Goal: Task Accomplishment & Management: Manage account settings

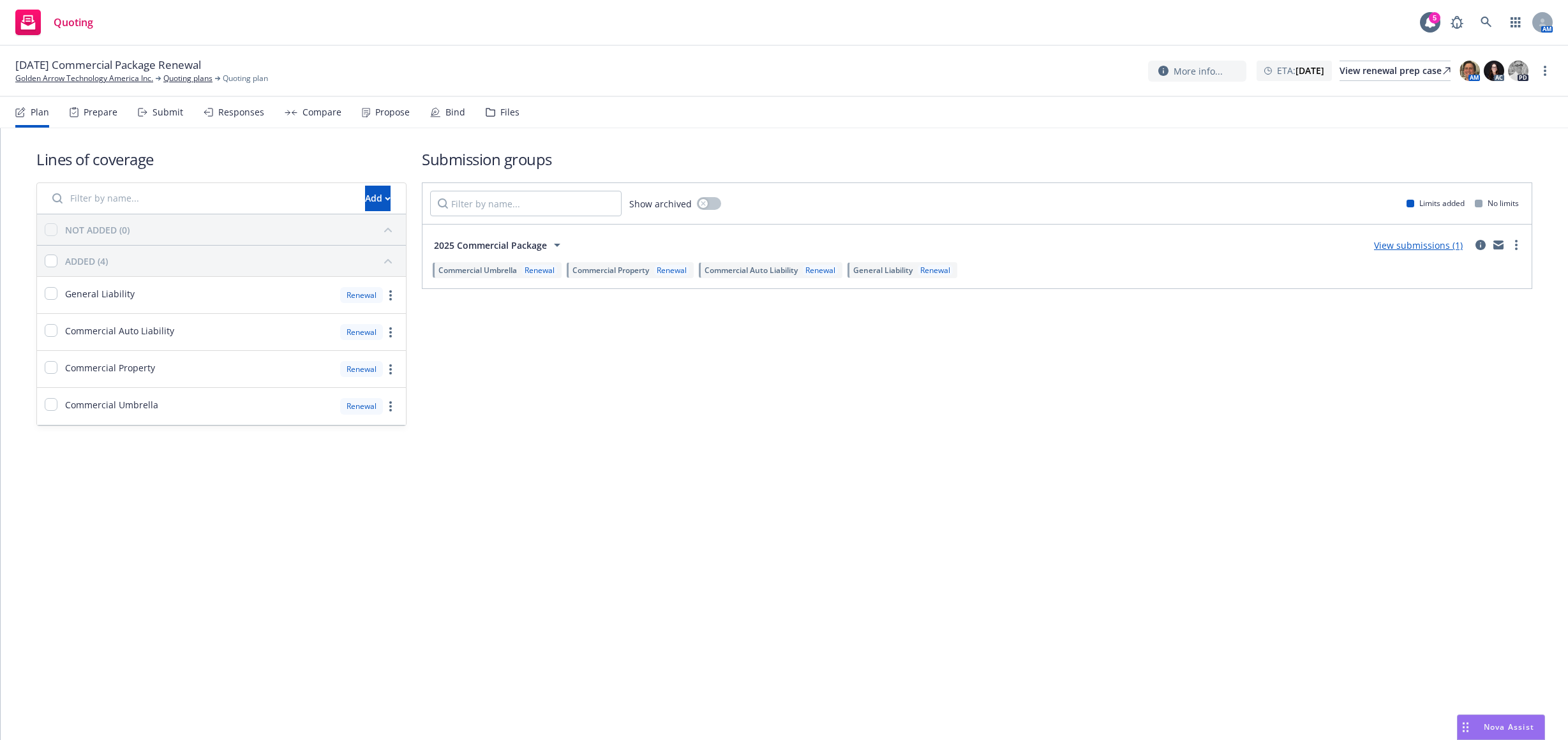
click at [134, 578] on div "Lines of coverage Add NOT ADDED (0) ADDED (4) General Liability Renewal Commerc…" at bounding box center [784, 435] width 1567 height 612
click at [1476, 246] on icon "circleInformation" at bounding box center [1481, 245] width 10 height 10
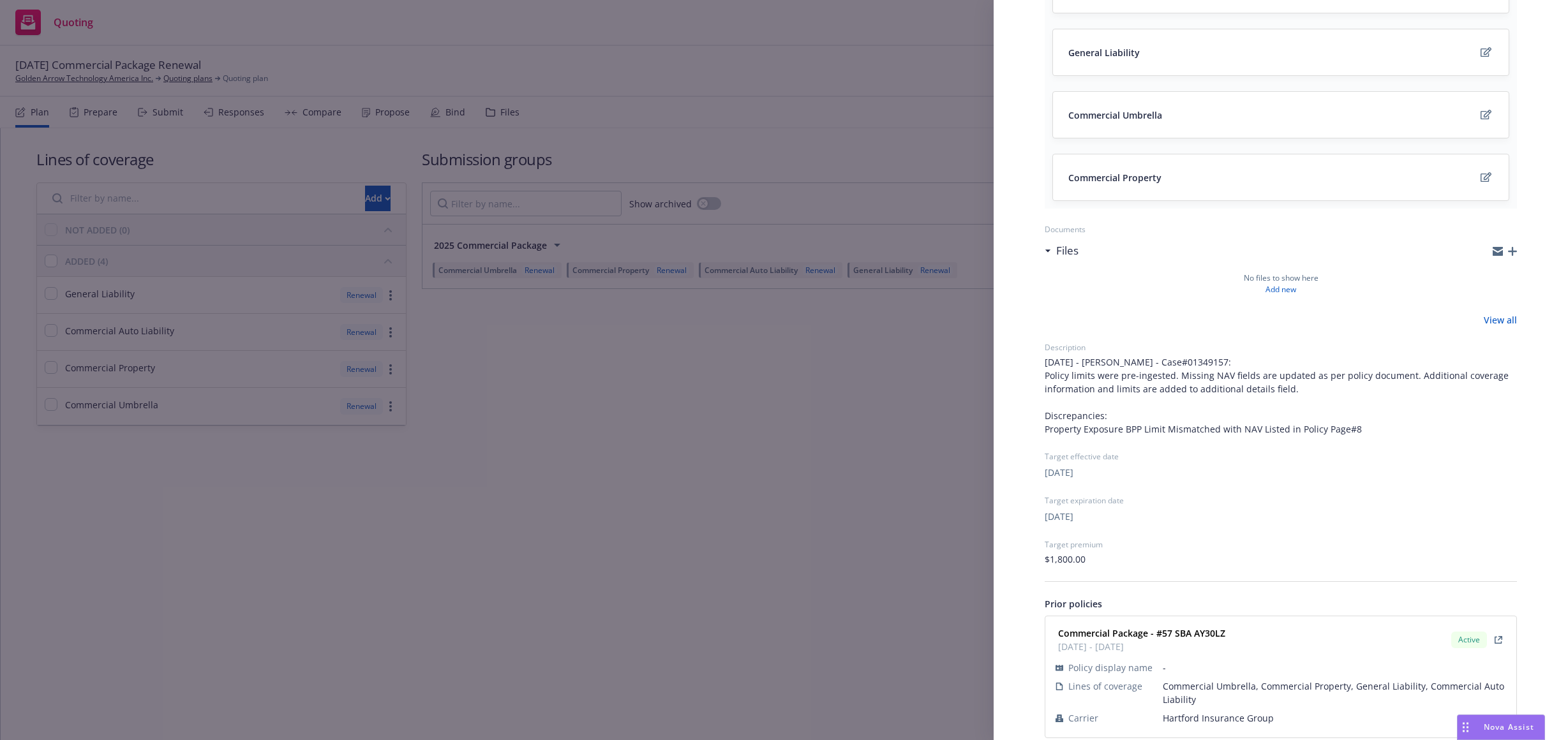
scroll to position [232, 0]
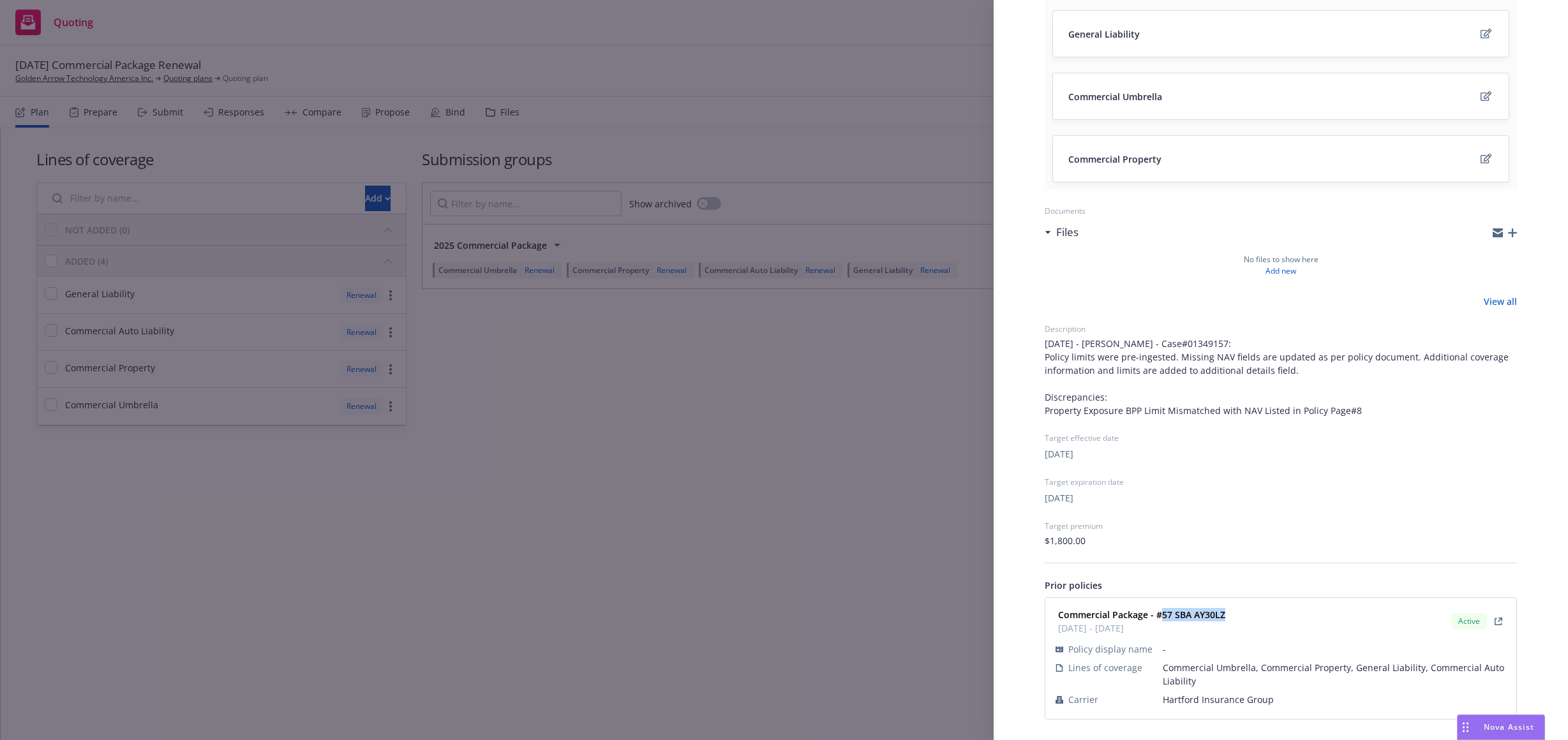
drag, startPoint x: 1233, startPoint y: 615, endPoint x: 1162, endPoint y: 617, distance: 71.0
click at [1162, 617] on div "Commercial Package - #57 SBA AY30LZ 12/25/2024 - 12/25/2025 Active" at bounding box center [1280, 622] width 456 height 32
copy strong "57 SBA AY30LZ"
click at [862, 487] on div "Submission group 2025 Commercial Package Last updated Tuesday, August 26, 2025 …" at bounding box center [784, 370] width 1568 height 740
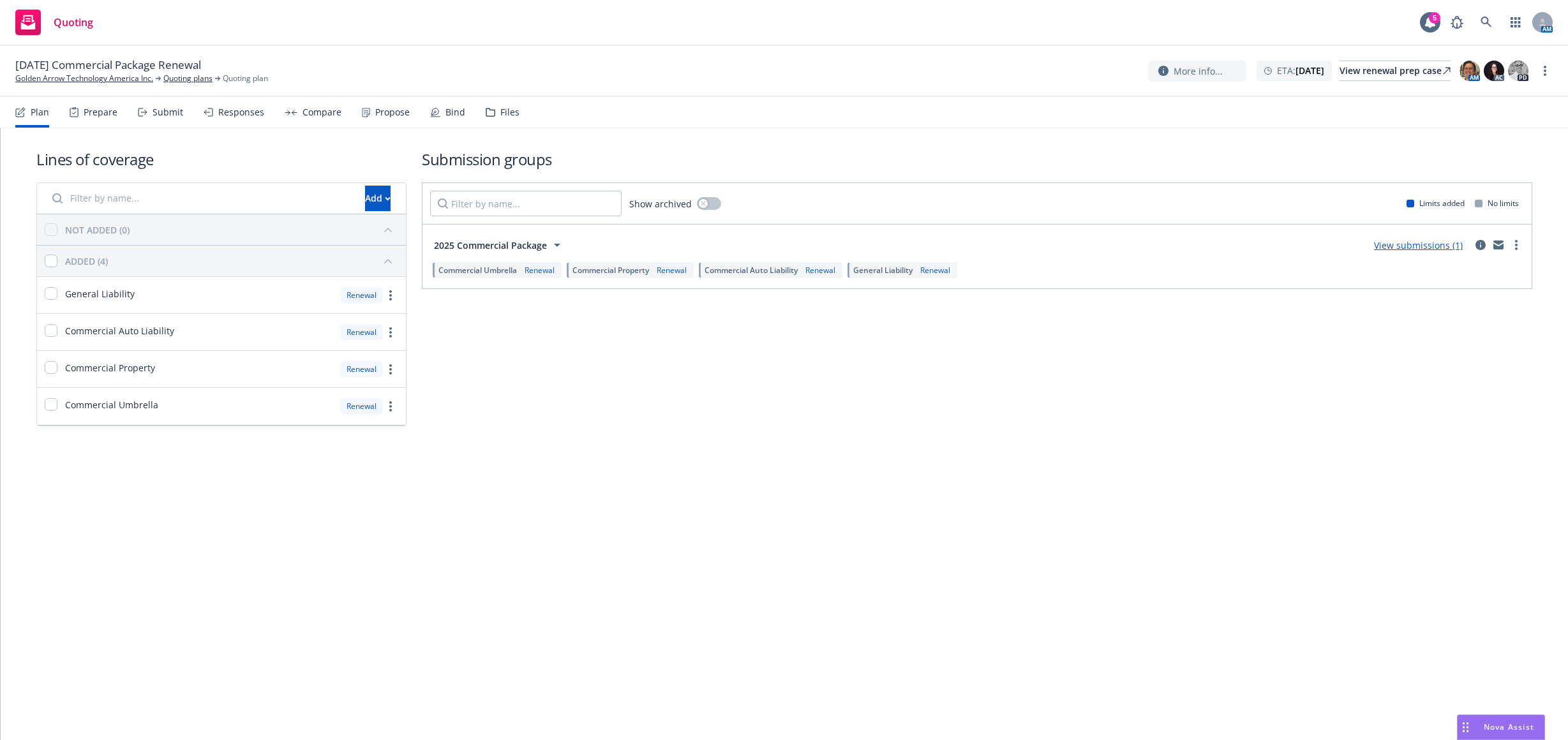
click at [141, 102] on div "Submit" at bounding box center [160, 112] width 45 height 30
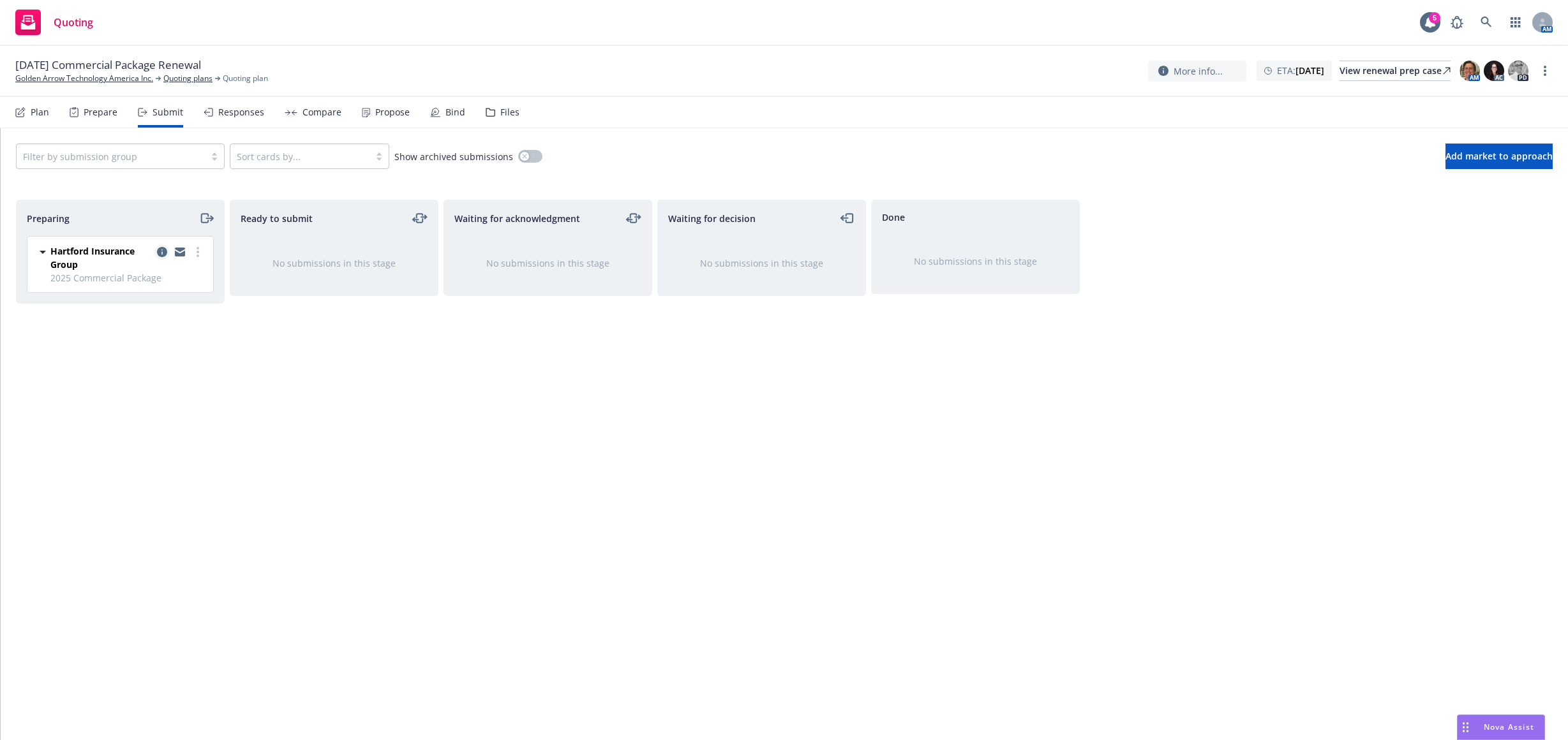
click at [161, 252] on icon "copy logging email" at bounding box center [162, 252] width 10 height 10
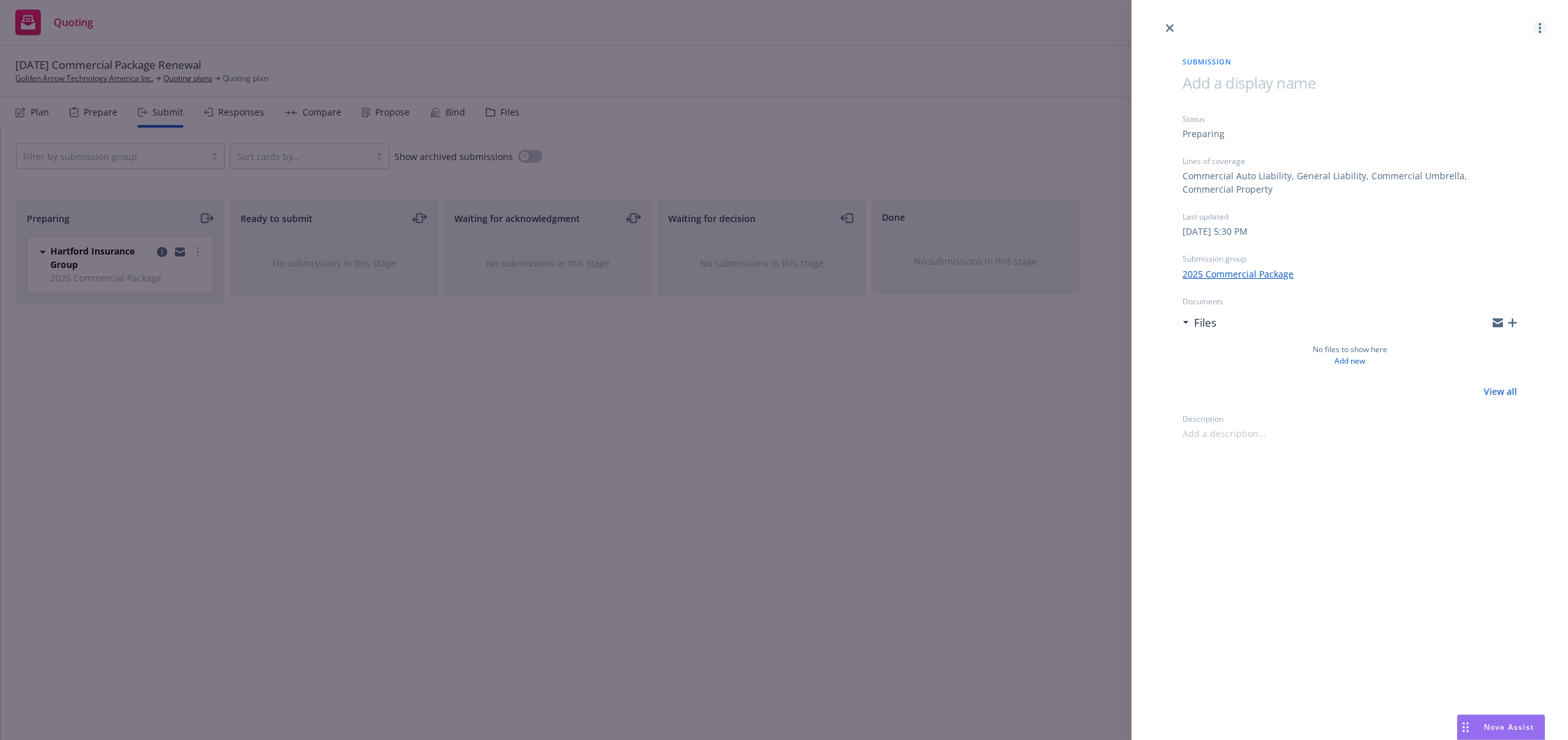
click at [1537, 22] on link "more" at bounding box center [1539, 27] width 15 height 15
click at [1496, 91] on link "Archive submission" at bounding box center [1489, 84] width 114 height 25
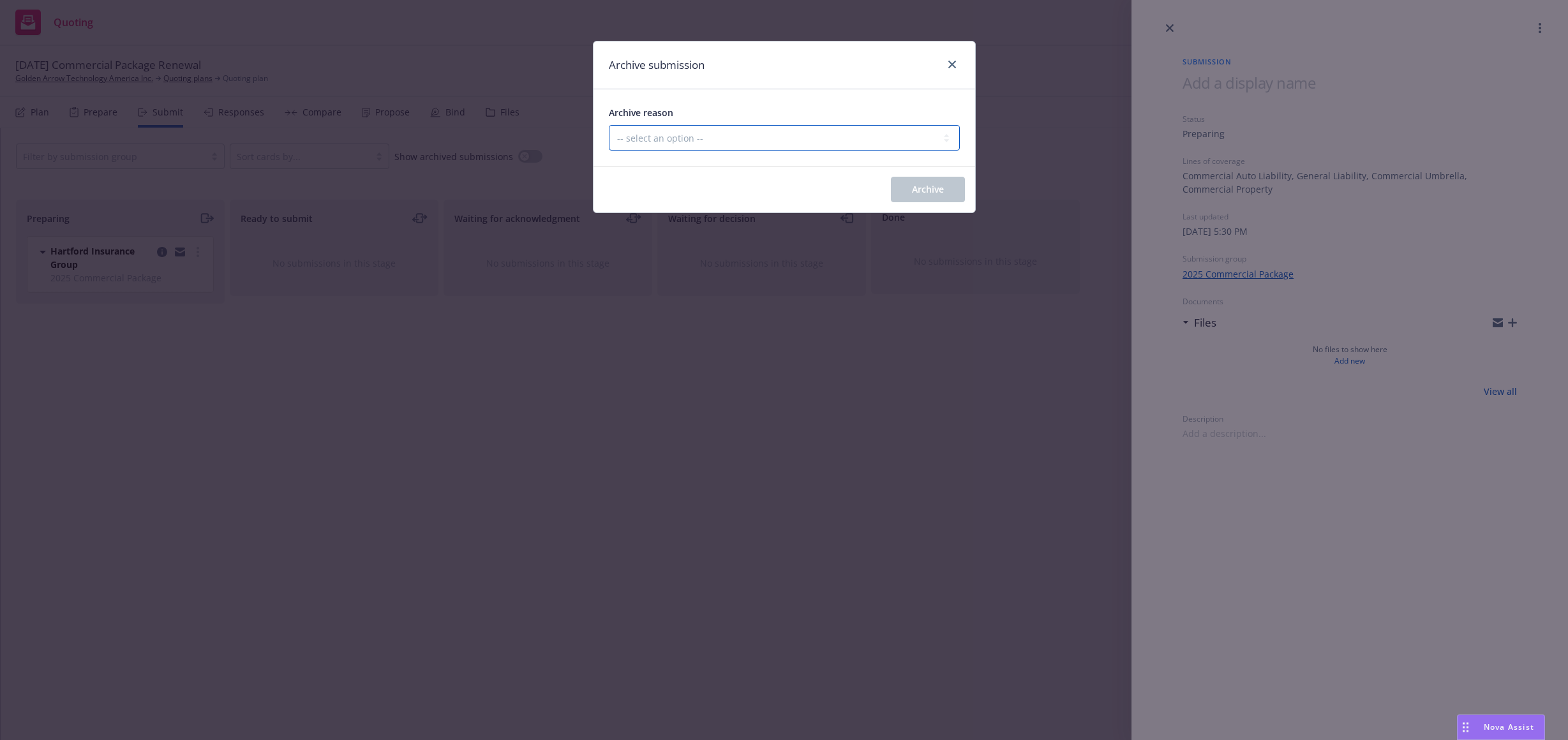
click at [699, 142] on select "-- select an option -- Carrier unresponsive Client decided not to proceed with …" at bounding box center [784, 137] width 351 height 25
select select "OTHER"
click at [609, 125] on select "-- select an option -- Carrier unresponsive Client decided not to proceed with …" at bounding box center [784, 137] width 351 height 25
click at [923, 178] on button "Archive" at bounding box center [928, 189] width 74 height 25
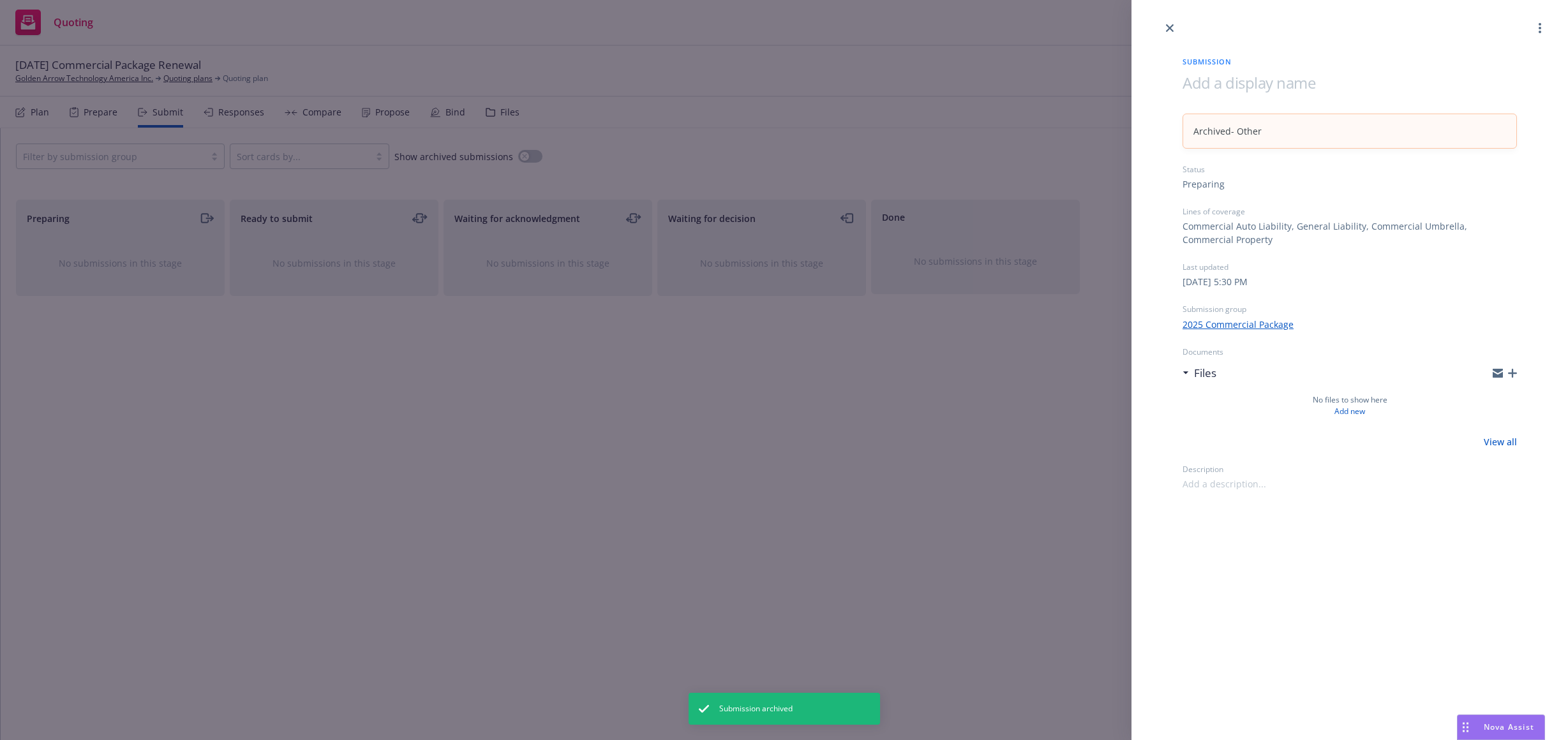
click at [27, 108] on div "Submission Archived - Other Status Preparing Lines of coverage Commercial Auto …" at bounding box center [784, 370] width 1568 height 740
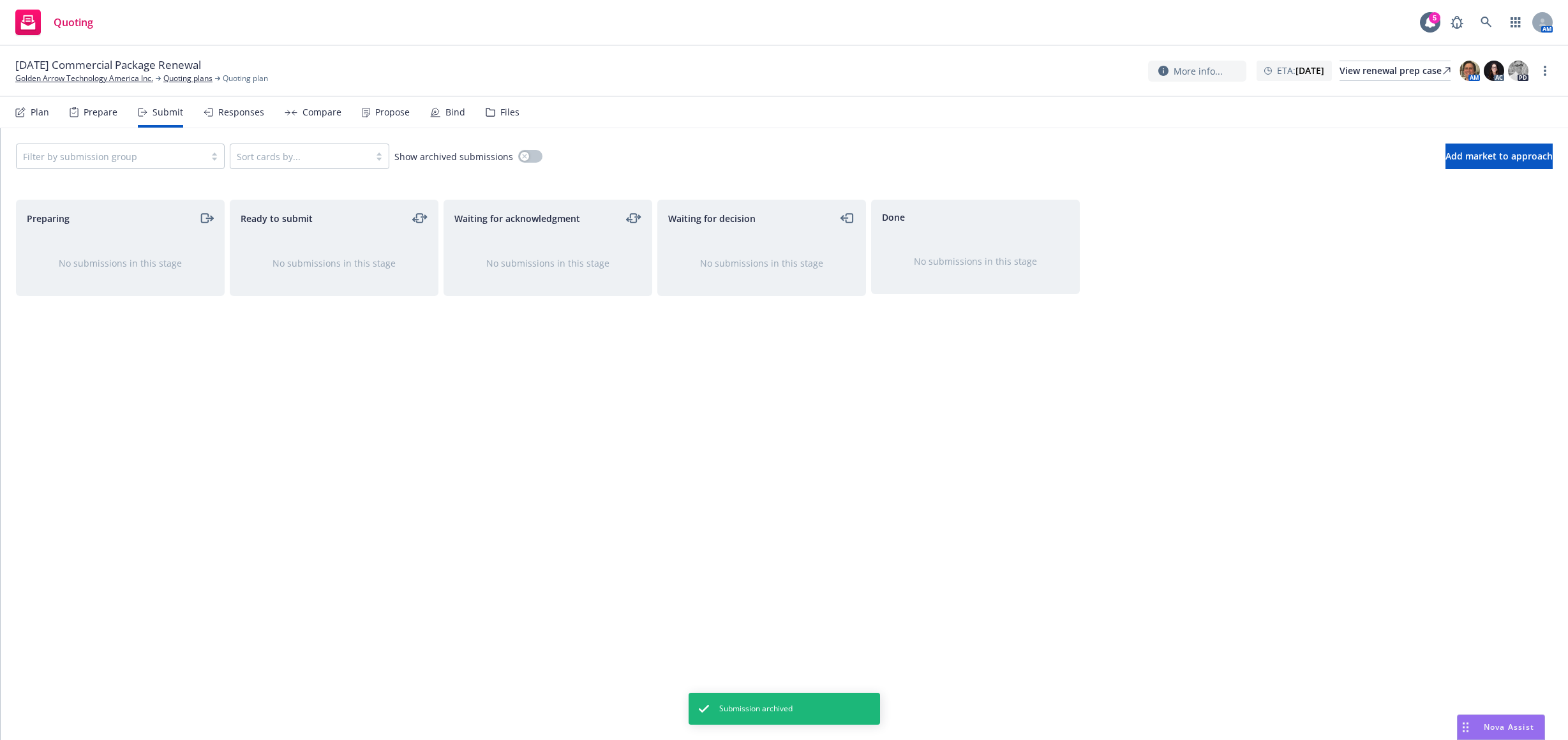
click at [30, 113] on div "Plan" at bounding box center [32, 112] width 34 height 30
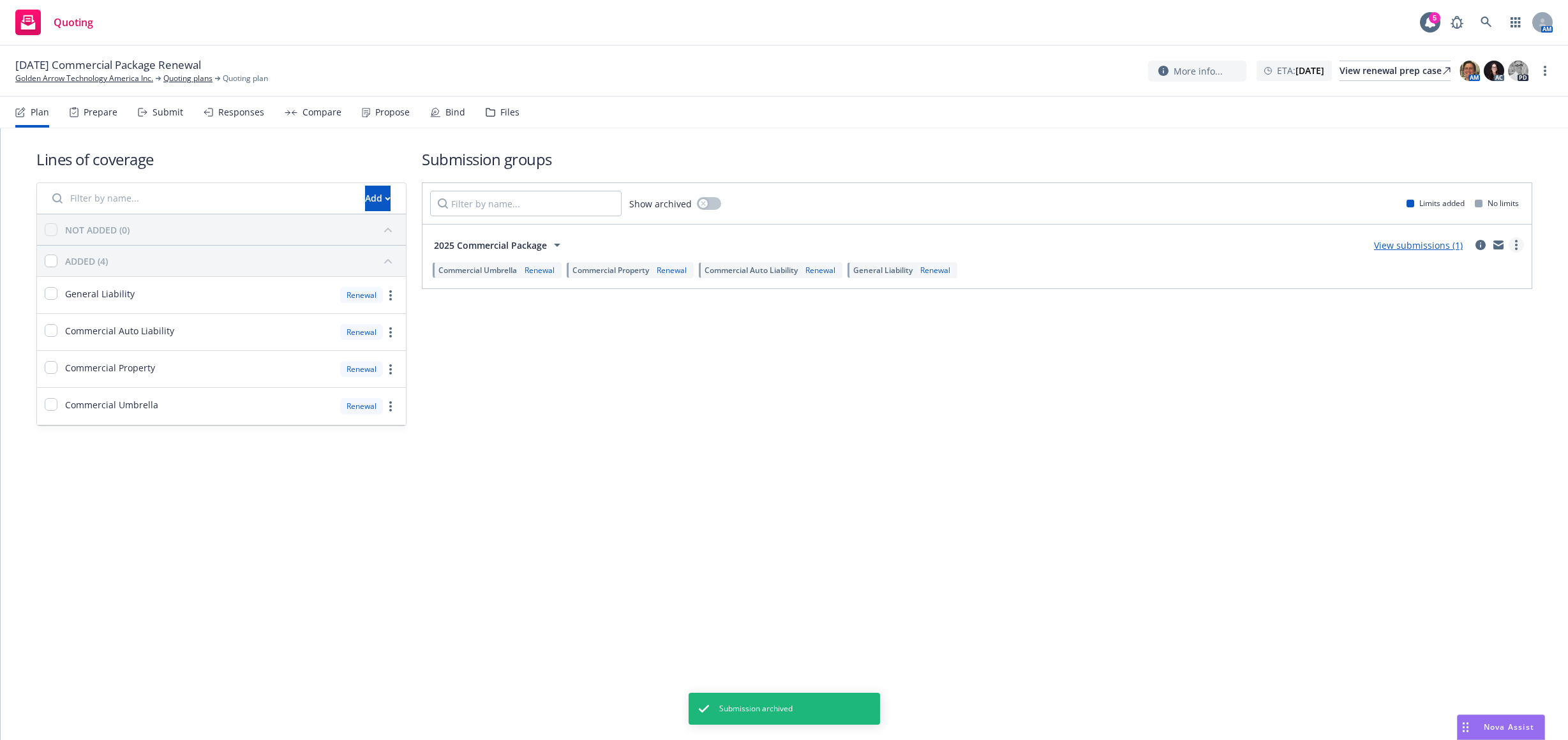
click at [1520, 249] on link "more" at bounding box center [1516, 245] width 15 height 15
click at [1339, 374] on div "Submission groups Show archived Limits added No limits 2025 Commercial Package …" at bounding box center [977, 287] width 1110 height 278
click at [1516, 244] on circle "more" at bounding box center [1516, 245] width 3 height 3
click at [1443, 377] on span "Archive" at bounding box center [1419, 378] width 63 height 12
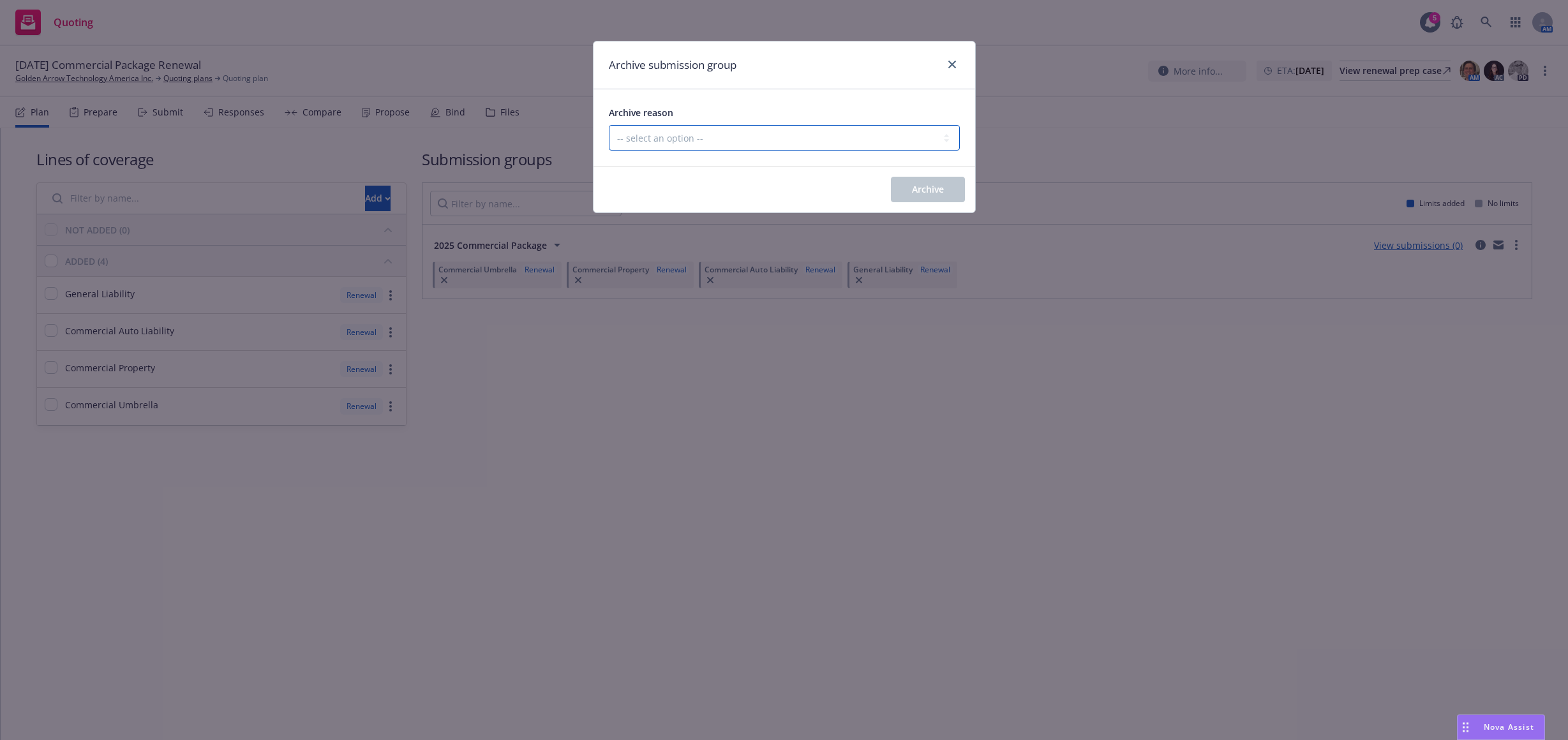
drag, startPoint x: 920, startPoint y: 134, endPoint x: 897, endPoint y: 145, distance: 25.5
click at [918, 134] on select "-- select an option -- Customer no longer needs this coverage Duplicate Histori…" at bounding box center [784, 137] width 351 height 25
select select "POLICY_WILL_BE_AUTO_RENEWED"
click at [609, 125] on select "-- select an option -- Customer no longer needs this coverage Duplicate Histori…" at bounding box center [784, 137] width 351 height 25
click at [905, 188] on button "Archive" at bounding box center [928, 189] width 74 height 25
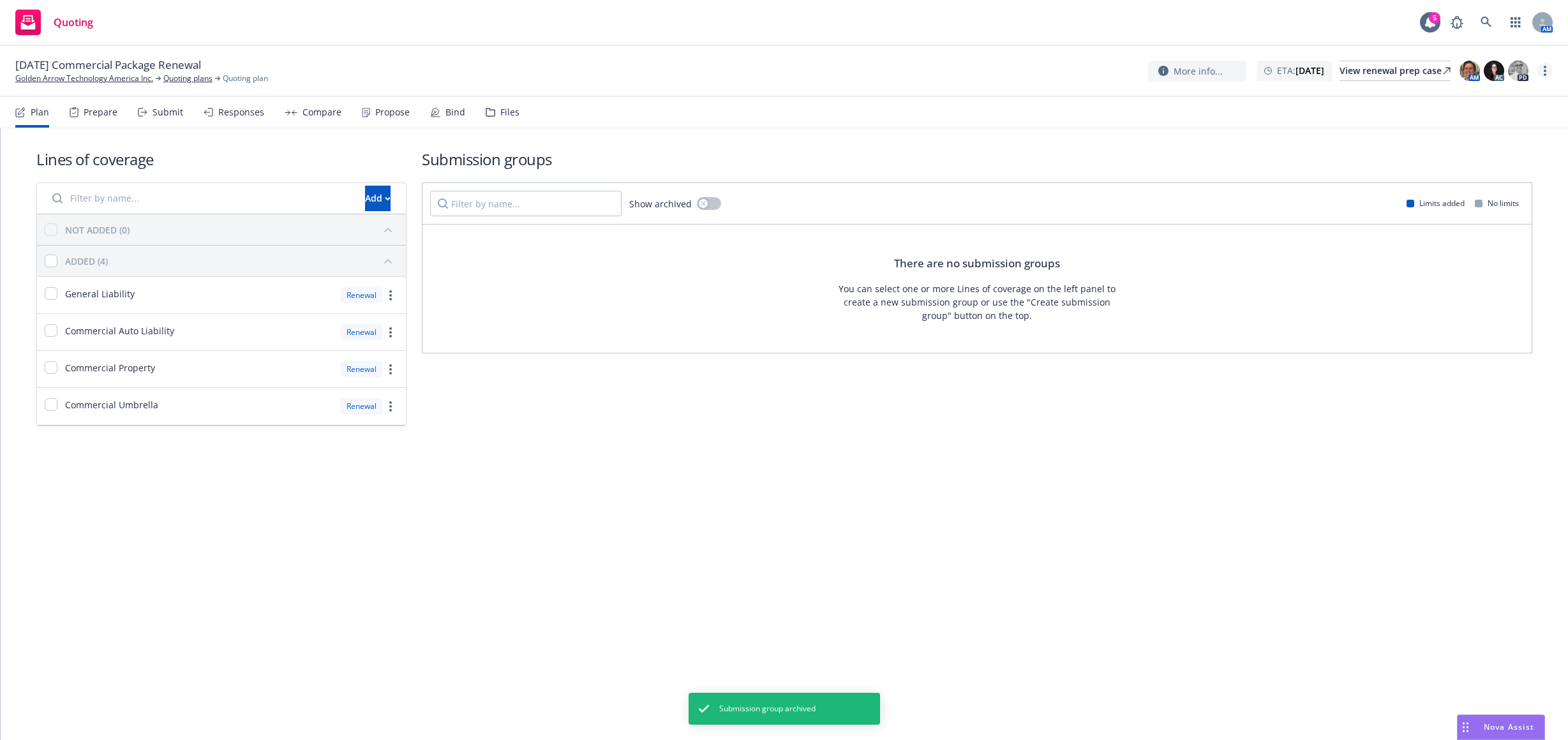
click at [1550, 71] on link "more" at bounding box center [1544, 71] width 15 height 15
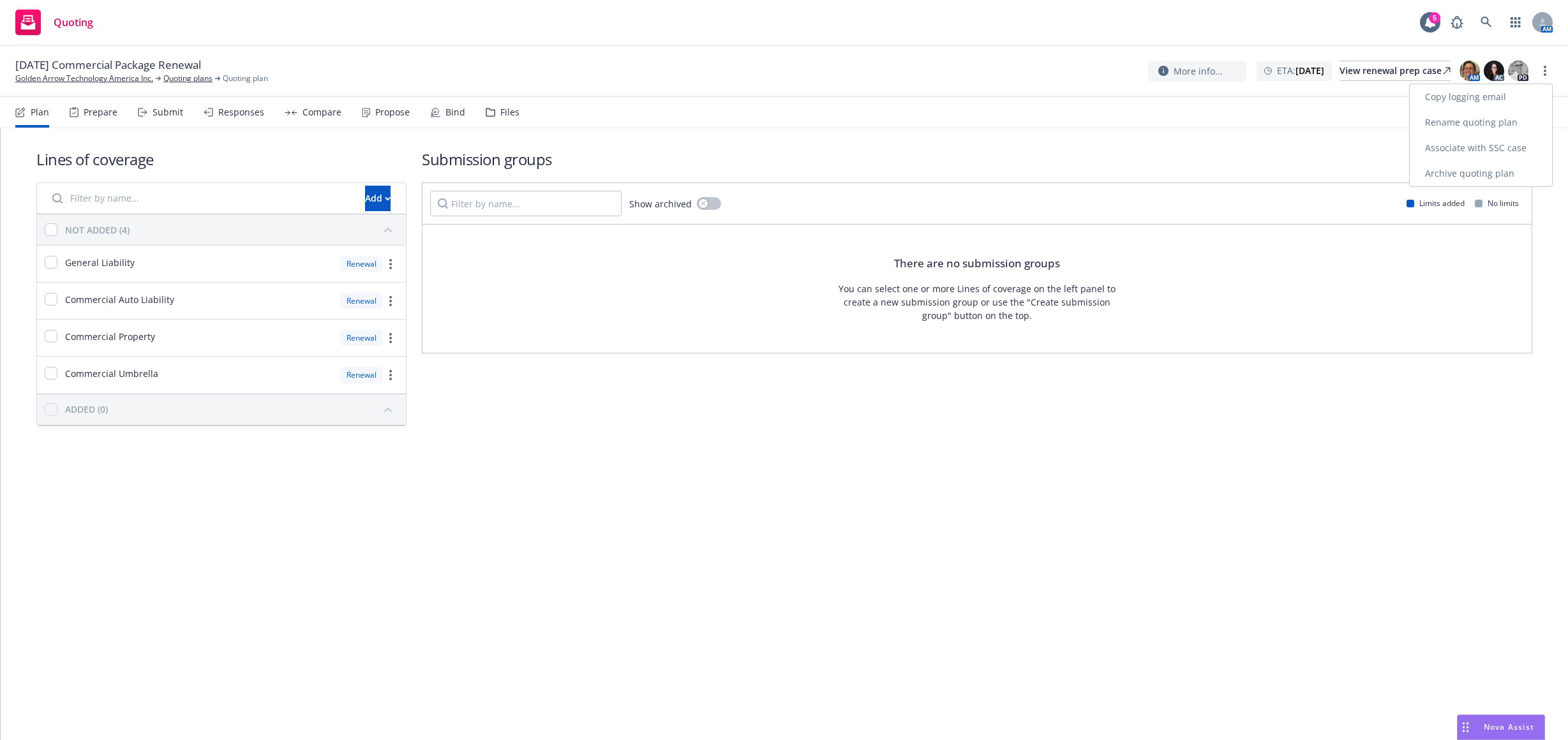
click at [1498, 171] on link "Archive quoting plan" at bounding box center [1481, 173] width 142 height 25
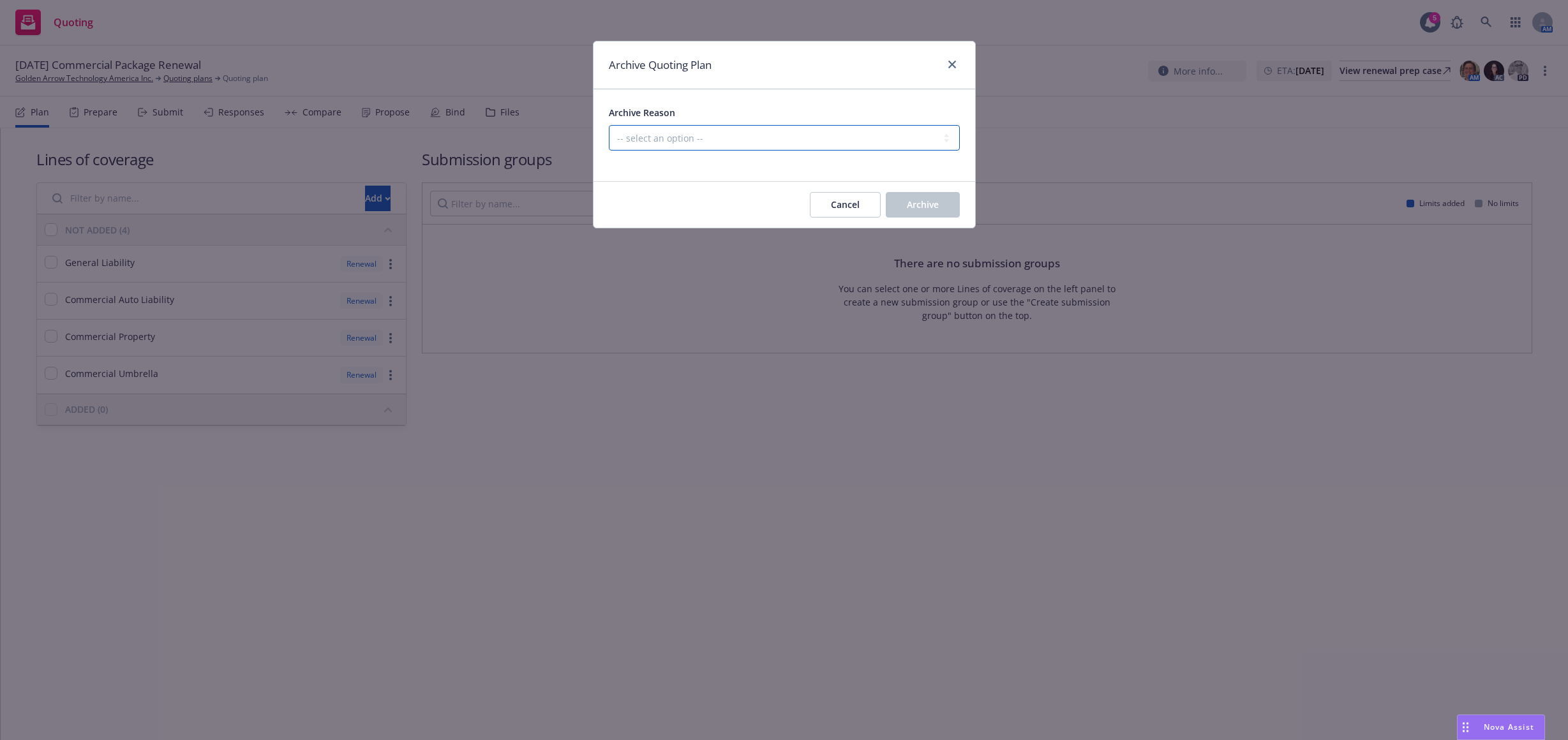
click at [920, 131] on select "-- select an option -- All policies in this renewal plan are auto-renewed Creat…" at bounding box center [784, 137] width 351 height 25
select select "ARCHIVED_RENEWAL_POLICY_AUTO_RENEWED"
click at [609, 125] on select "-- select an option -- All policies in this renewal plan are auto-renewed Creat…" at bounding box center [784, 137] width 351 height 25
click at [923, 190] on div "Cancel Archive" at bounding box center [784, 205] width 382 height 46
click at [917, 197] on button "Archive" at bounding box center [923, 204] width 74 height 25
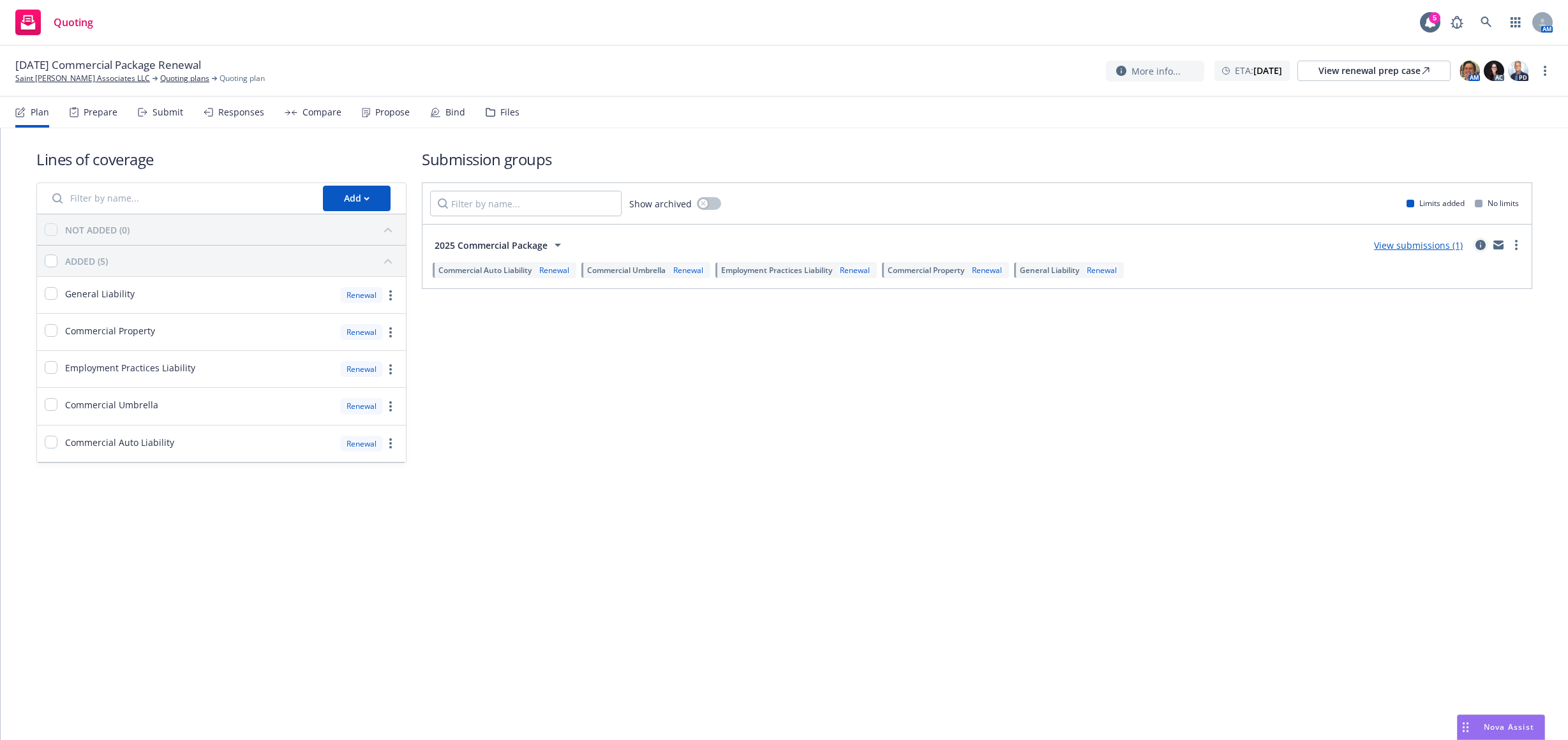
click at [1478, 241] on icon "circleInformation" at bounding box center [1481, 245] width 10 height 10
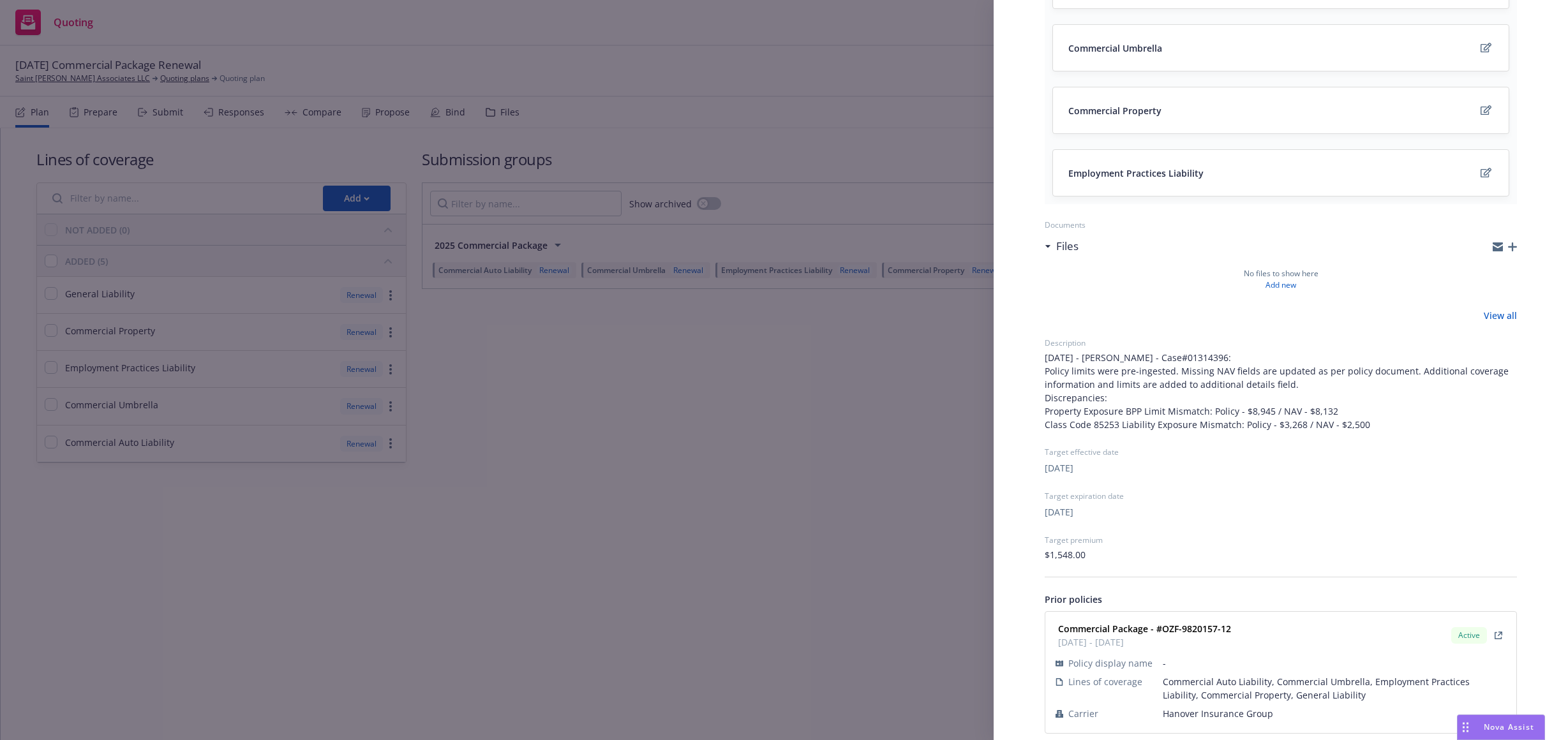
scroll to position [294, 0]
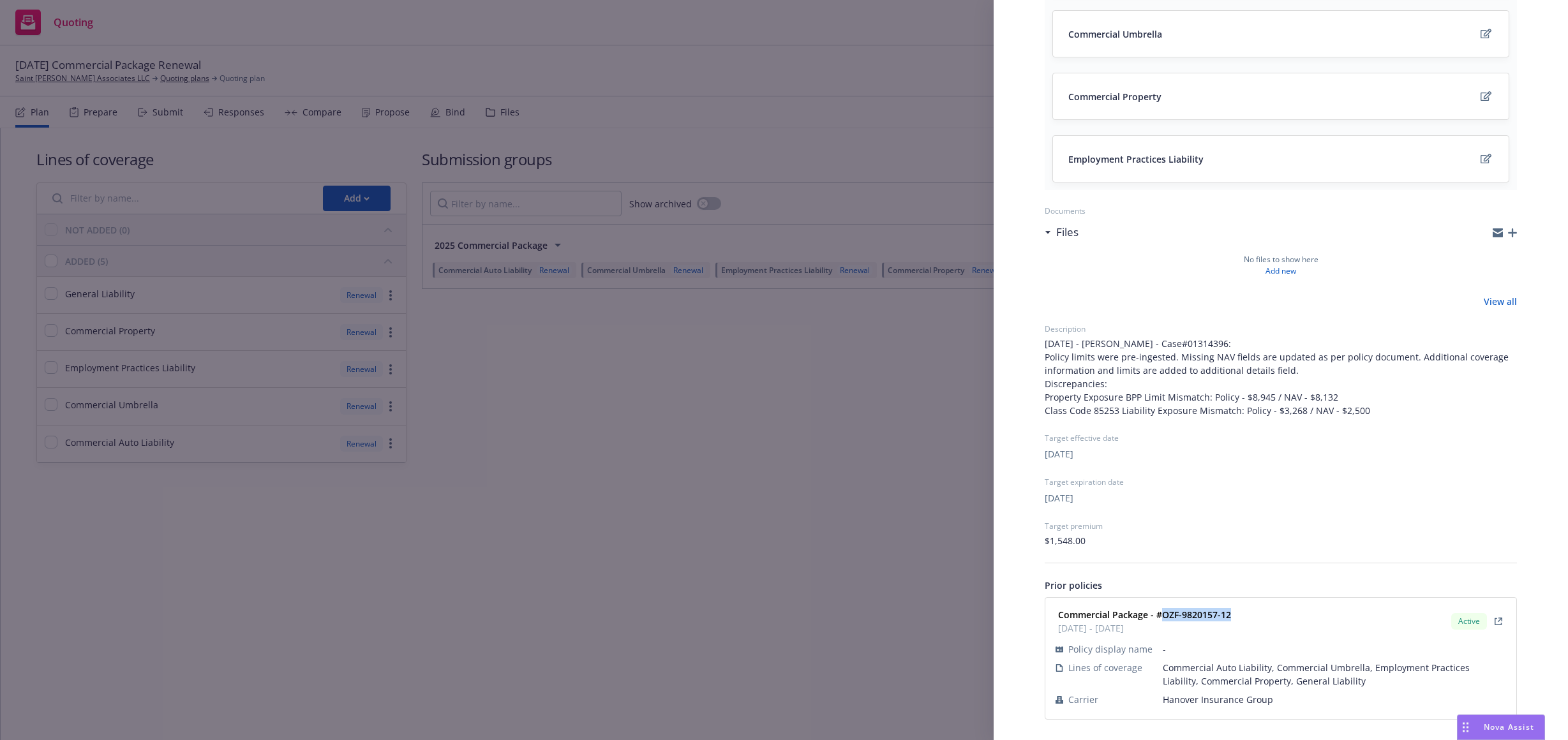
drag, startPoint x: 1240, startPoint y: 610, endPoint x: 1159, endPoint y: 621, distance: 81.7
click at [1159, 621] on div "Commercial Package - #OZF-9820157-12 12/21/2024 - 12/21/2025 Active" at bounding box center [1280, 622] width 456 height 32
copy strong "OZF-9820157-12"
click at [586, 456] on div "Submission group 2025 Commercial Package Last updated Friday, August 22, 2025 a…" at bounding box center [784, 370] width 1568 height 740
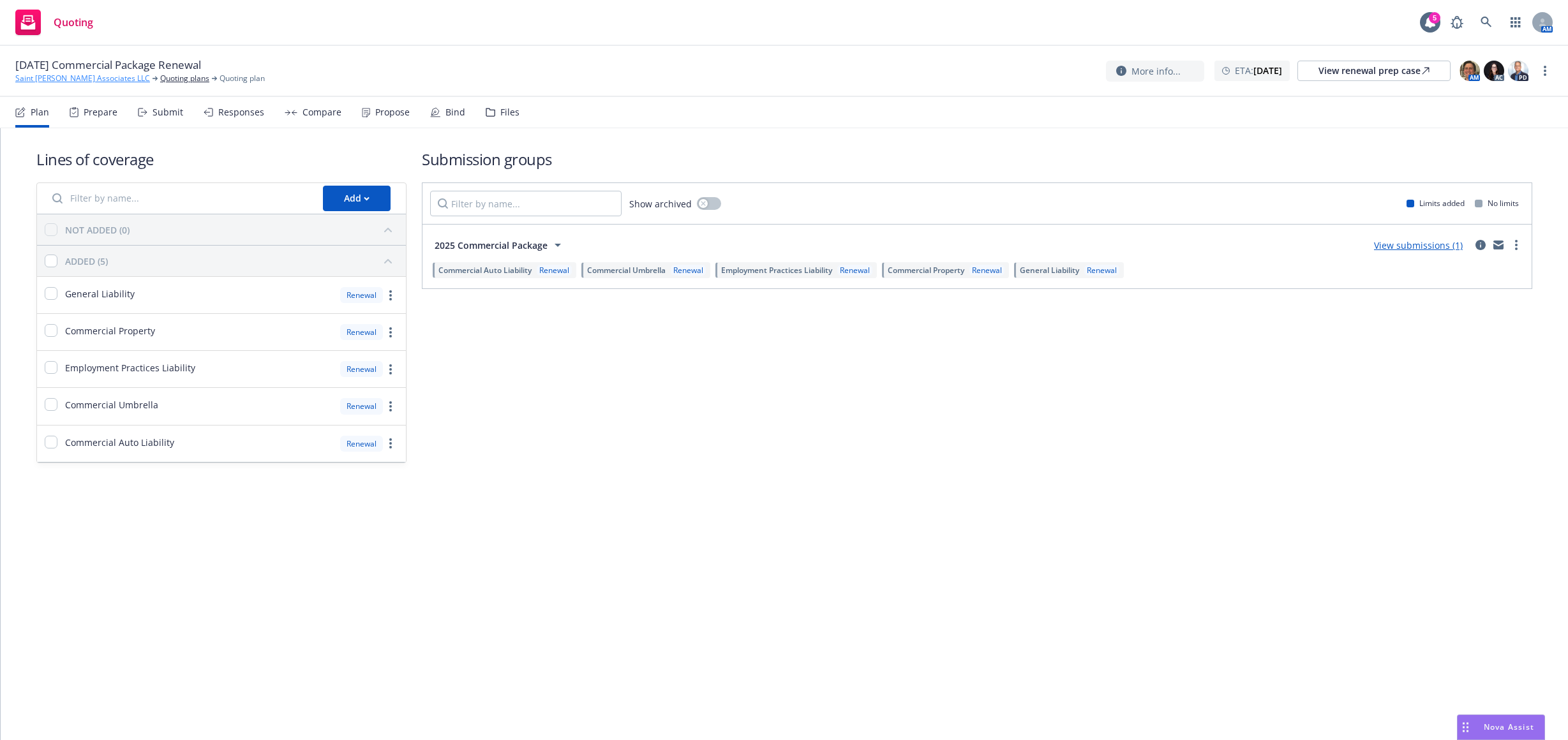
click at [102, 77] on link "Saint [PERSON_NAME] Associates LLC" at bounding box center [82, 79] width 135 height 12
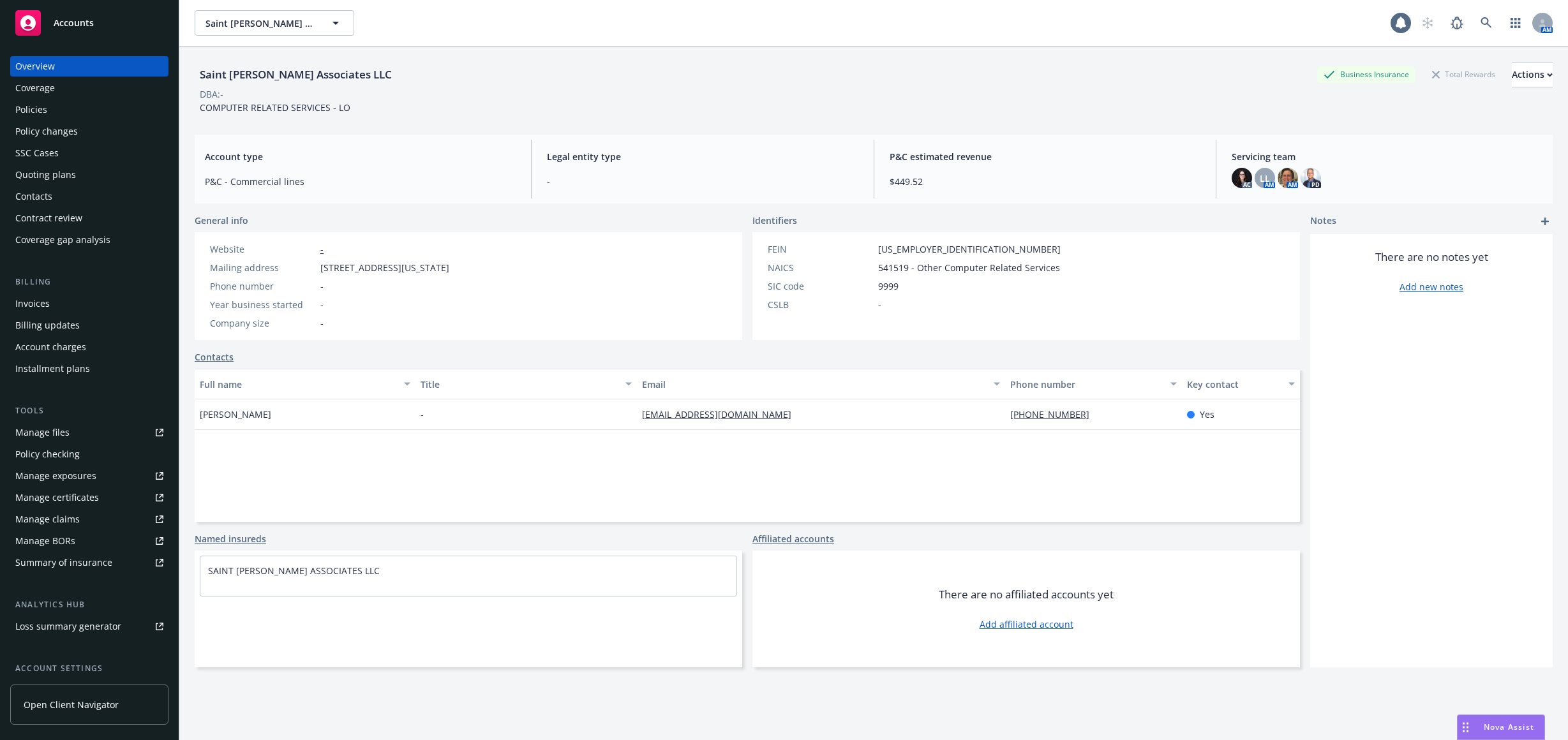
click at [106, 113] on div "Policies" at bounding box center [89, 110] width 148 height 20
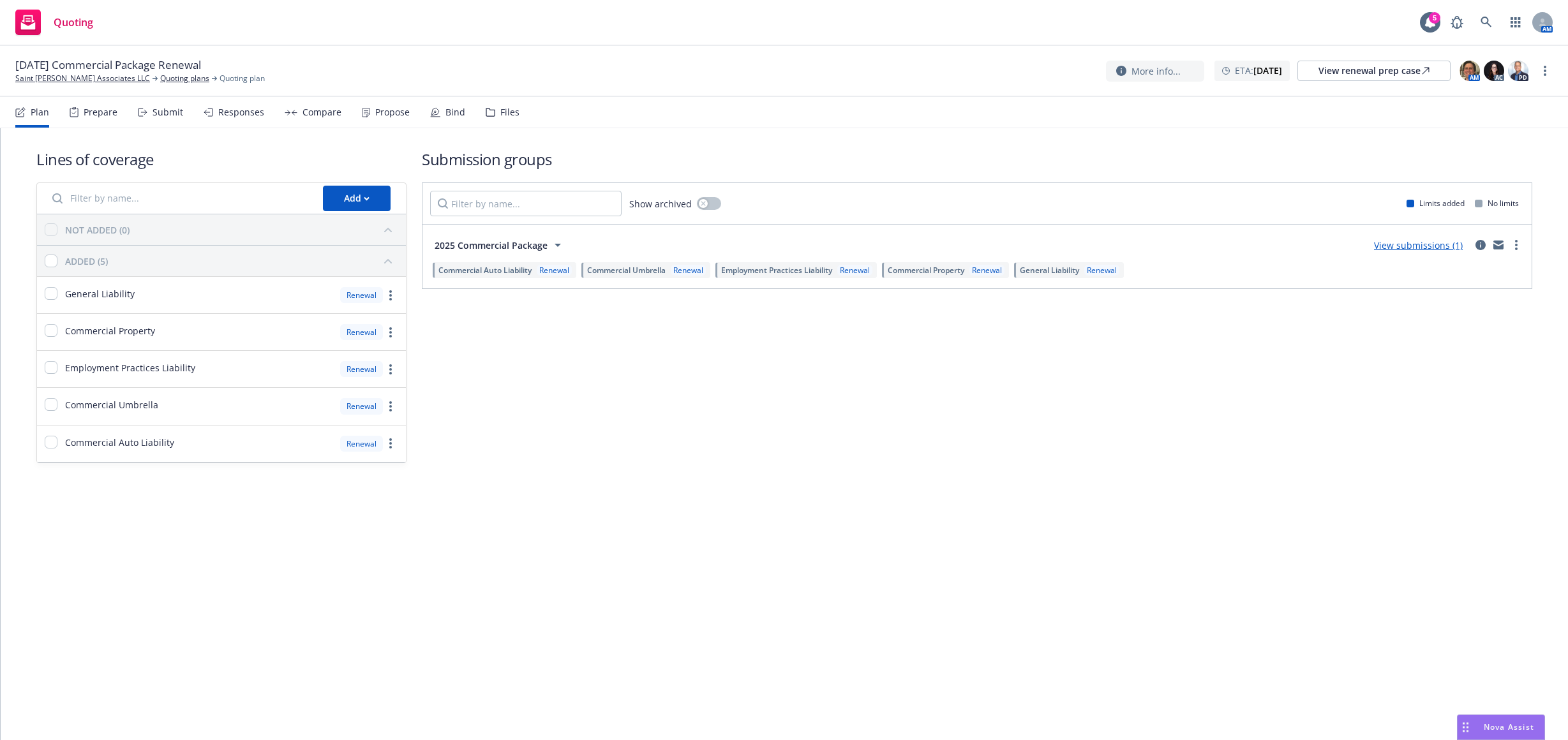
drag, startPoint x: 150, startPoint y: 113, endPoint x: 184, endPoint y: 129, distance: 37.6
click at [150, 113] on div "Submit" at bounding box center [160, 112] width 45 height 30
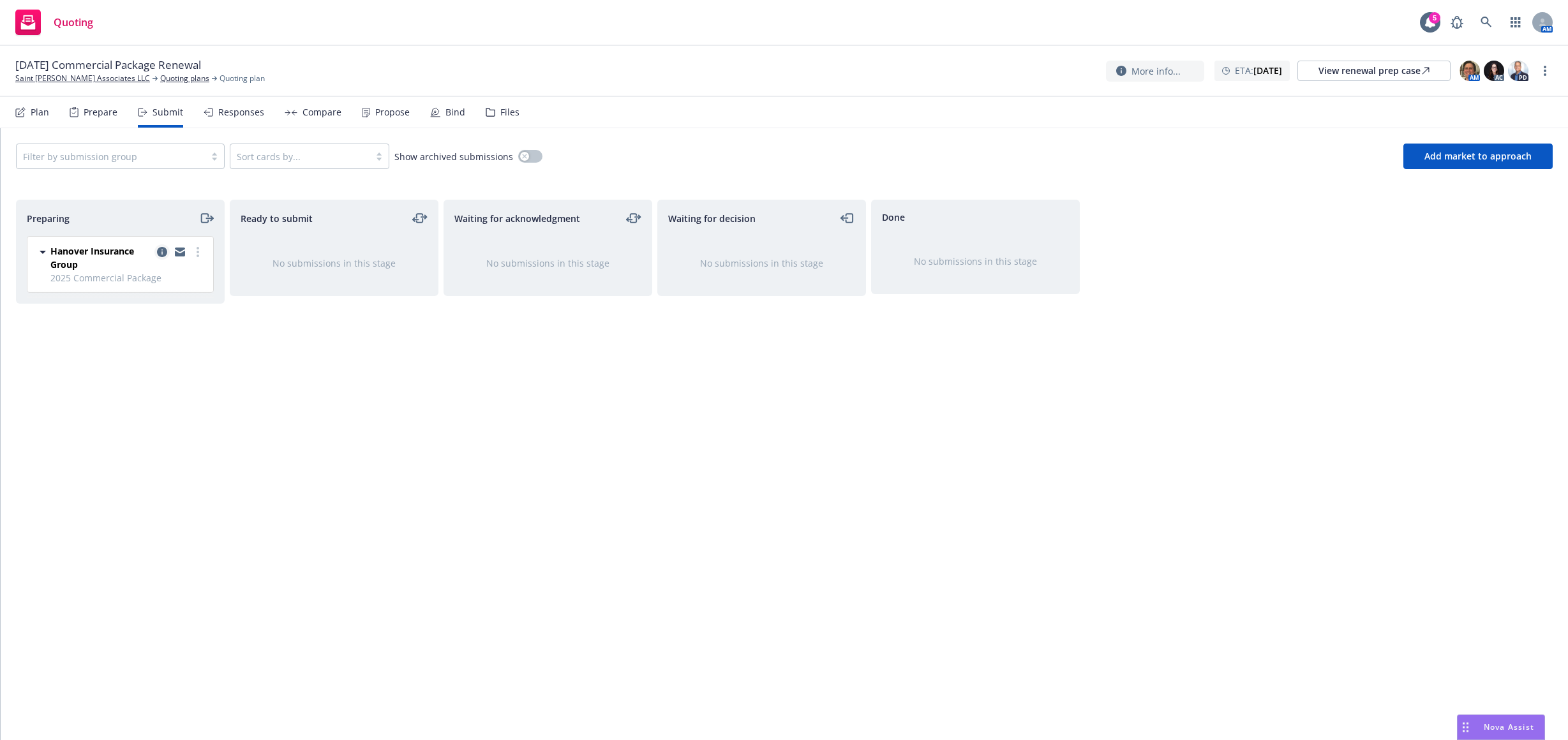
click at [162, 251] on icon "copy logging email" at bounding box center [162, 252] width 10 height 10
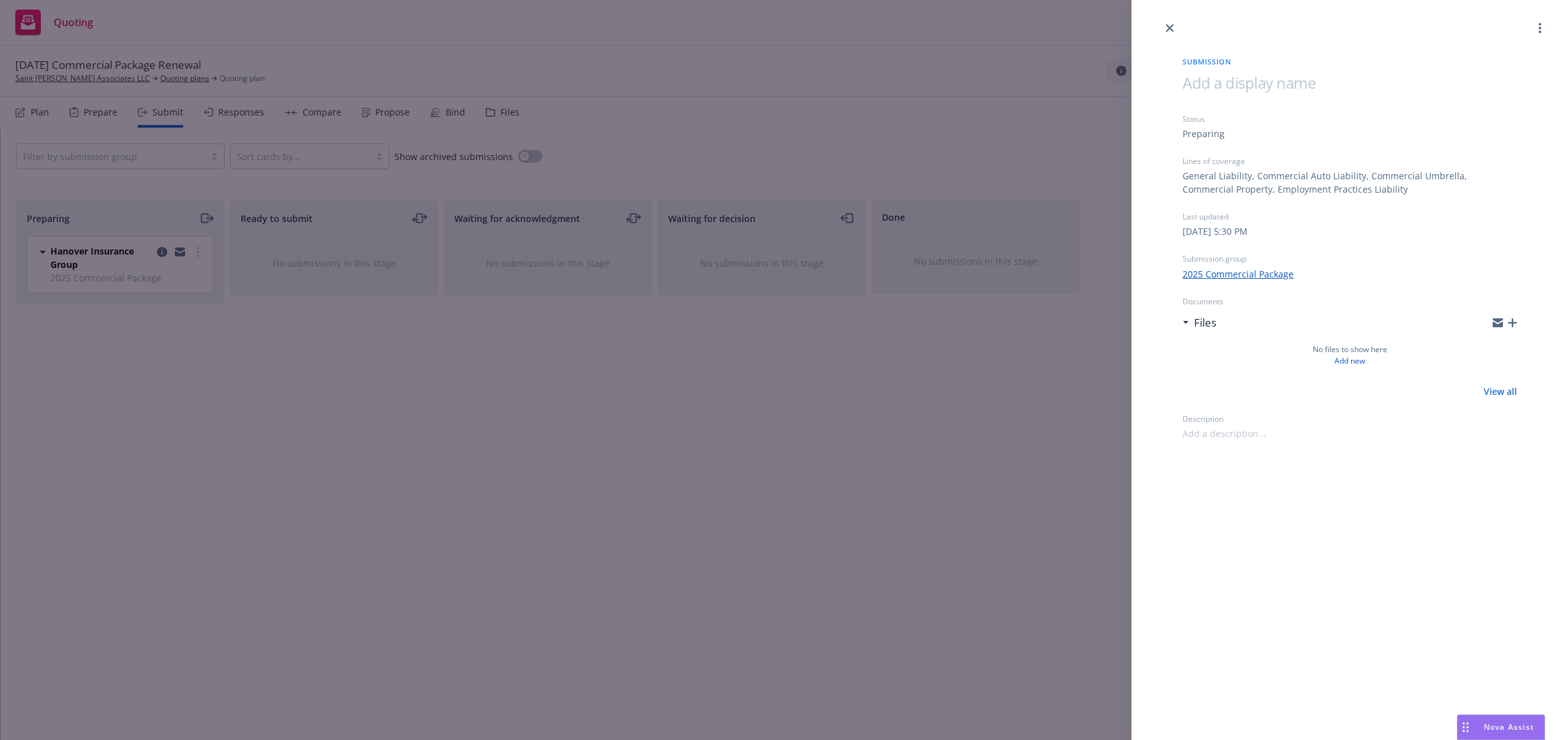
click at [1536, 19] on div at bounding box center [1349, 17] width 437 height 35
click at [1536, 29] on link "more" at bounding box center [1539, 27] width 15 height 15
click at [1484, 92] on link "Archive submission" at bounding box center [1489, 84] width 114 height 25
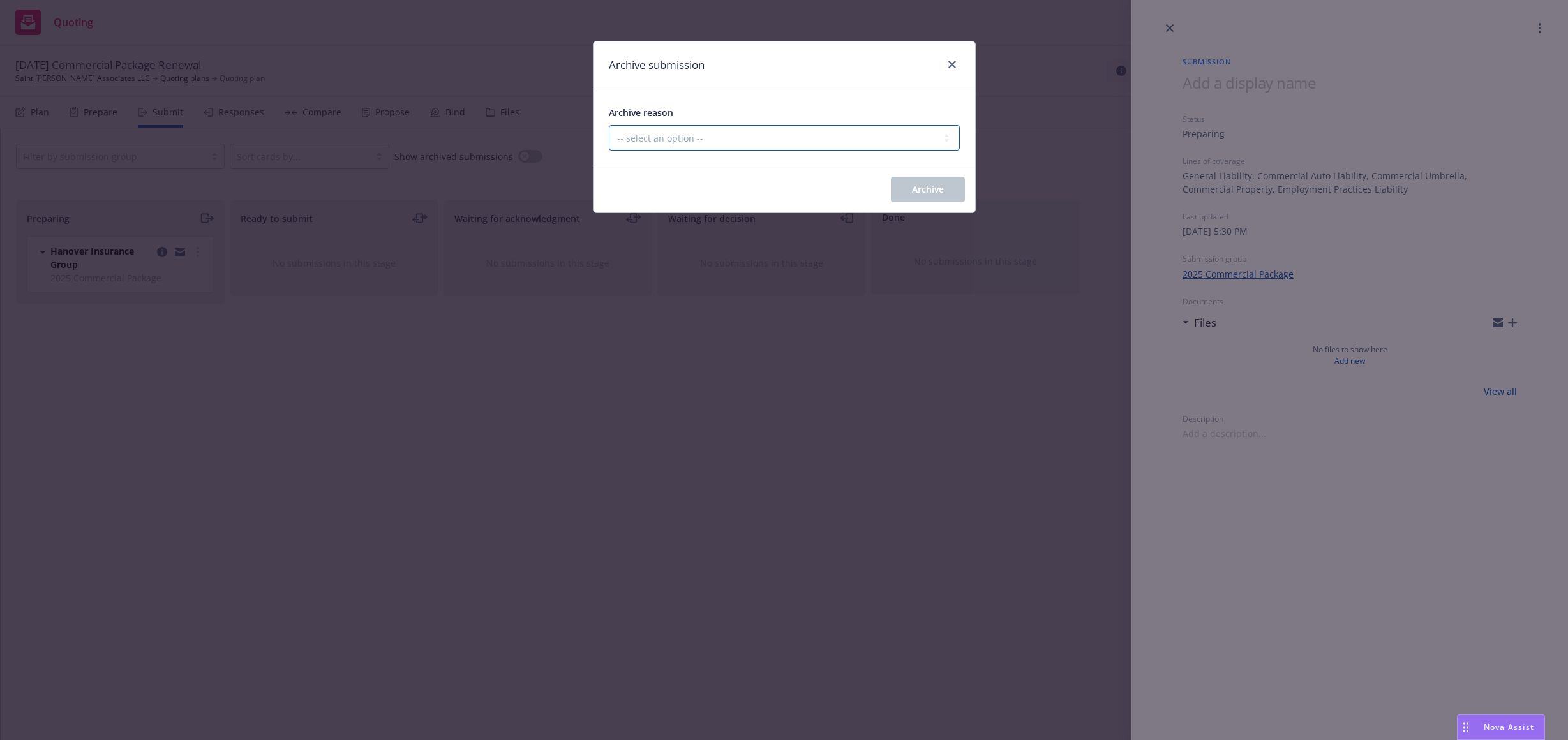
click at [742, 131] on select "-- select an option -- Carrier unresponsive Client decided not to proceed with …" at bounding box center [784, 137] width 351 height 25
select select "OTHER"
click at [609, 125] on select "-- select an option -- Carrier unresponsive Client decided not to proceed with …" at bounding box center [784, 137] width 351 height 25
click at [897, 178] on button "Archive" at bounding box center [928, 189] width 74 height 25
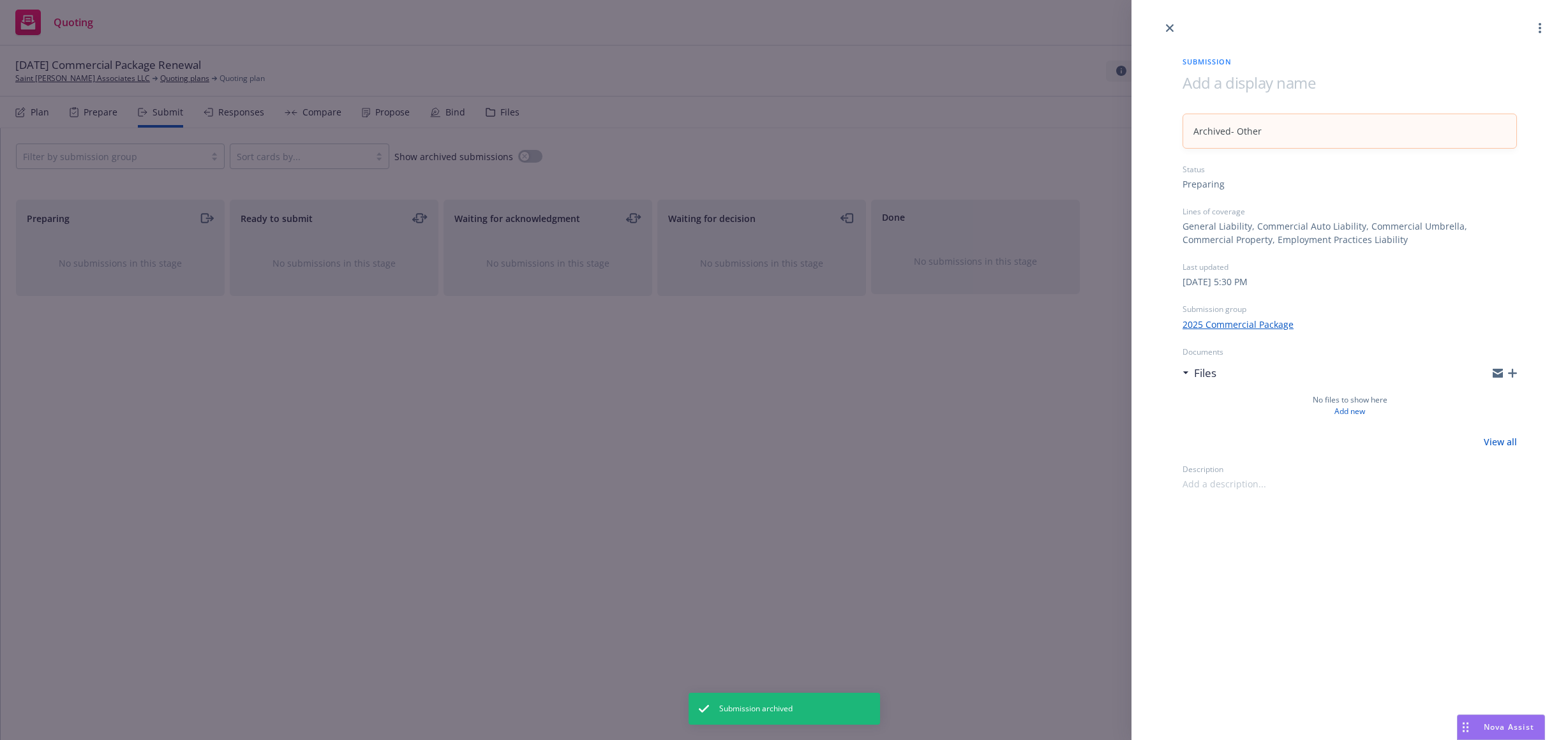
click at [53, 116] on div "Submission Archived - Other Status Preparing Lines of coverage General Liabilit…" at bounding box center [784, 370] width 1568 height 740
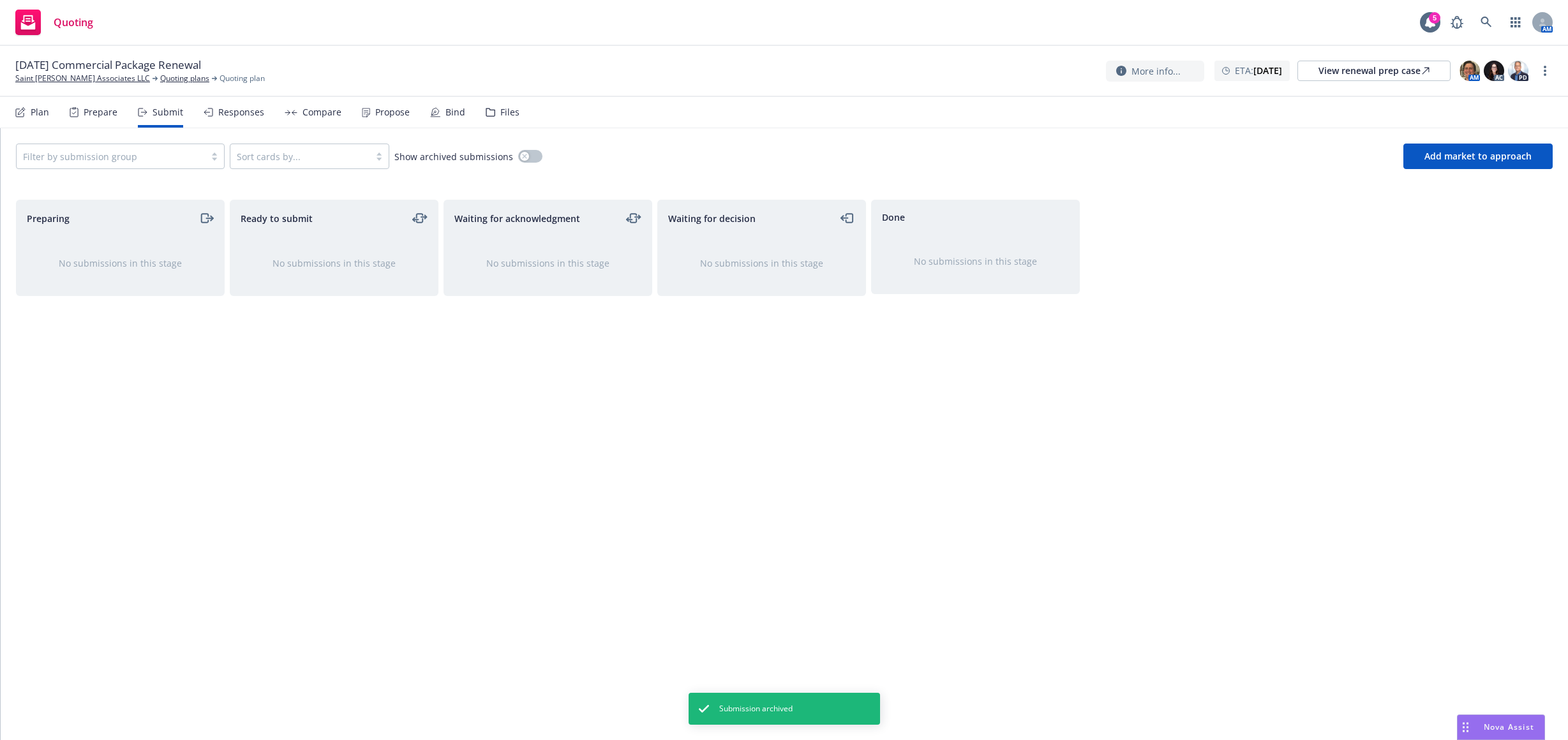
click at [28, 113] on div "Plan" at bounding box center [32, 112] width 34 height 30
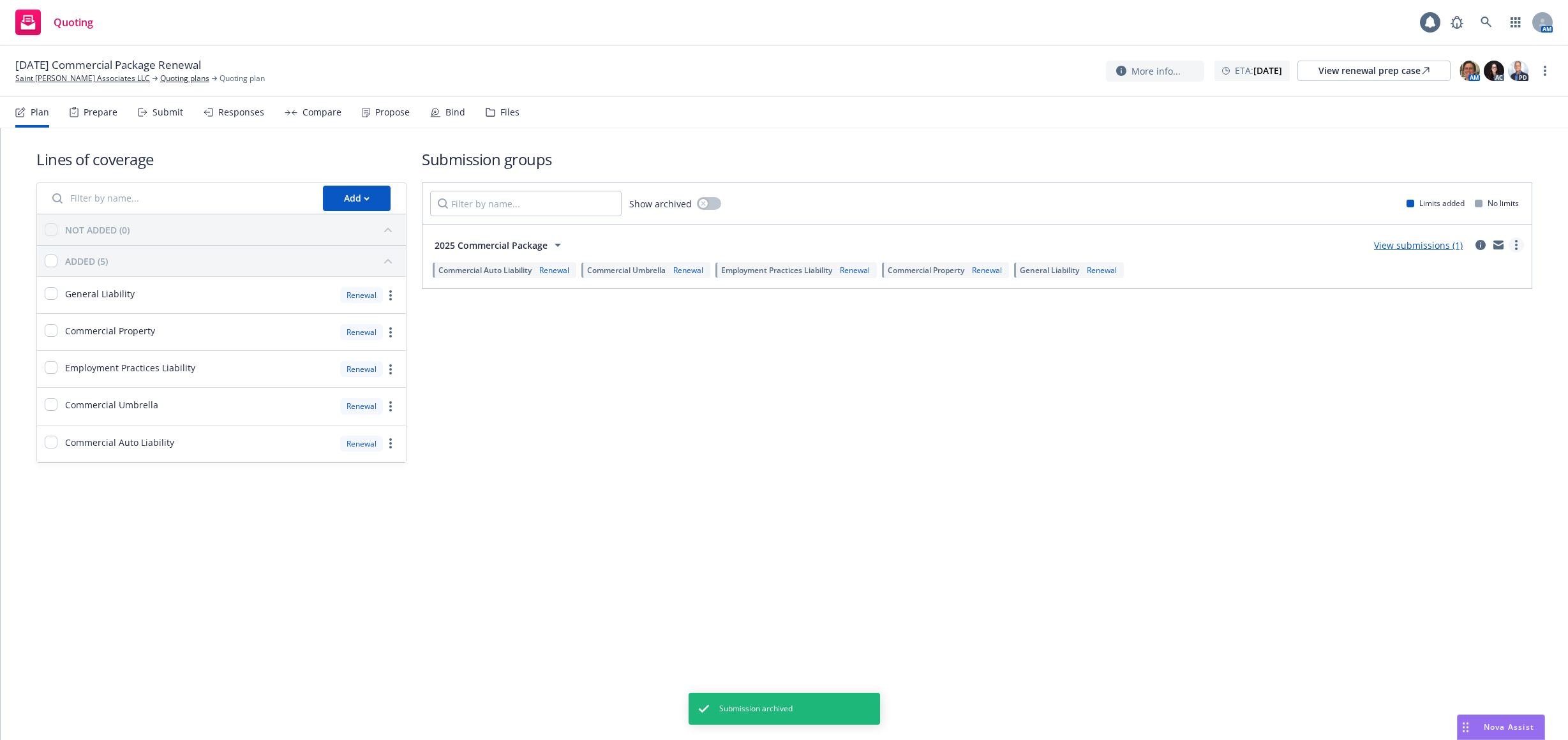
click at [1522, 247] on link "more" at bounding box center [1516, 245] width 15 height 15
click at [1146, 361] on div "Submission groups Show archived Limits added No limits 2025 Commercial Package …" at bounding box center [977, 306] width 1110 height 315
click at [43, 111] on div "Plan" at bounding box center [40, 112] width 19 height 10
click at [39, 122] on div "Plan" at bounding box center [32, 112] width 34 height 30
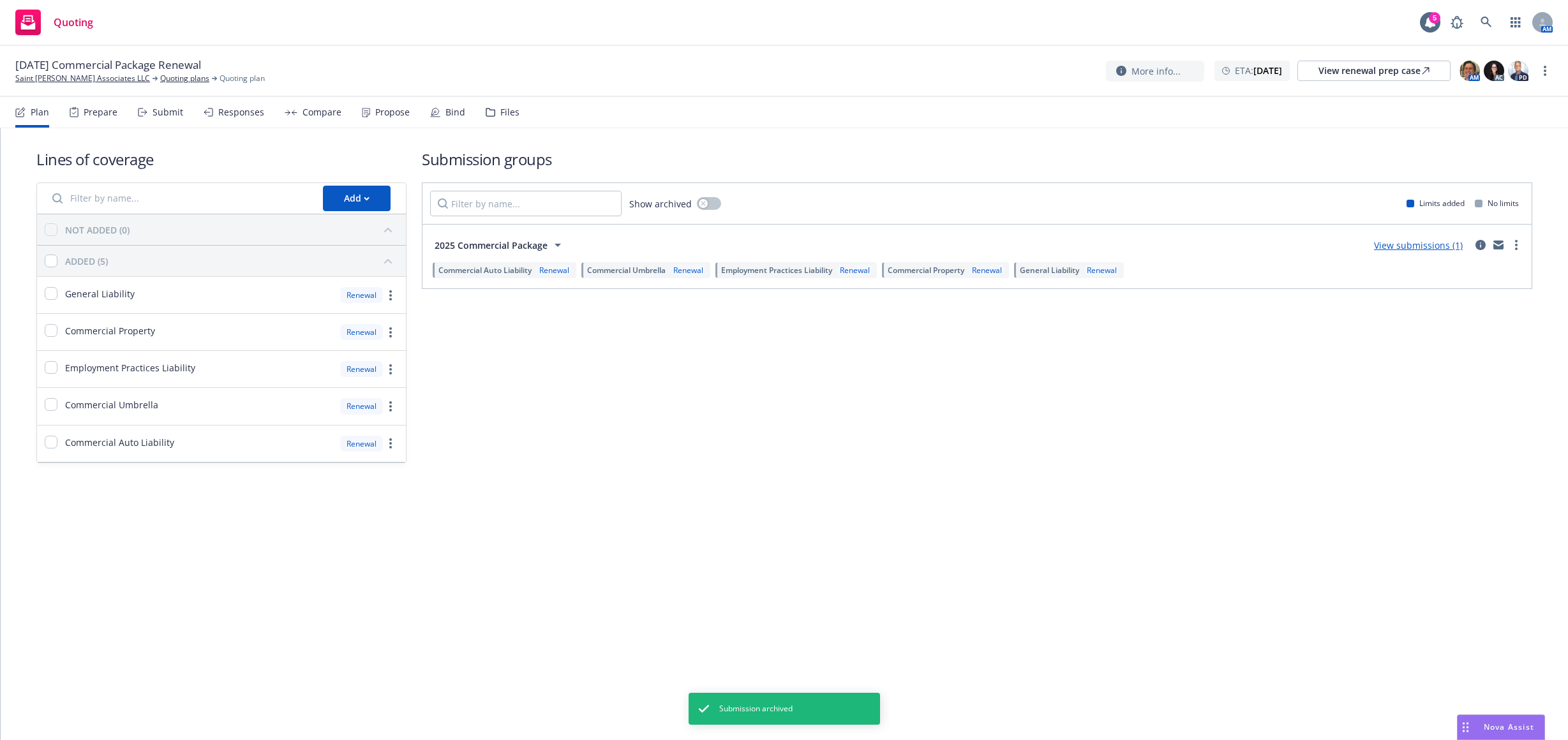
click at [110, 118] on div "Prepare" at bounding box center [100, 112] width 34 height 10
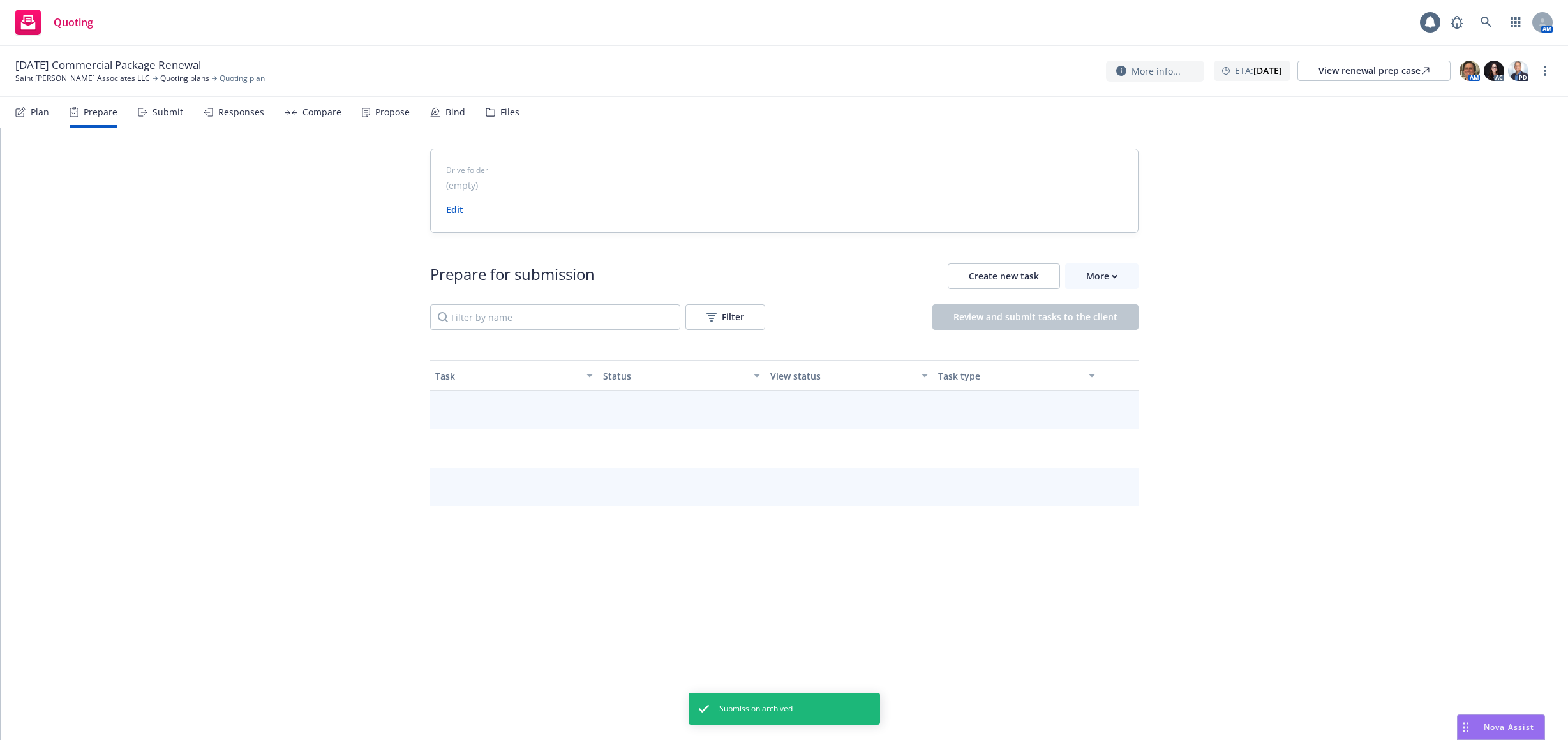
click at [37, 120] on div "Plan" at bounding box center [32, 112] width 34 height 30
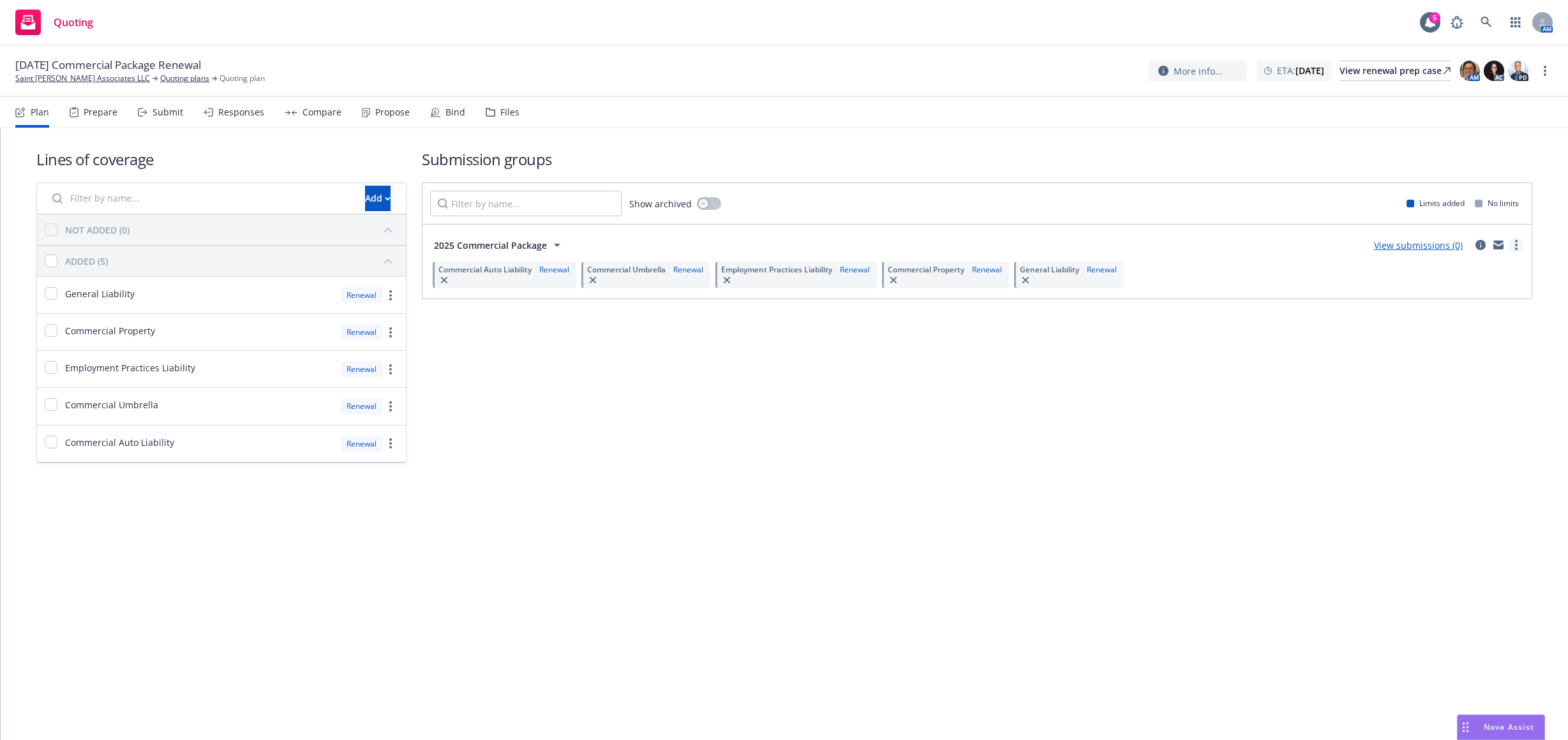
click at [1516, 243] on icon "more" at bounding box center [1516, 245] width 3 height 10
click at [1426, 377] on span "Archive" at bounding box center [1419, 378] width 63 height 12
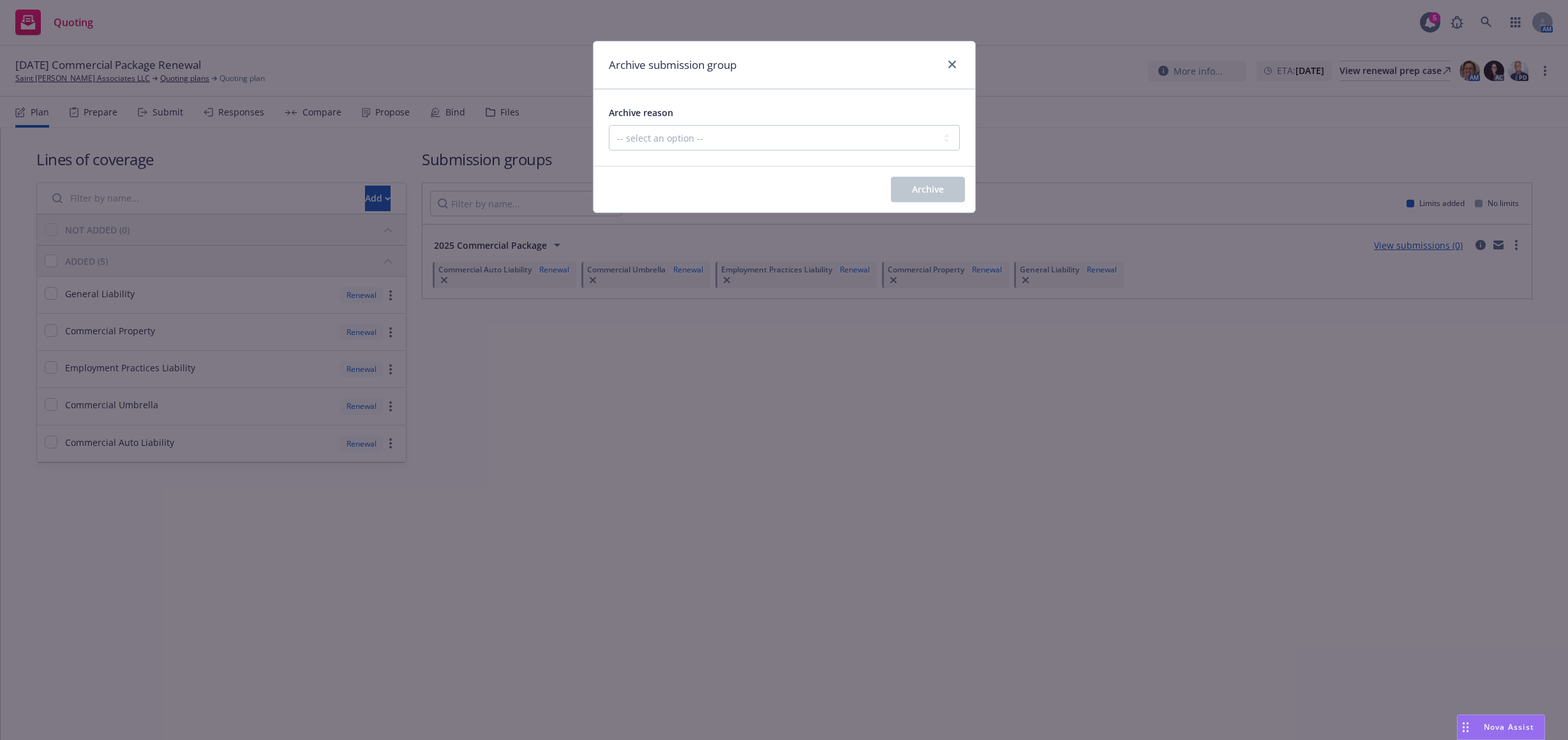
click at [701, 117] on div "Archive reason" at bounding box center [784, 112] width 351 height 15
click at [713, 135] on select "-- select an option -- Customer no longer needs this coverage Duplicate Histori…" at bounding box center [784, 137] width 351 height 25
select select "POLICY_WILL_BE_AUTO_RENEWED"
click at [609, 125] on select "-- select an option -- Customer no longer needs this coverage Duplicate Histori…" at bounding box center [784, 137] width 351 height 25
click at [911, 179] on button "Archive" at bounding box center [928, 189] width 74 height 25
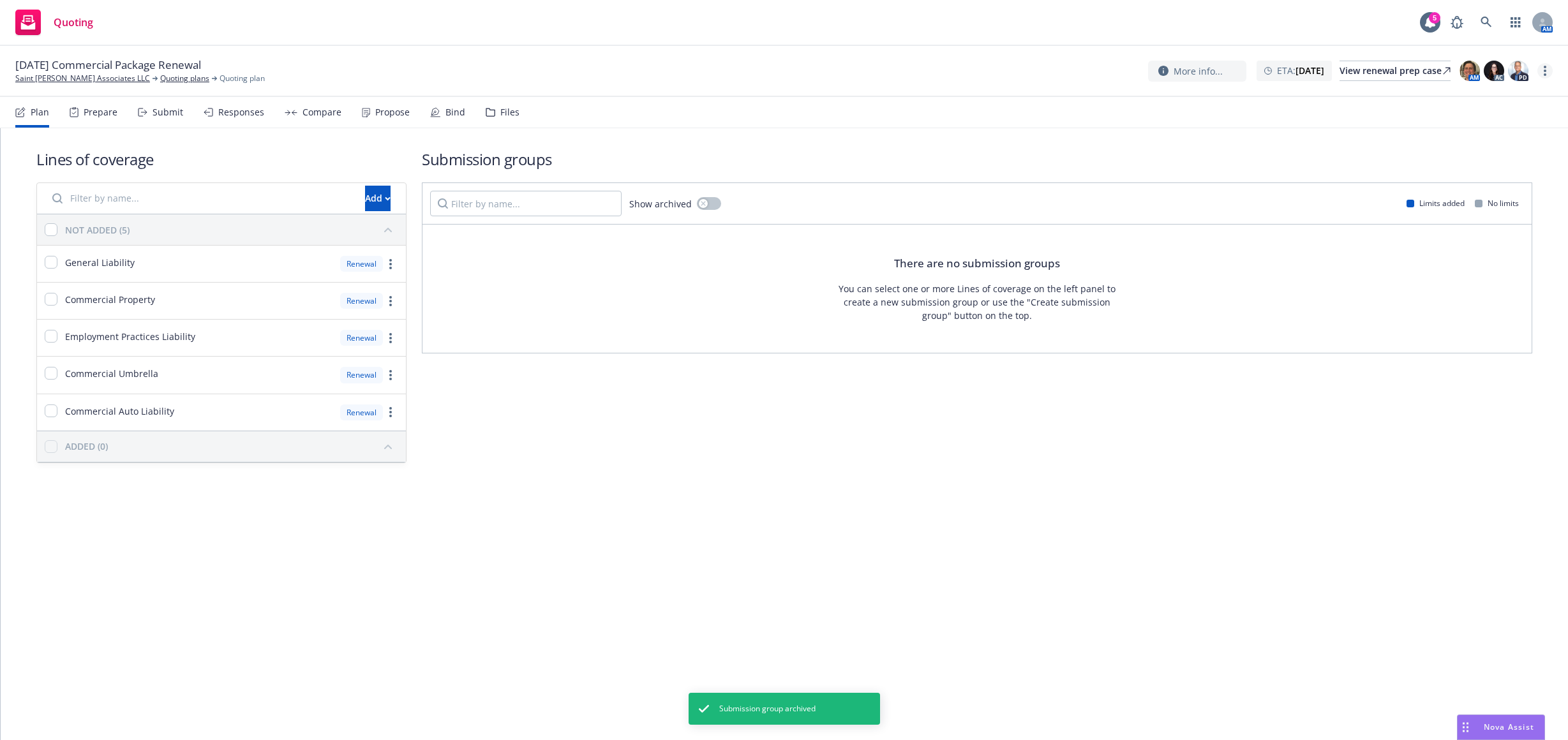
click at [1547, 69] on link "more" at bounding box center [1544, 71] width 15 height 15
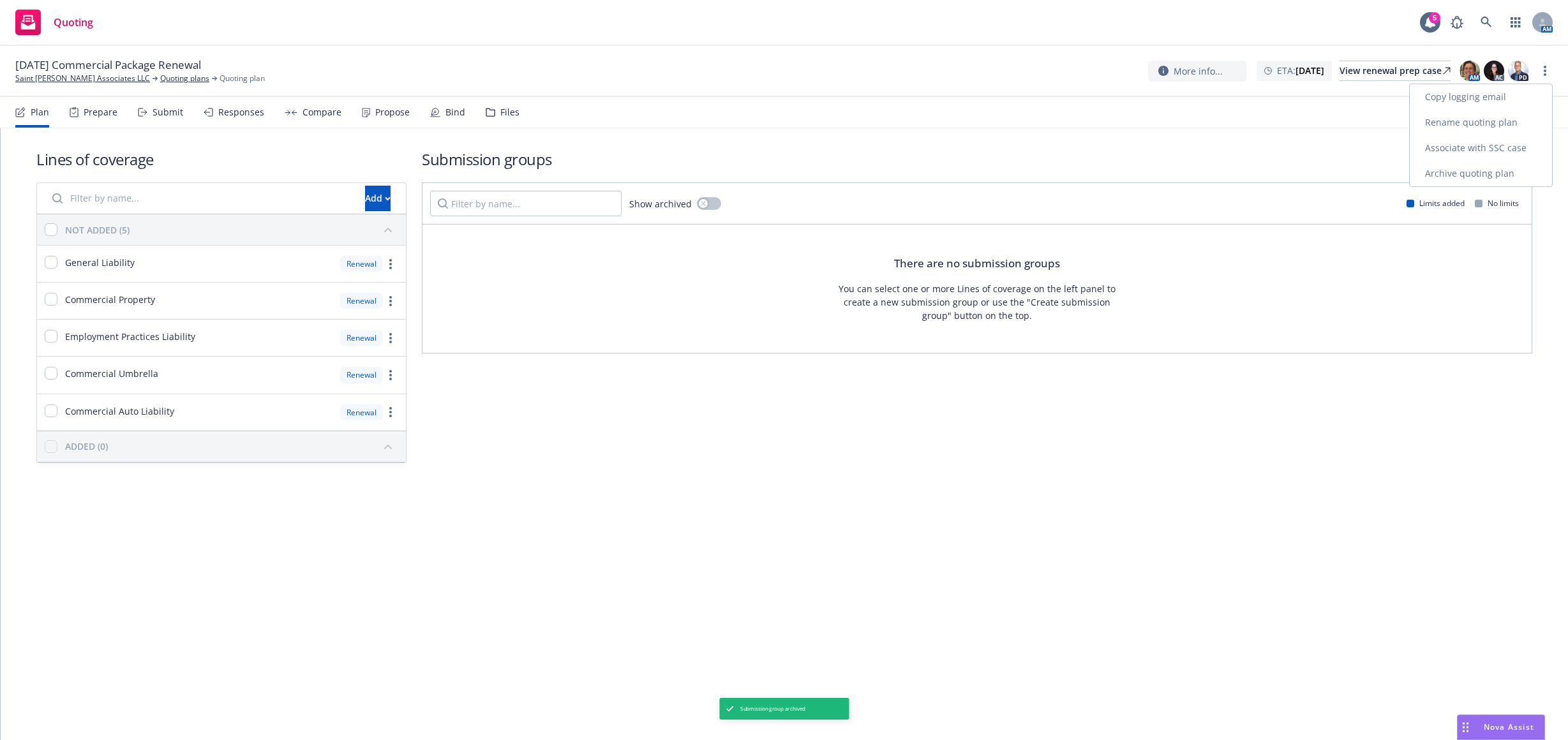
click at [1494, 167] on link "Archive quoting plan" at bounding box center [1481, 173] width 142 height 25
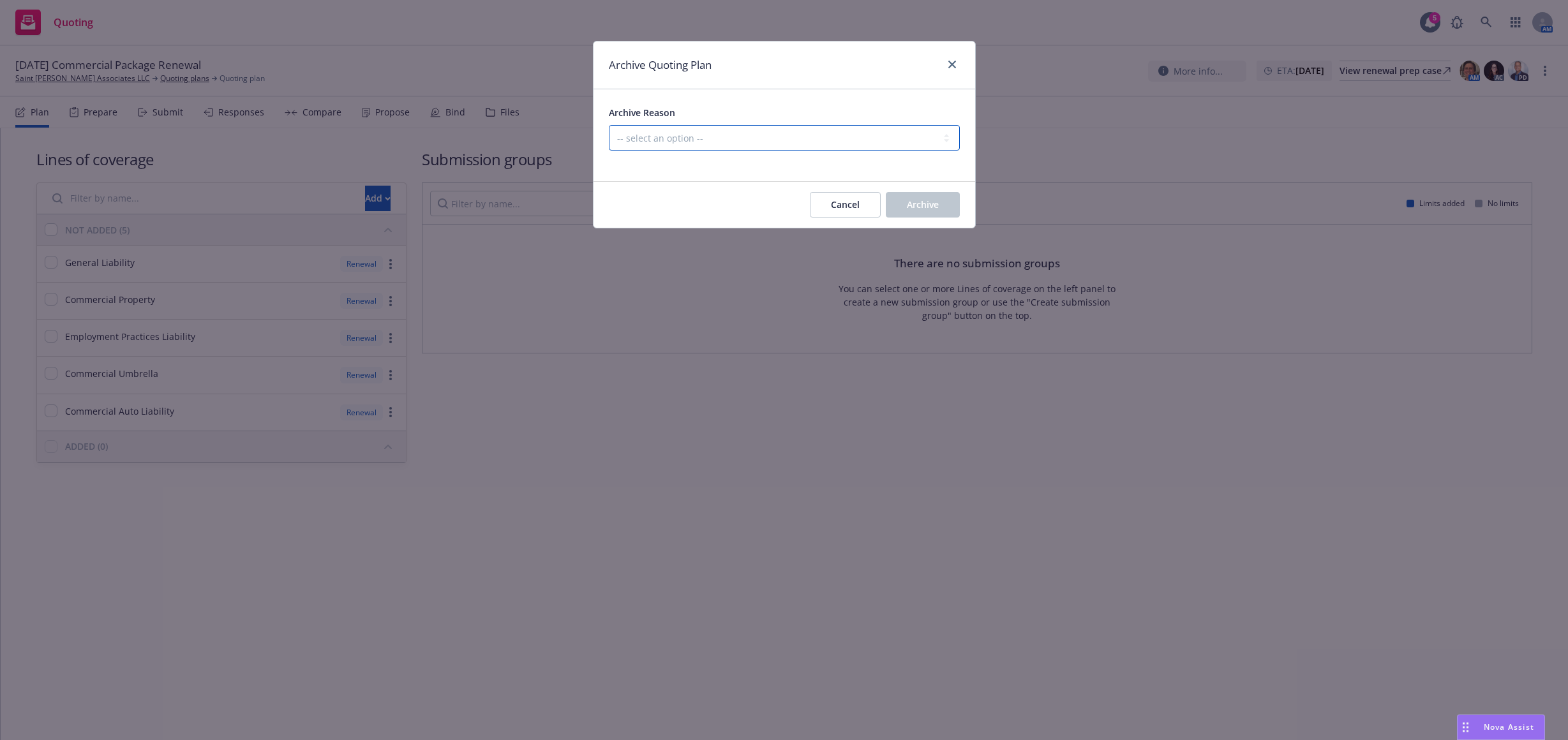
drag, startPoint x: 900, startPoint y: 143, endPoint x: 896, endPoint y: 150, distance: 8.1
click at [899, 143] on select "-- select an option -- All policies in this renewal plan are auto-renewed Creat…" at bounding box center [784, 137] width 351 height 25
select select "ARCHIVED_RENEWAL_POLICY_AUTO_RENEWED"
click at [609, 125] on select "-- select an option -- All policies in this renewal plan are auto-renewed Creat…" at bounding box center [784, 137] width 351 height 25
click at [905, 195] on button "Archive" at bounding box center [923, 204] width 74 height 25
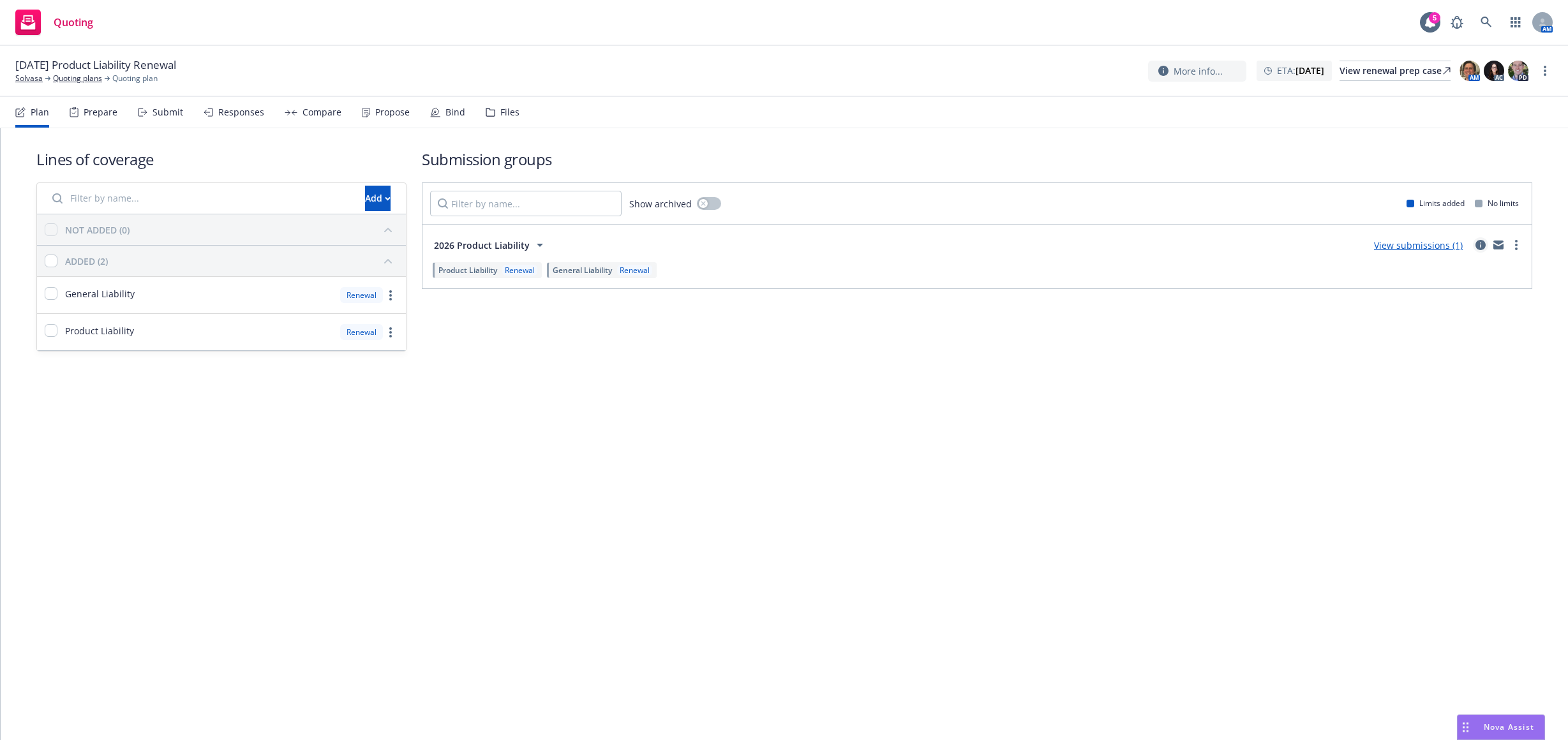
click at [1475, 245] on link "circleInformation" at bounding box center [1480, 245] width 15 height 15
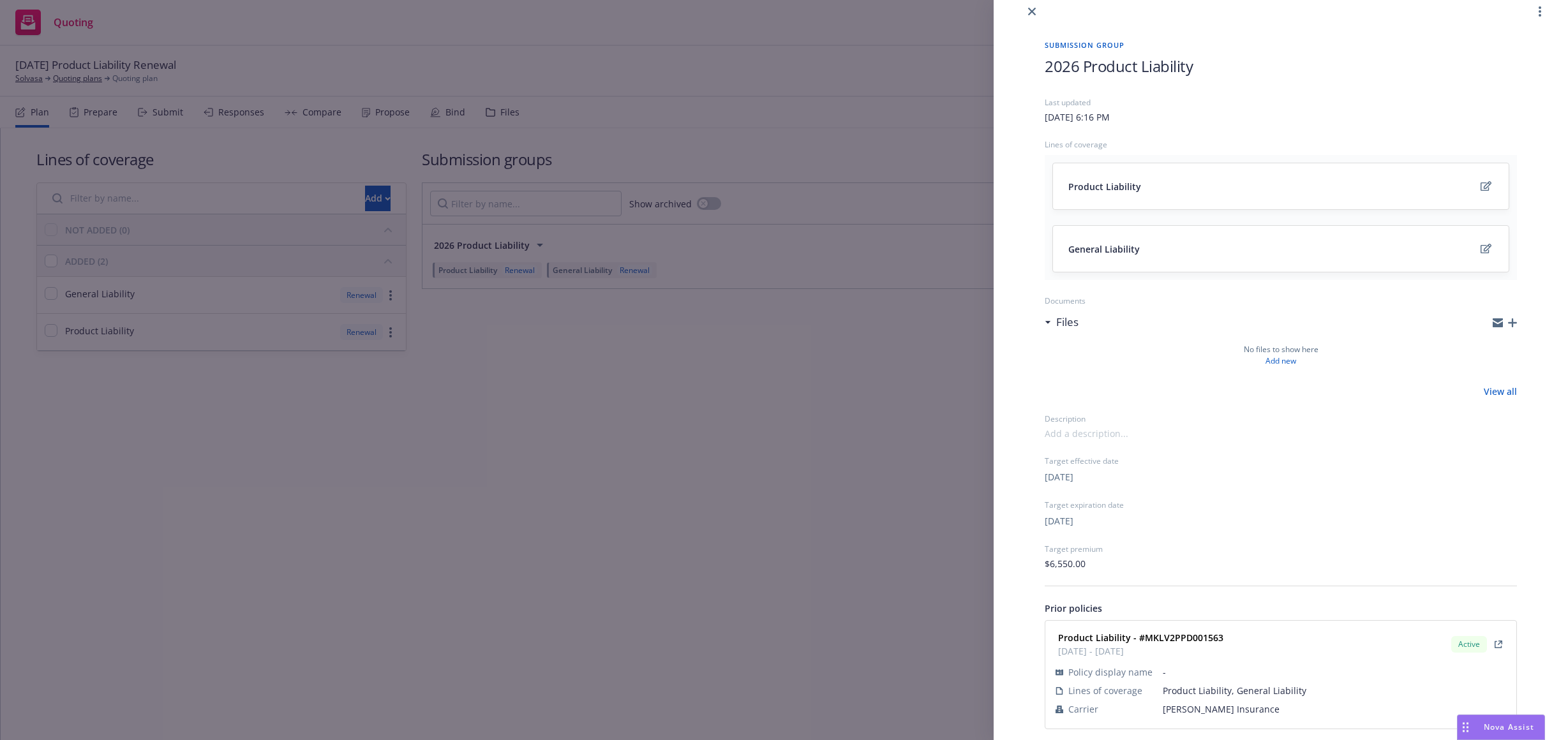
scroll to position [26, 0]
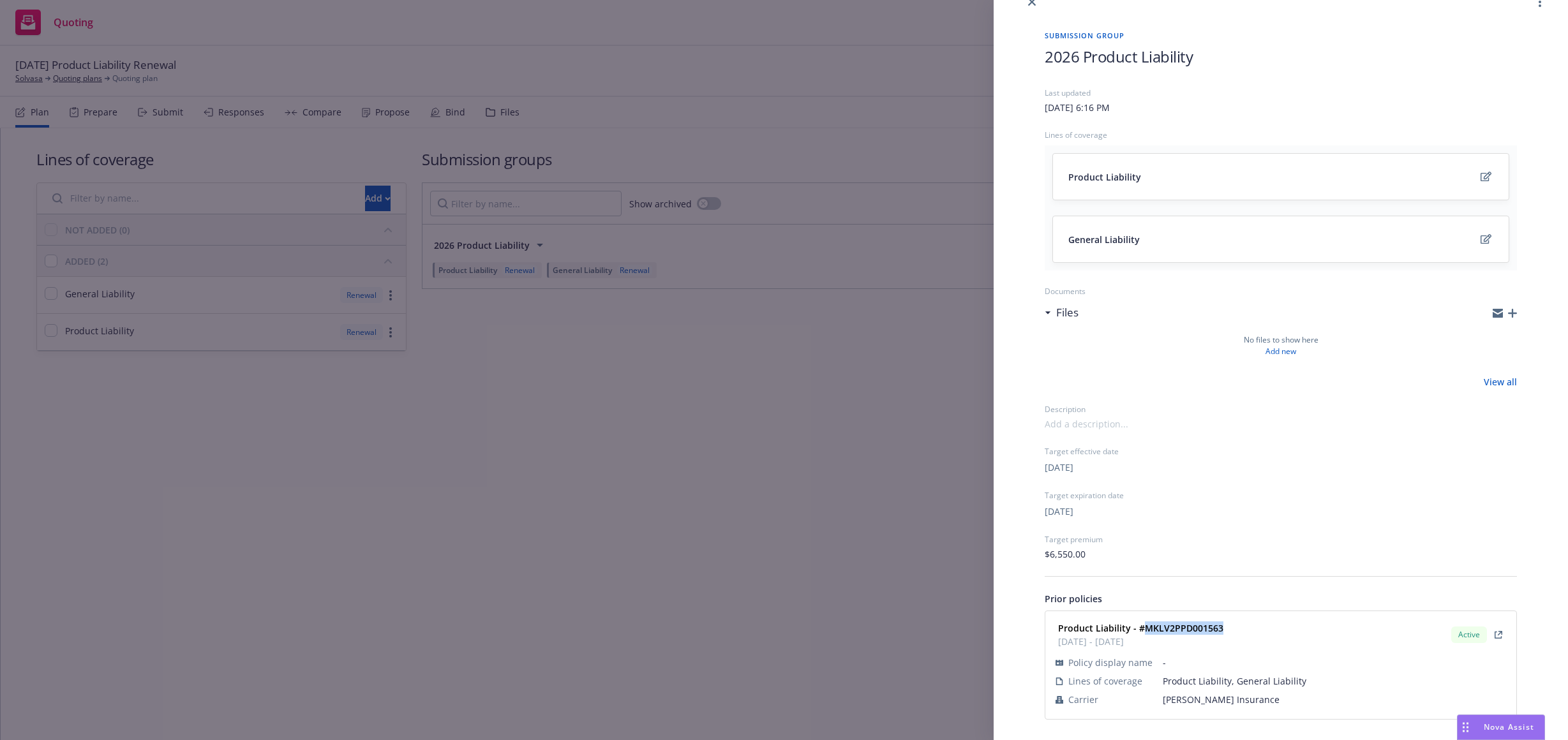
drag, startPoint x: 1224, startPoint y: 629, endPoint x: 1144, endPoint y: 632, distance: 80.1
click at [1144, 632] on div "Product Liability - #MKLV2PPD001563 [DATE] - [DATE] Active" at bounding box center [1280, 635] width 456 height 32
copy strong "MKLV2PPD001563"
click at [800, 498] on div "Submission group 2026 Product Liability Last updated [DATE] 6:16 PM Lines of co…" at bounding box center [784, 370] width 1568 height 740
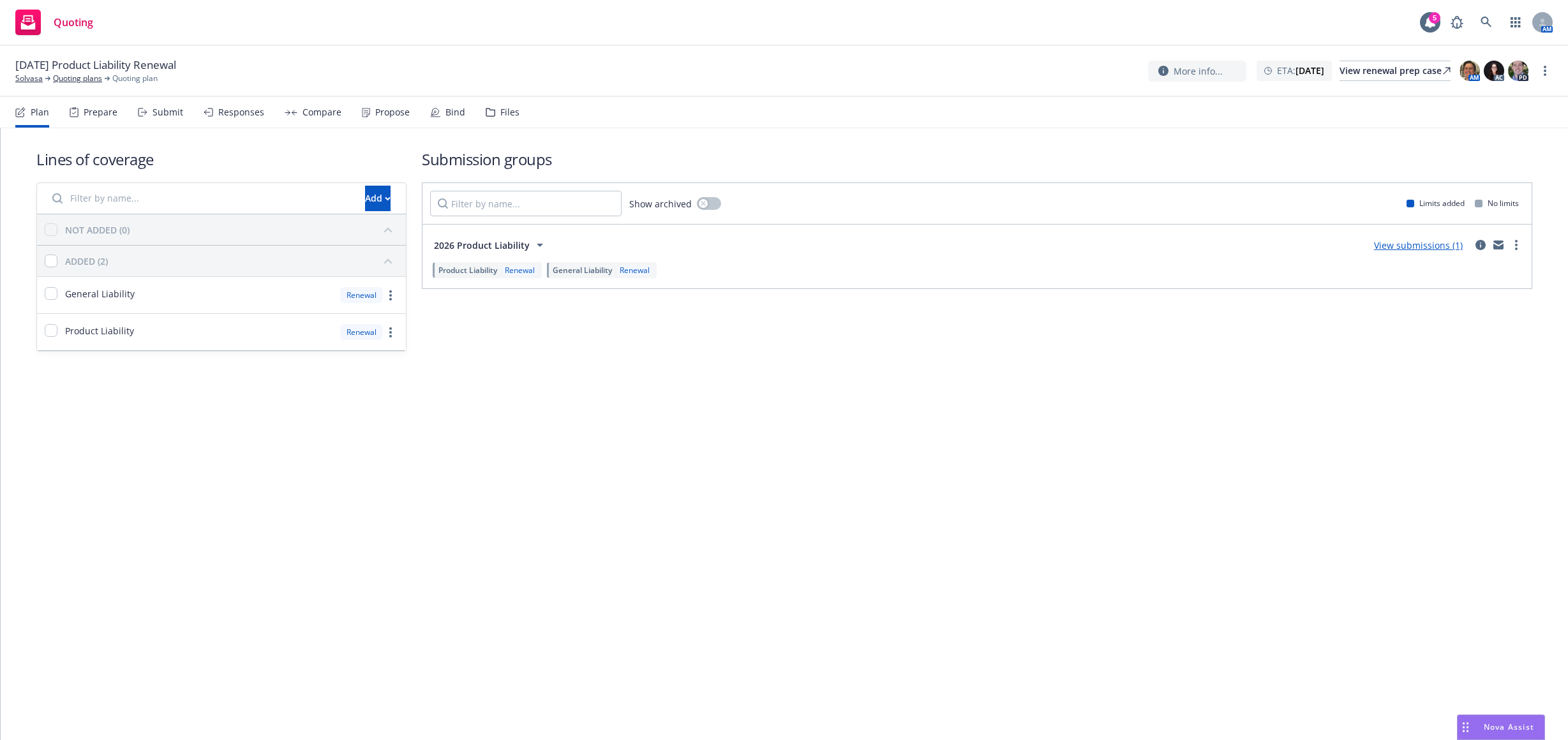
drag, startPoint x: 70, startPoint y: 77, endPoint x: 11, endPoint y: 80, distance: 59.1
drag, startPoint x: 11, startPoint y: 80, endPoint x: 17, endPoint y: 79, distance: 6.1
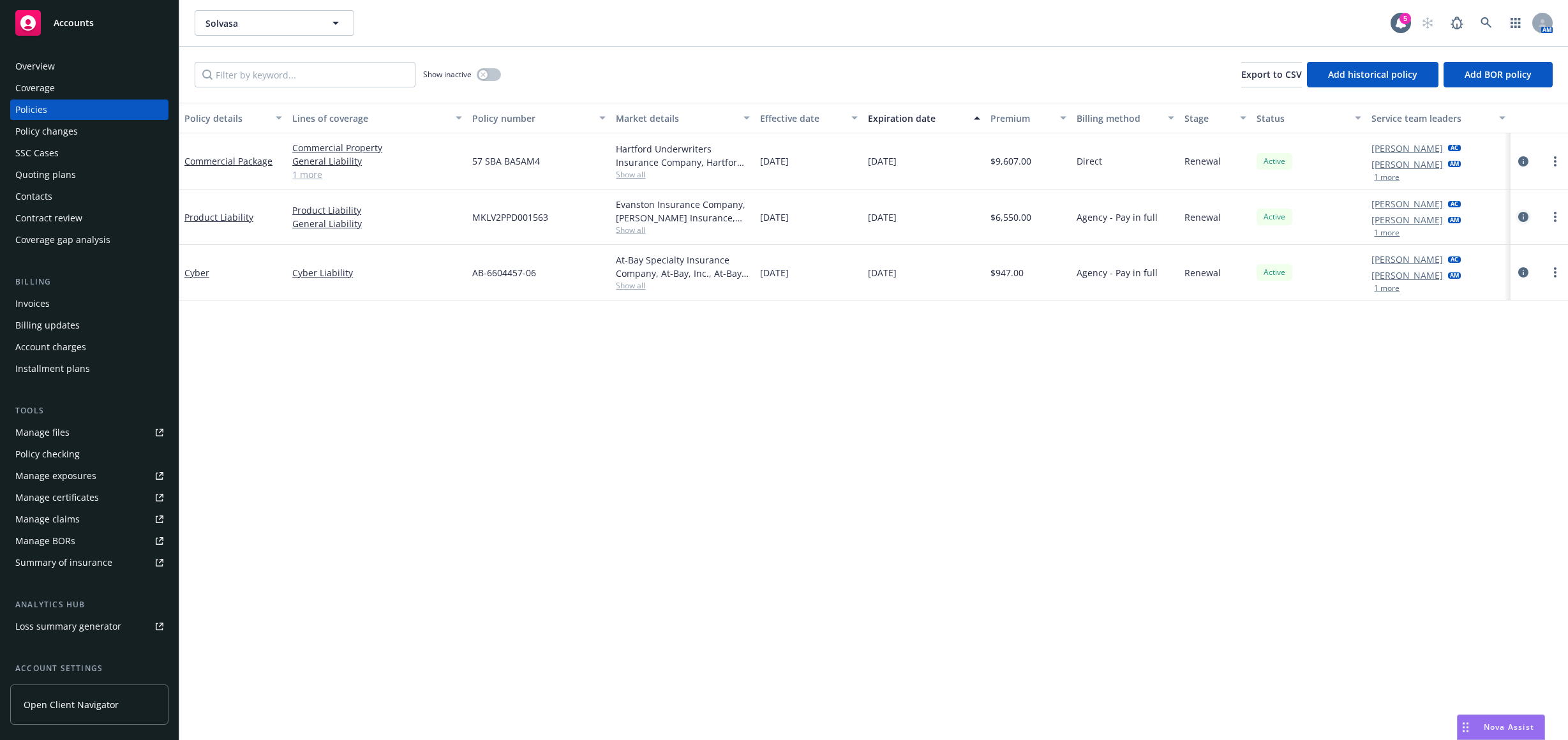
click at [1525, 212] on link "circleInformation" at bounding box center [1523, 217] width 15 height 15
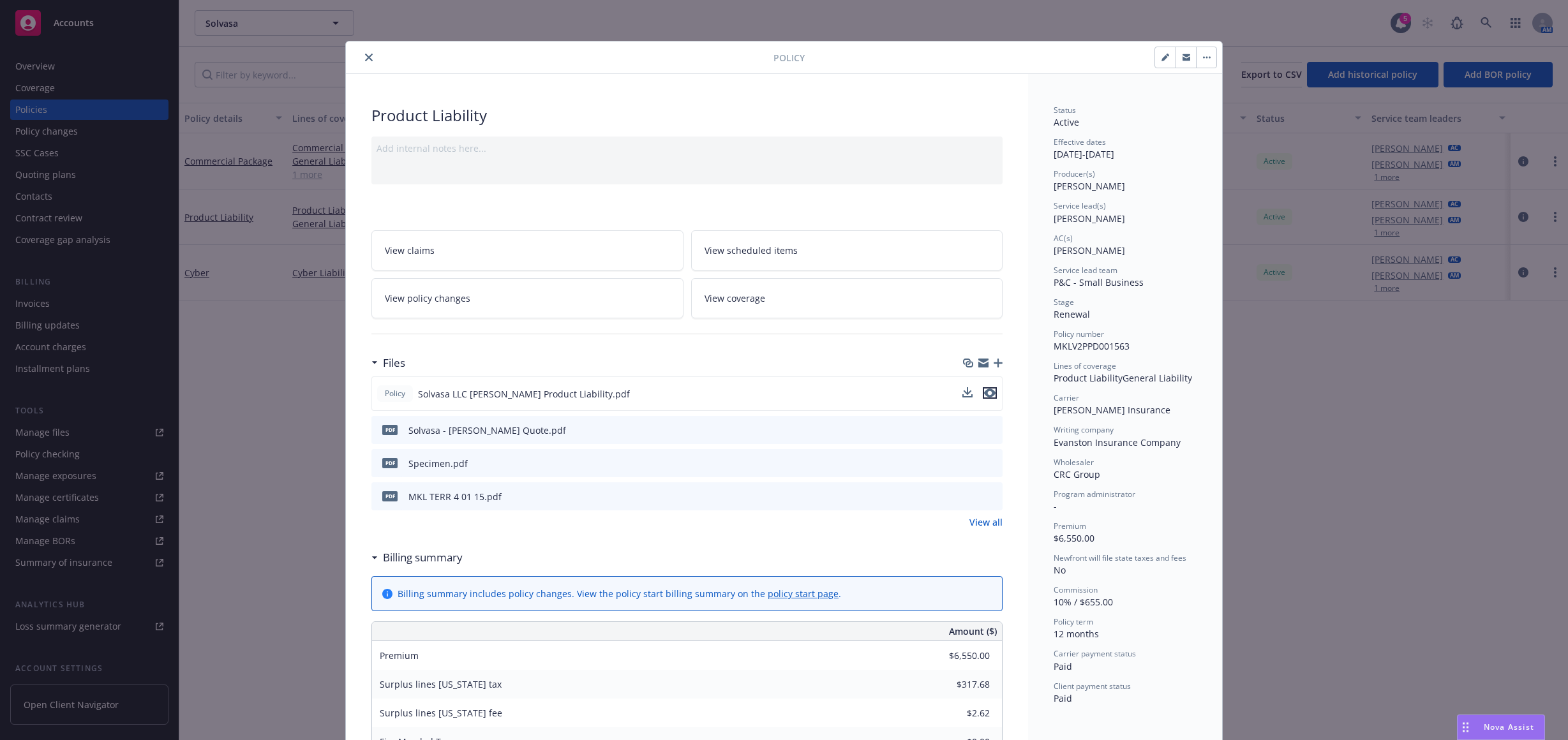
click at [984, 391] on icon "preview file" at bounding box center [990, 393] width 12 height 9
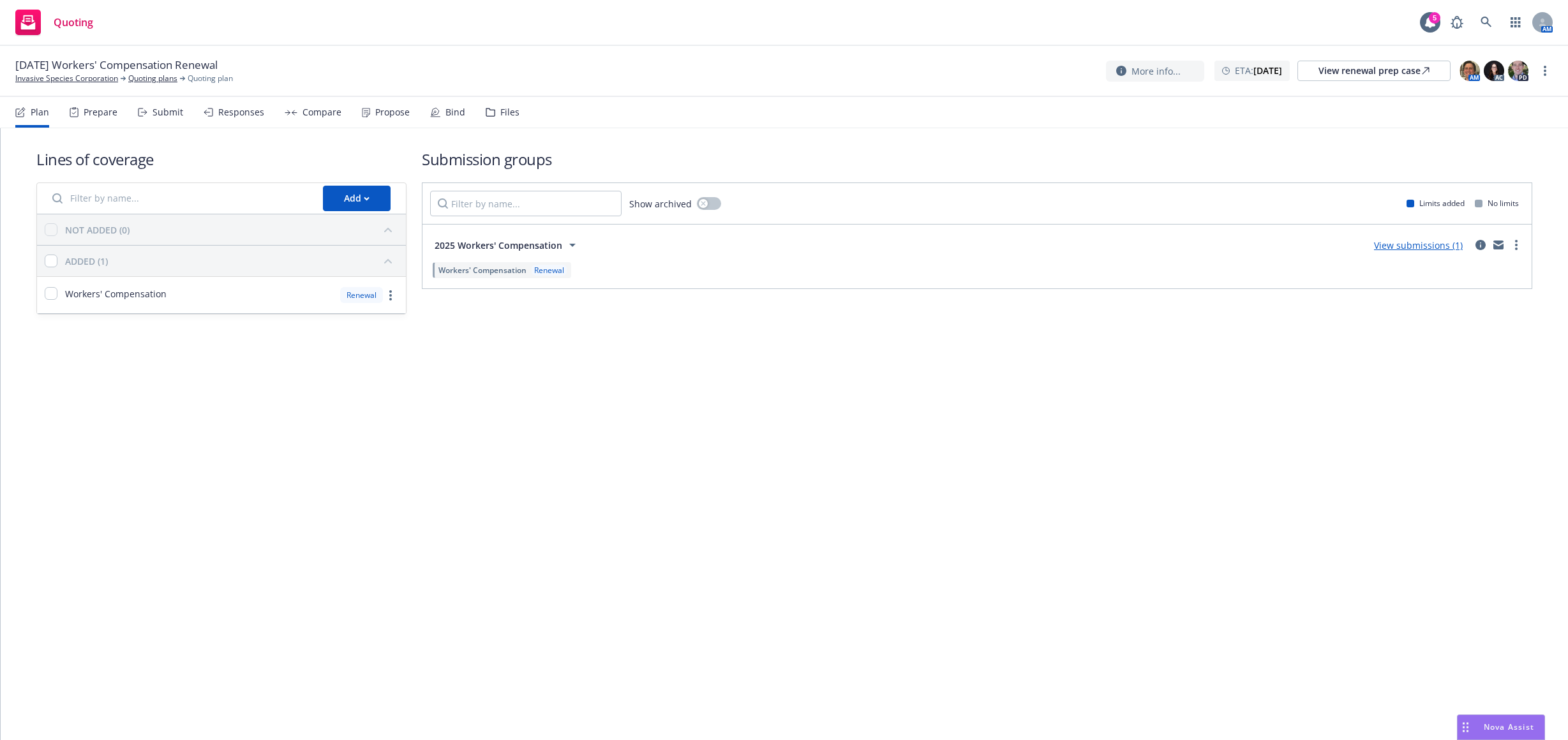
click at [179, 113] on div "Submit" at bounding box center [167, 112] width 30 height 10
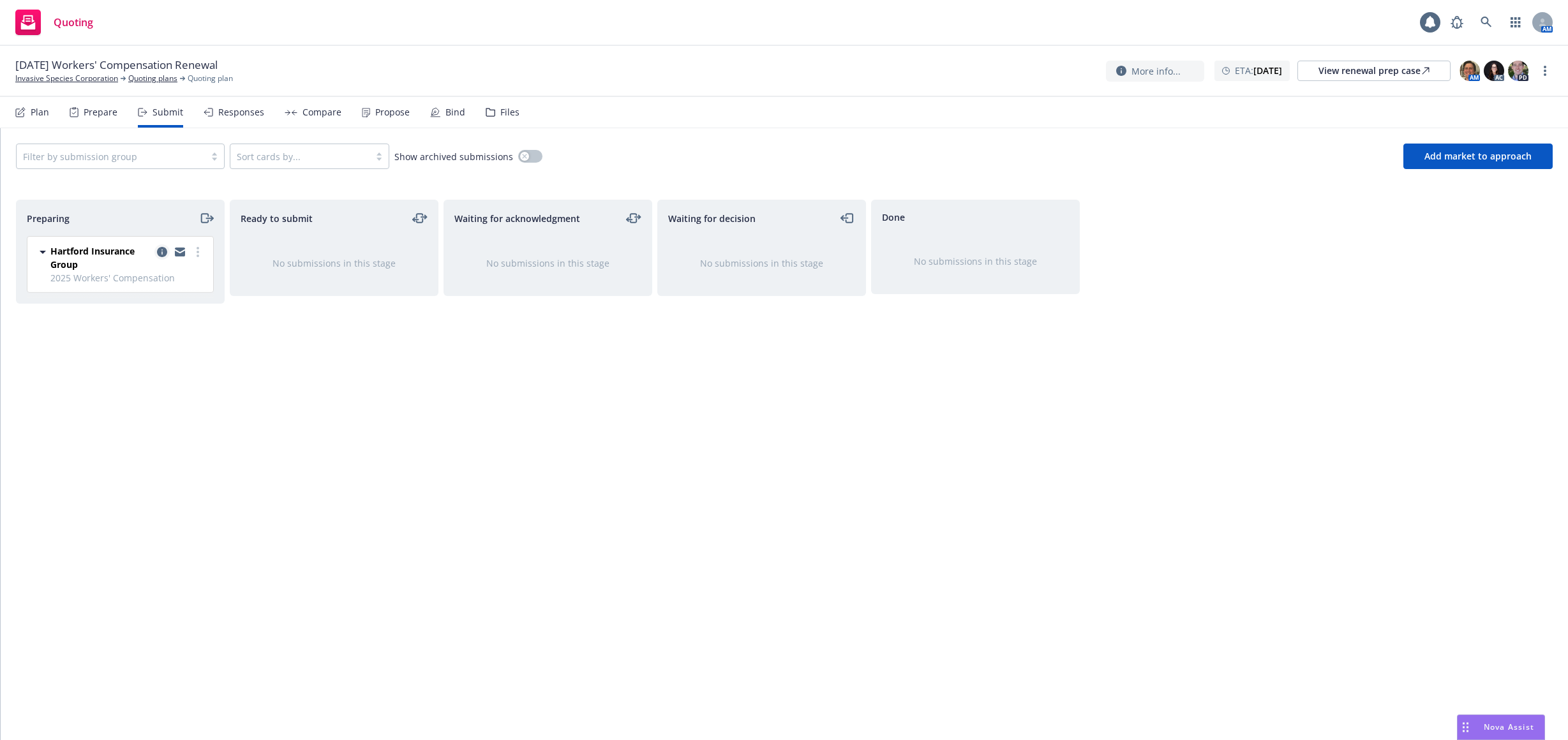
click at [167, 250] on icon "copy logging email" at bounding box center [162, 252] width 10 height 10
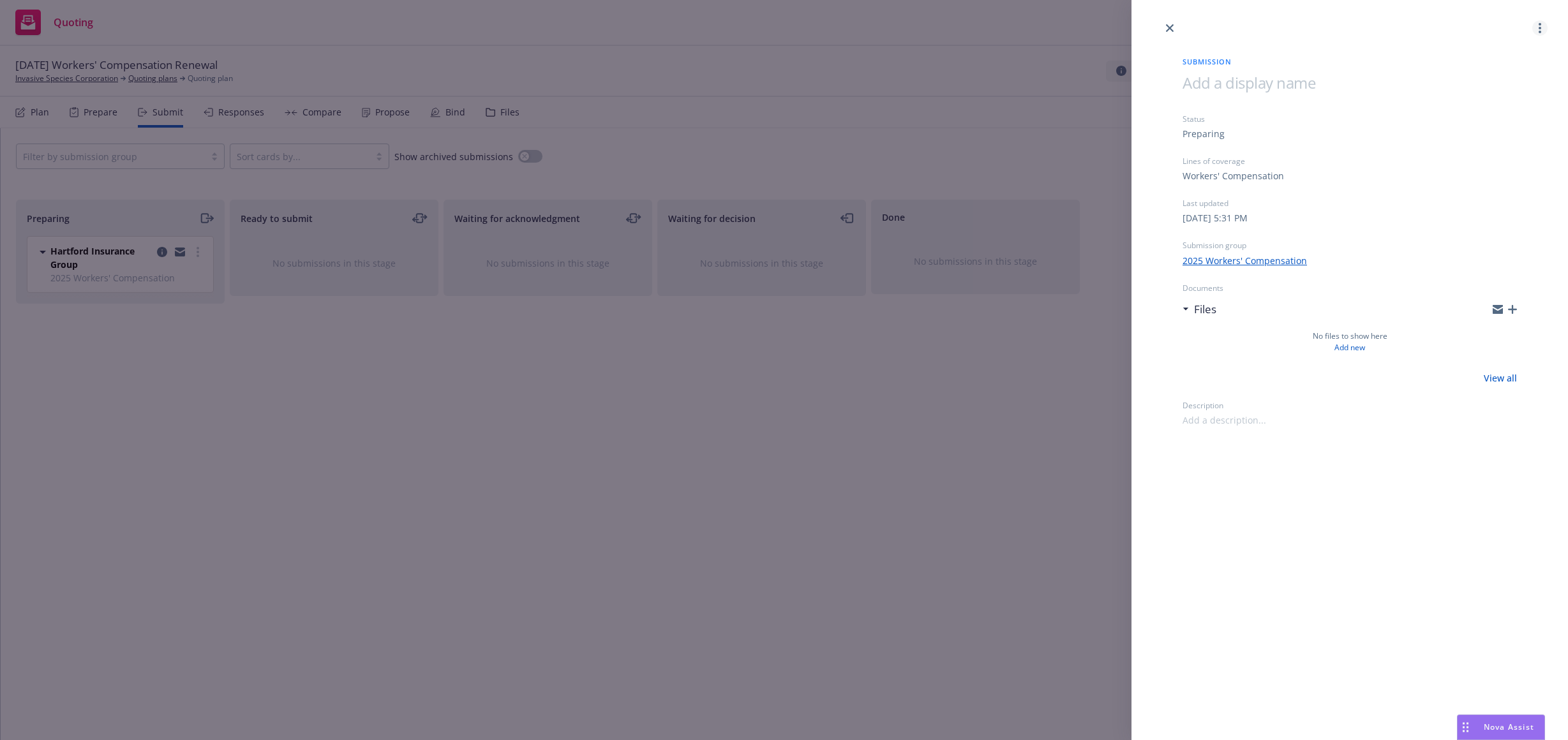
click at [1541, 30] on icon "more" at bounding box center [1540, 28] width 3 height 10
click at [1494, 90] on span "Archive submission" at bounding box center [1489, 84] width 114 height 12
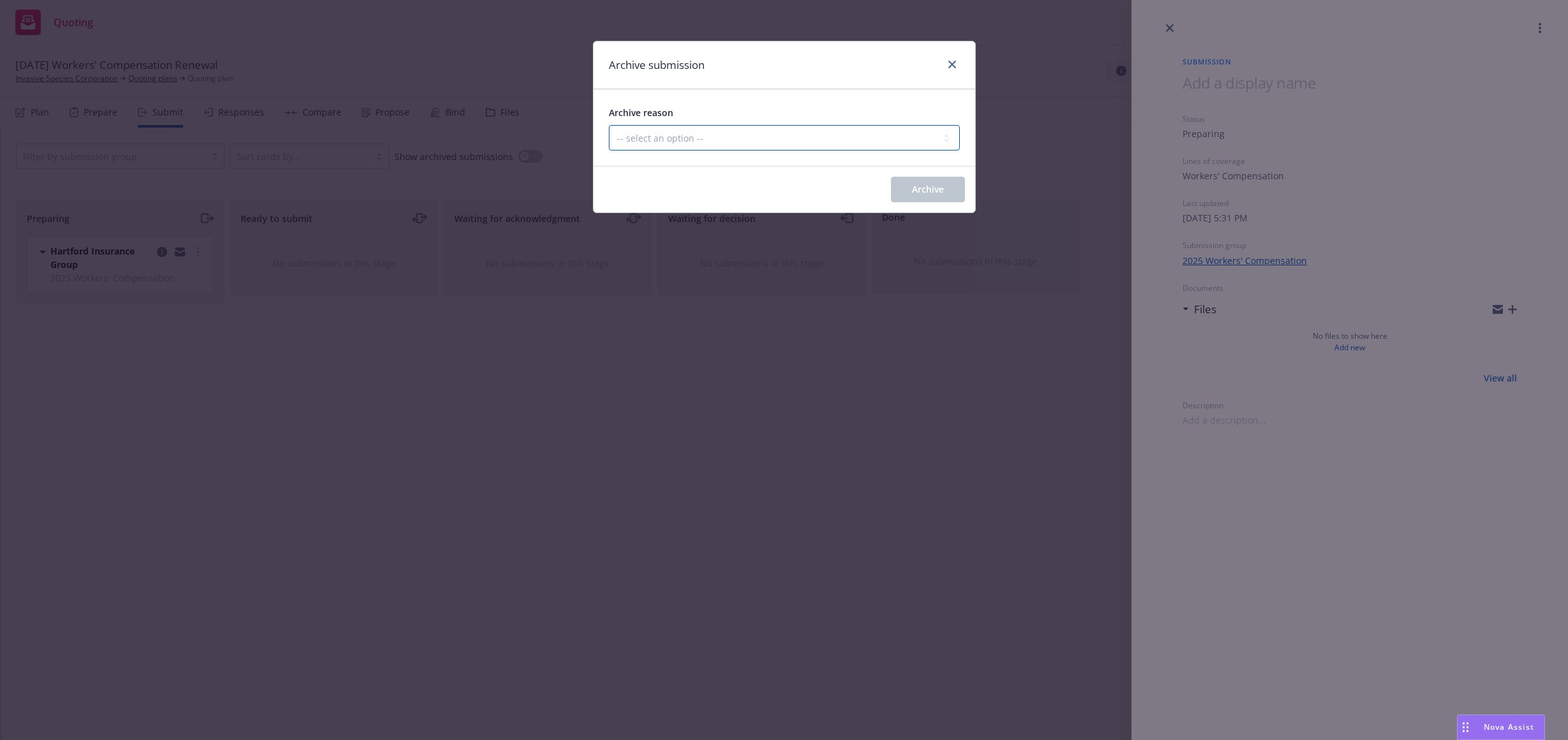
click at [665, 147] on select "-- select an option -- Carrier unresponsive Client decided not to proceed with …" at bounding box center [784, 137] width 351 height 25
click at [609, 125] on select "-- select an option -- Carrier unresponsive Client decided not to proceed with …" at bounding box center [784, 137] width 351 height 25
click at [905, 129] on select "-- select an option -- Carrier unresponsive Client decided not to proceed with …" at bounding box center [784, 137] width 351 height 25
select select "OTHER"
click at [609, 125] on select "-- select an option -- Carrier unresponsive Client decided not to proceed with …" at bounding box center [784, 137] width 351 height 25
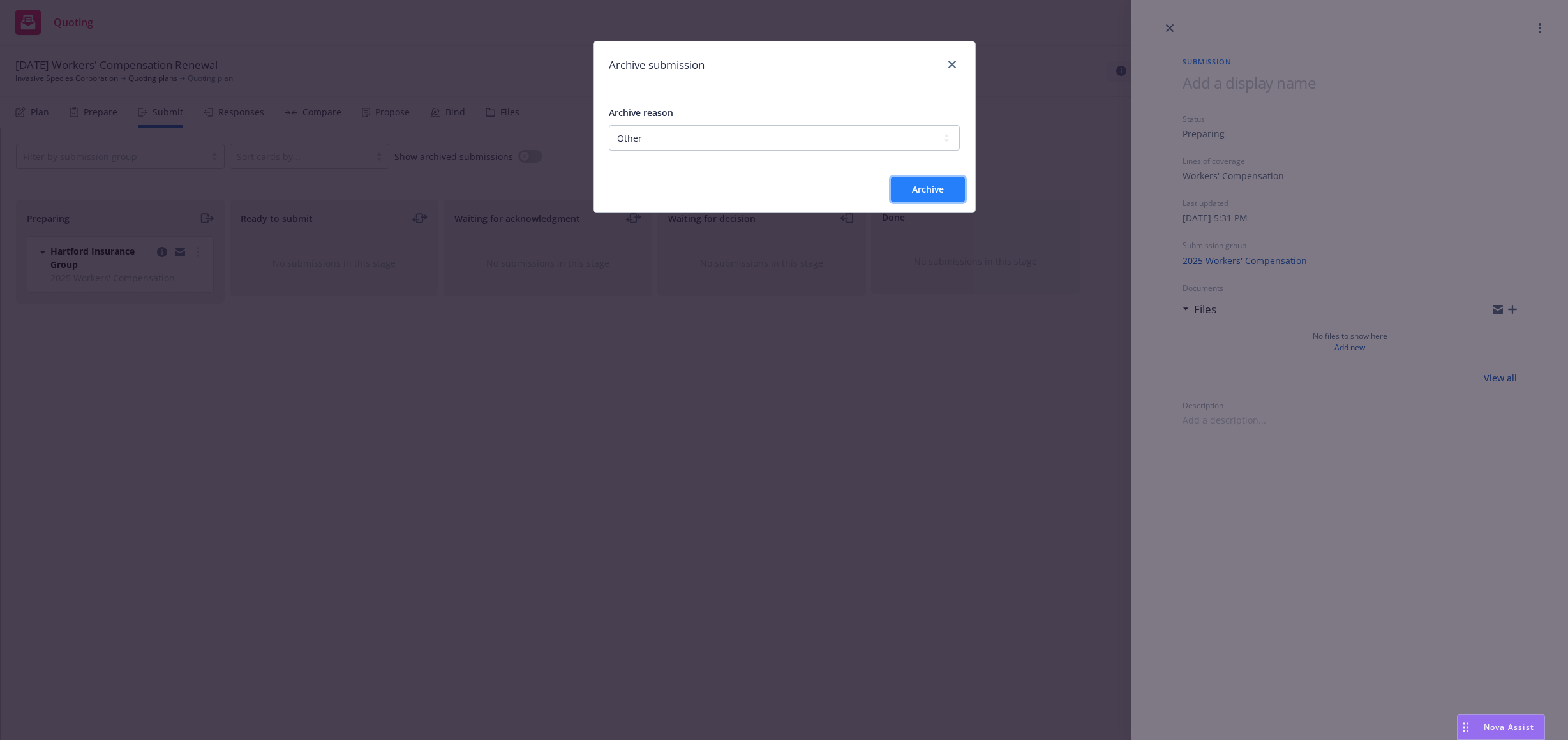
click at [920, 177] on button "Archive" at bounding box center [928, 189] width 74 height 25
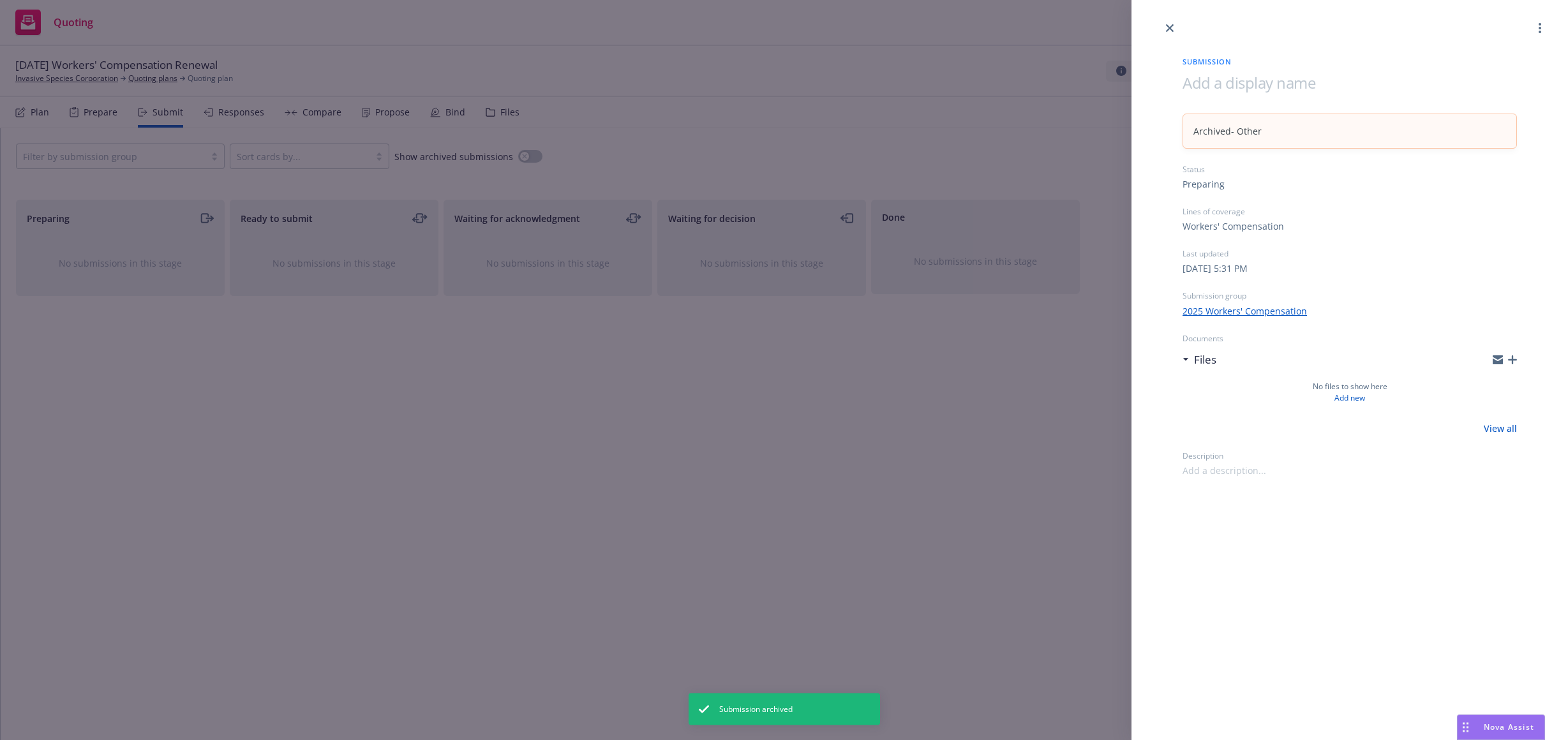
click at [17, 113] on div "Submission Archived - Other Status Preparing Lines of coverage Workers' Compens…" at bounding box center [784, 370] width 1568 height 740
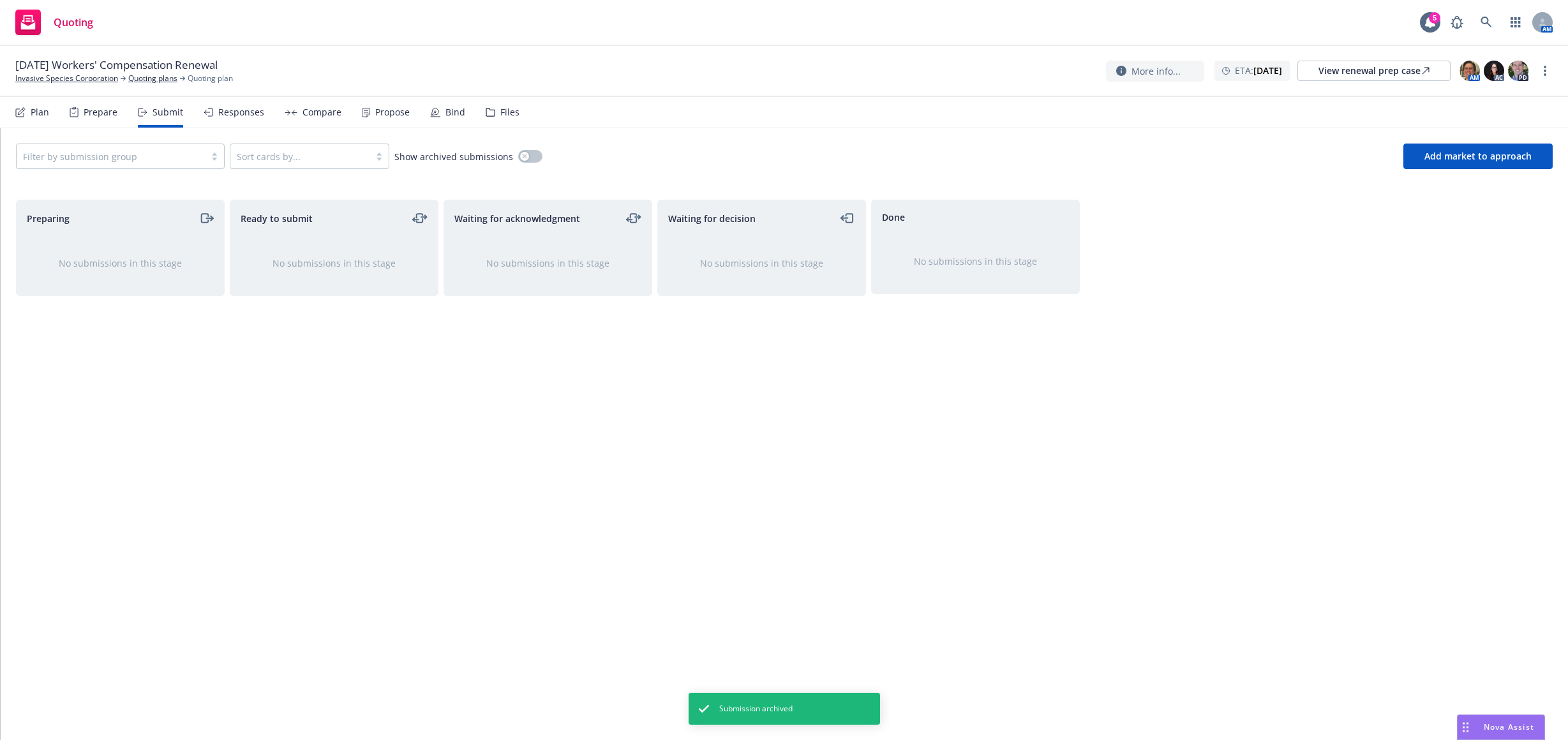
click at [33, 113] on div "Plan" at bounding box center [40, 112] width 19 height 10
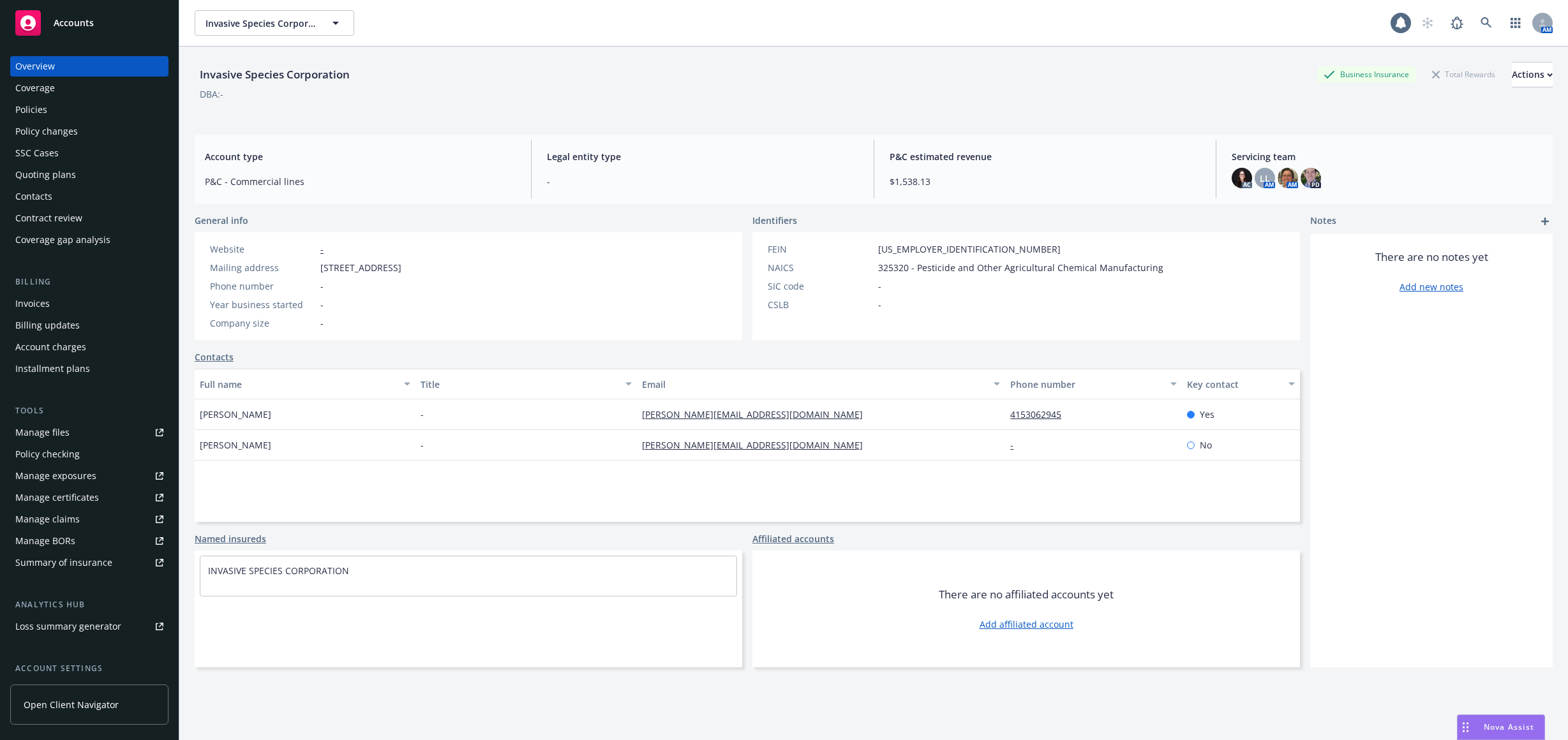
click at [97, 116] on div "Policies" at bounding box center [89, 110] width 148 height 20
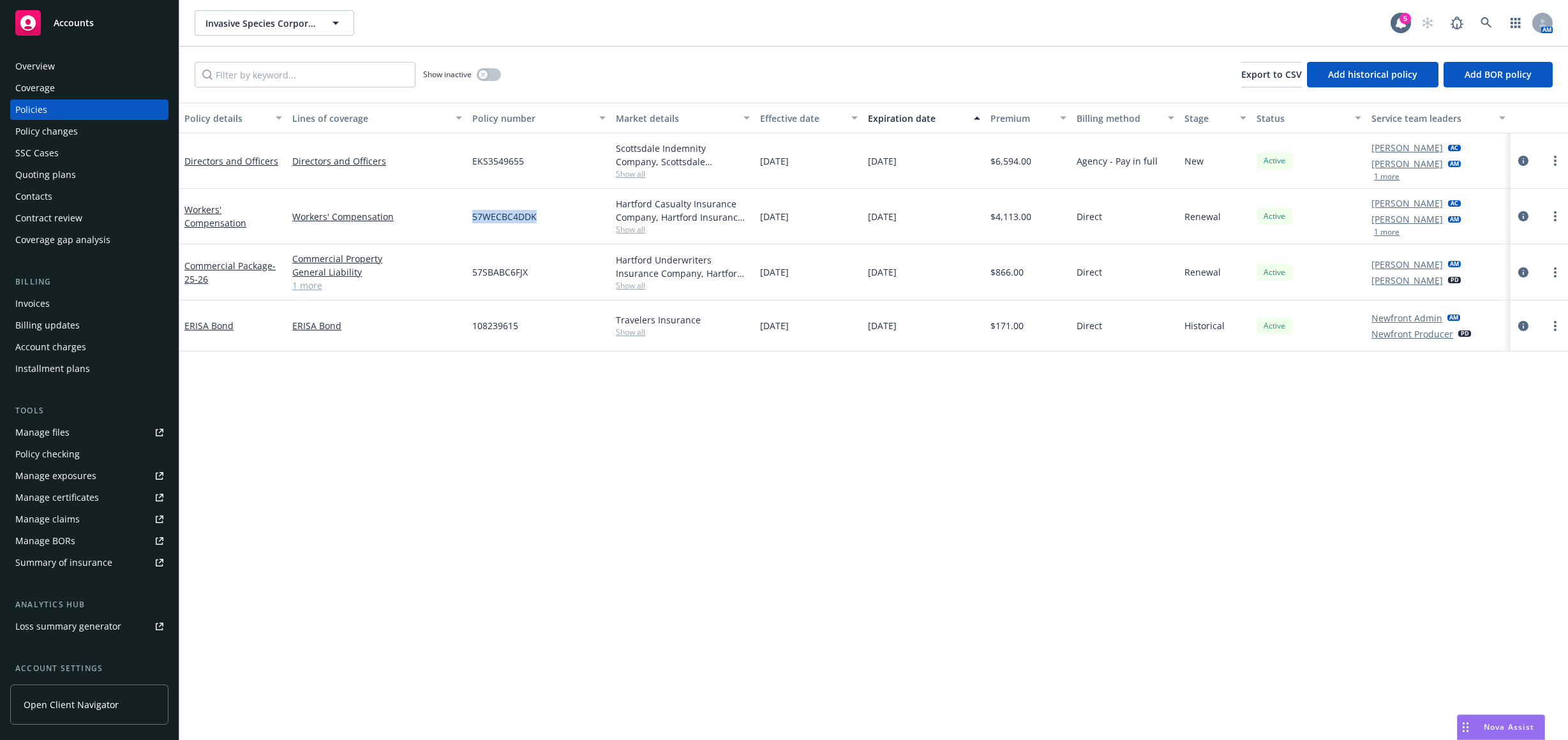
drag, startPoint x: 545, startPoint y: 219, endPoint x: 472, endPoint y: 230, distance: 73.8
click at [472, 230] on div "57WECBC4DDK" at bounding box center [539, 217] width 144 height 56
copy span "57WECBC4DDK"
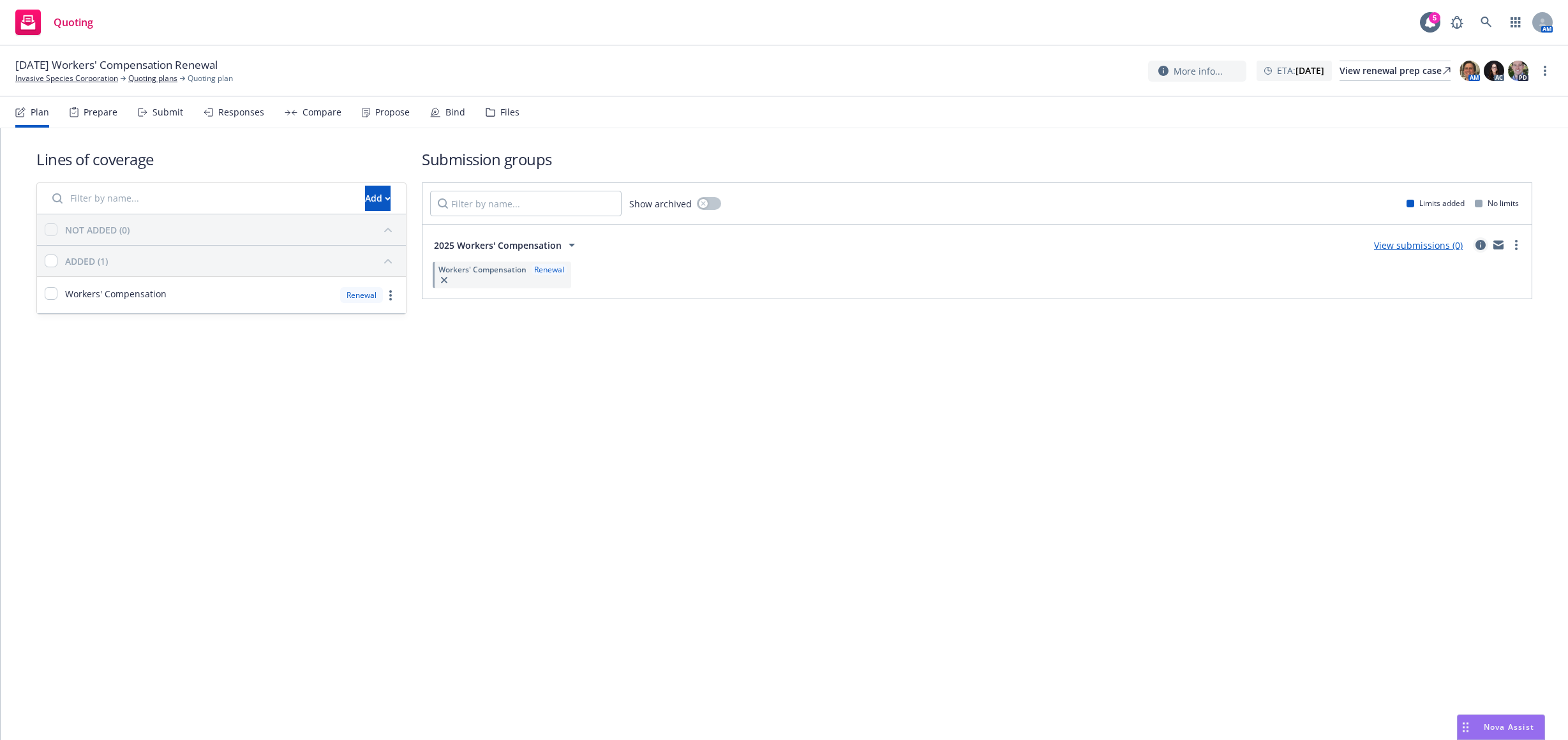
click at [1480, 248] on icon "circleInformation" at bounding box center [1481, 245] width 10 height 10
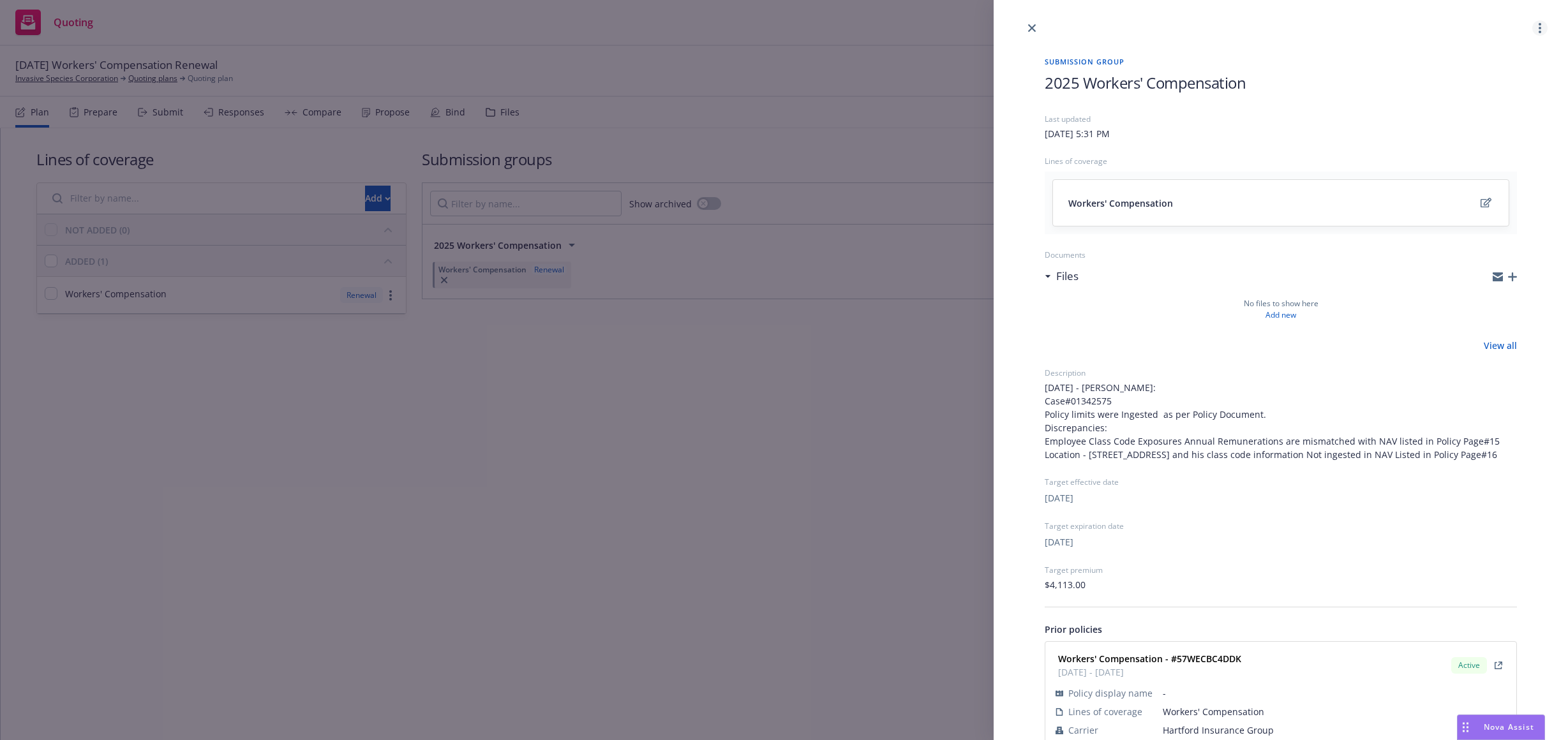
click at [1538, 28] on circle "more" at bounding box center [1540, 28] width 3 height 3
click at [1491, 100] on link "Archive" at bounding box center [1481, 110] width 112 height 25
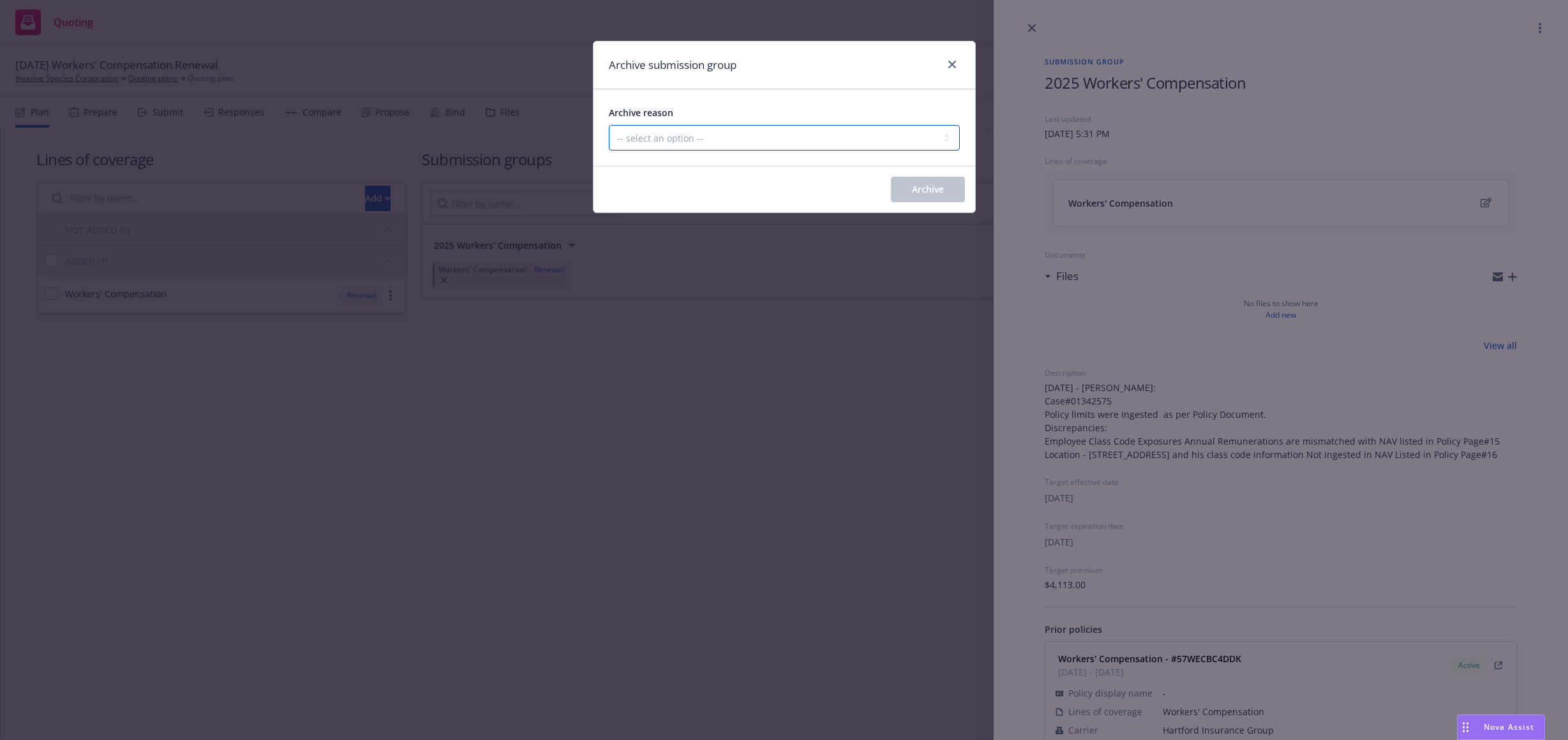
drag, startPoint x: 938, startPoint y: 140, endPoint x: 933, endPoint y: 147, distance: 8.6
click at [938, 140] on select "-- select an option -- Customer no longer needs this coverage Duplicate Histori…" at bounding box center [784, 137] width 351 height 25
select select "POLICY_WILL_BE_AUTO_RENEWED"
click at [609, 125] on select "-- select an option -- Customer no longer needs this coverage Duplicate Histori…" at bounding box center [784, 137] width 351 height 25
click at [907, 194] on button "Archive" at bounding box center [928, 189] width 74 height 25
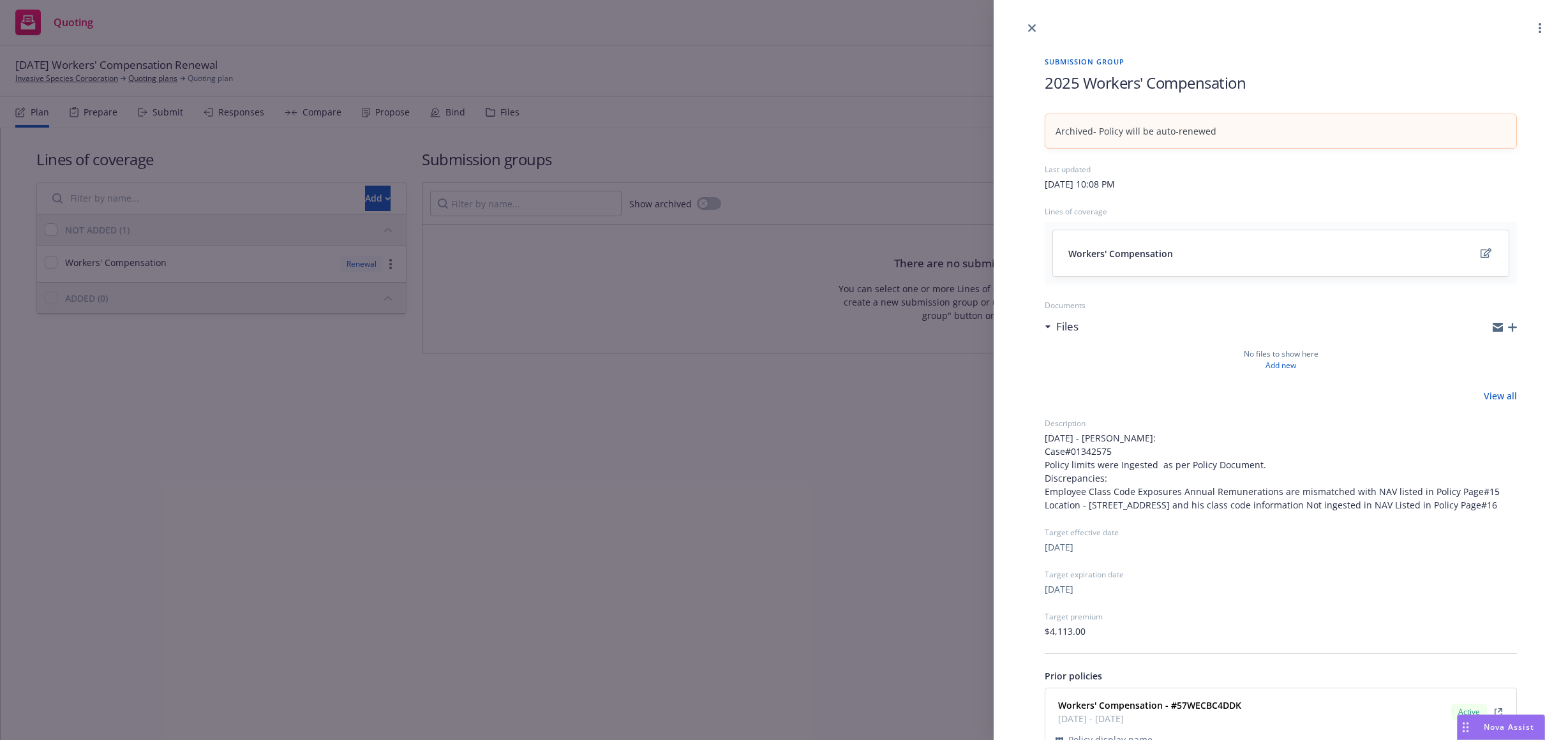
click at [1037, 27] on link "close" at bounding box center [1032, 27] width 15 height 15
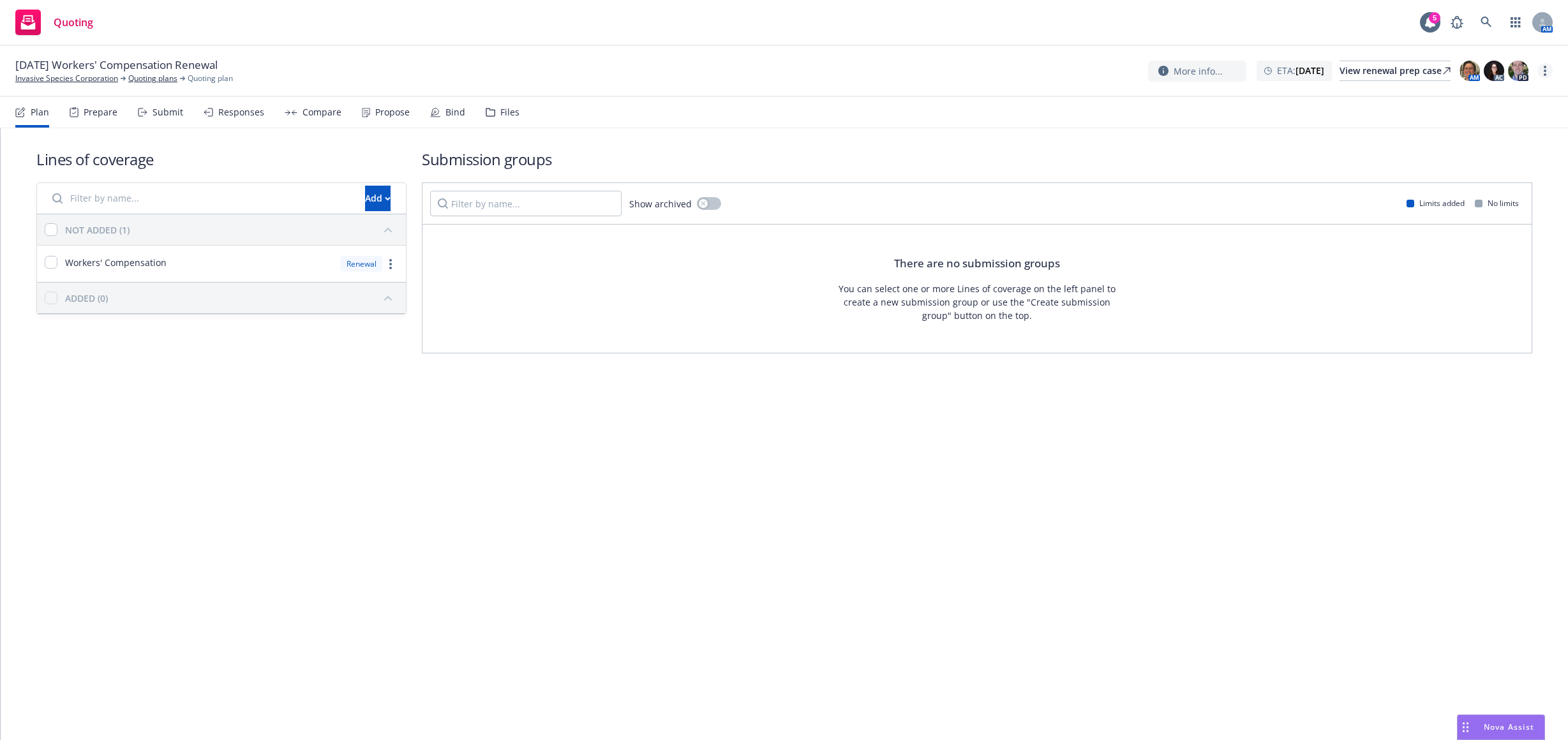
click at [1542, 71] on link "more" at bounding box center [1544, 71] width 15 height 15
click at [1473, 163] on link "Archive quoting plan" at bounding box center [1481, 173] width 142 height 25
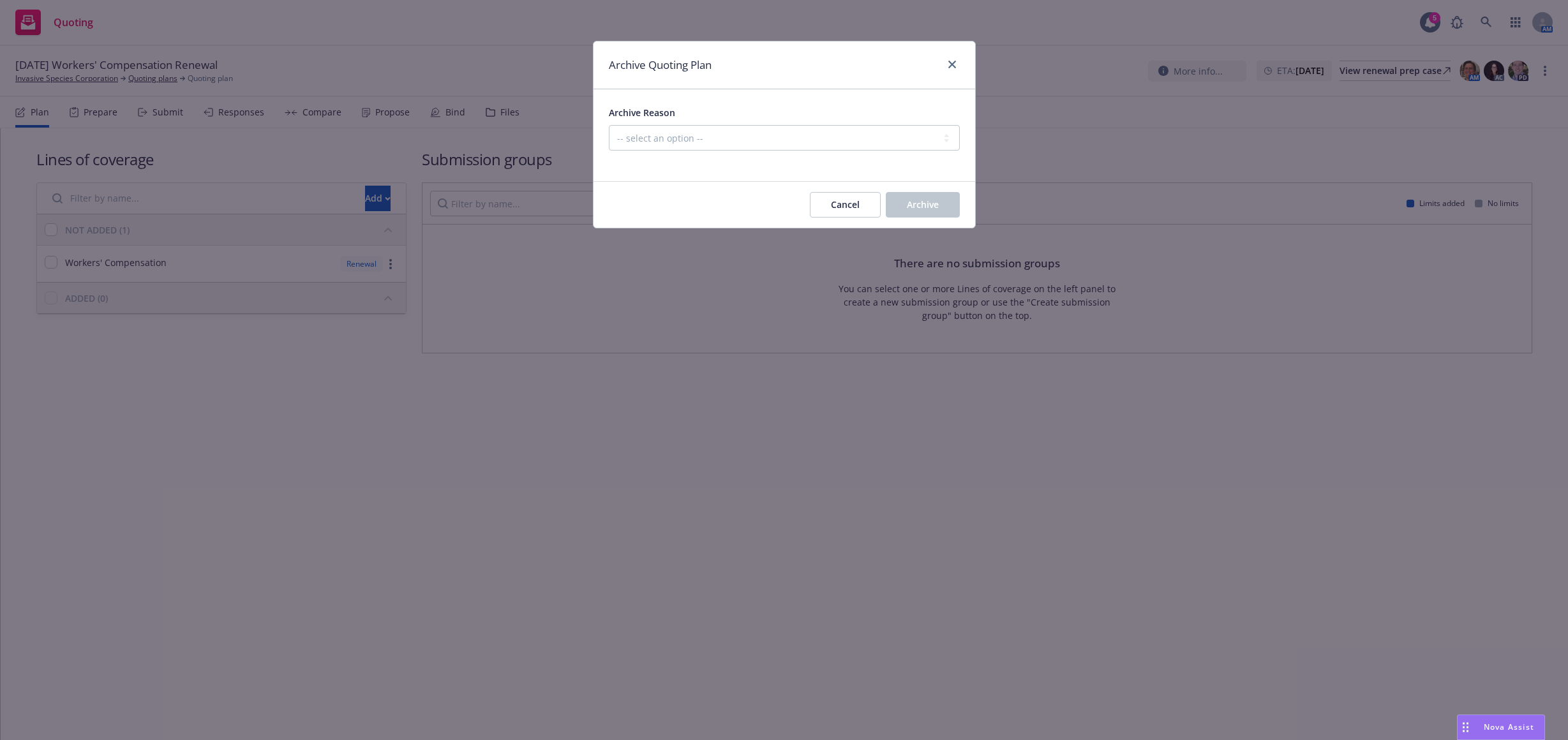
click at [789, 159] on div at bounding box center [784, 158] width 351 height 15
click at [791, 145] on select "-- select an option -- All policies in this renewal plan are auto-renewed Creat…" at bounding box center [784, 137] width 351 height 25
select select "ARCHIVED_RENEWAL_POLICY_AUTO_RENEWED"
click at [609, 125] on select "-- select an option -- All policies in this renewal plan are auto-renewed Creat…" at bounding box center [784, 137] width 351 height 25
click at [932, 199] on span "Archive" at bounding box center [923, 204] width 32 height 12
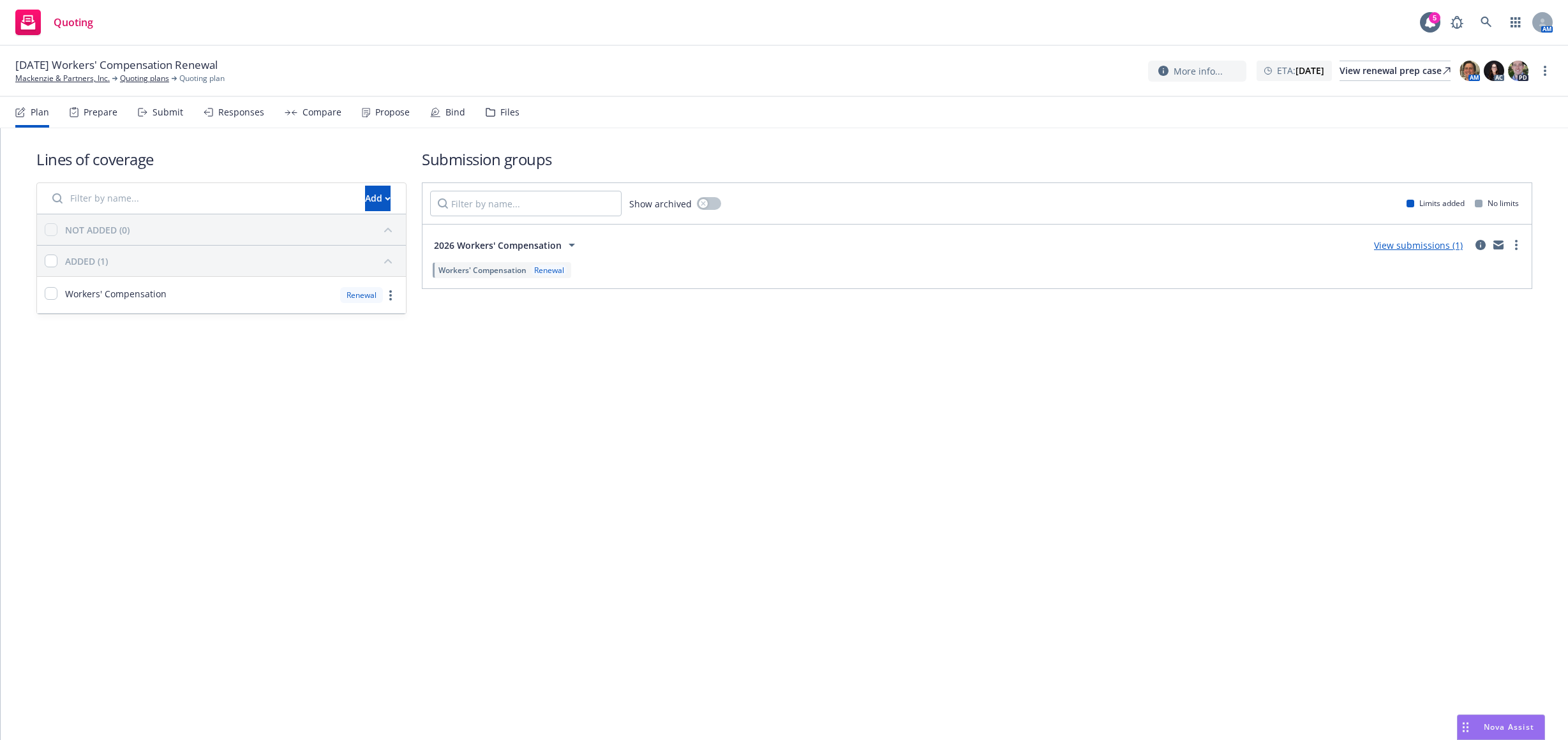
click at [156, 110] on div "Submit" at bounding box center [167, 112] width 30 height 10
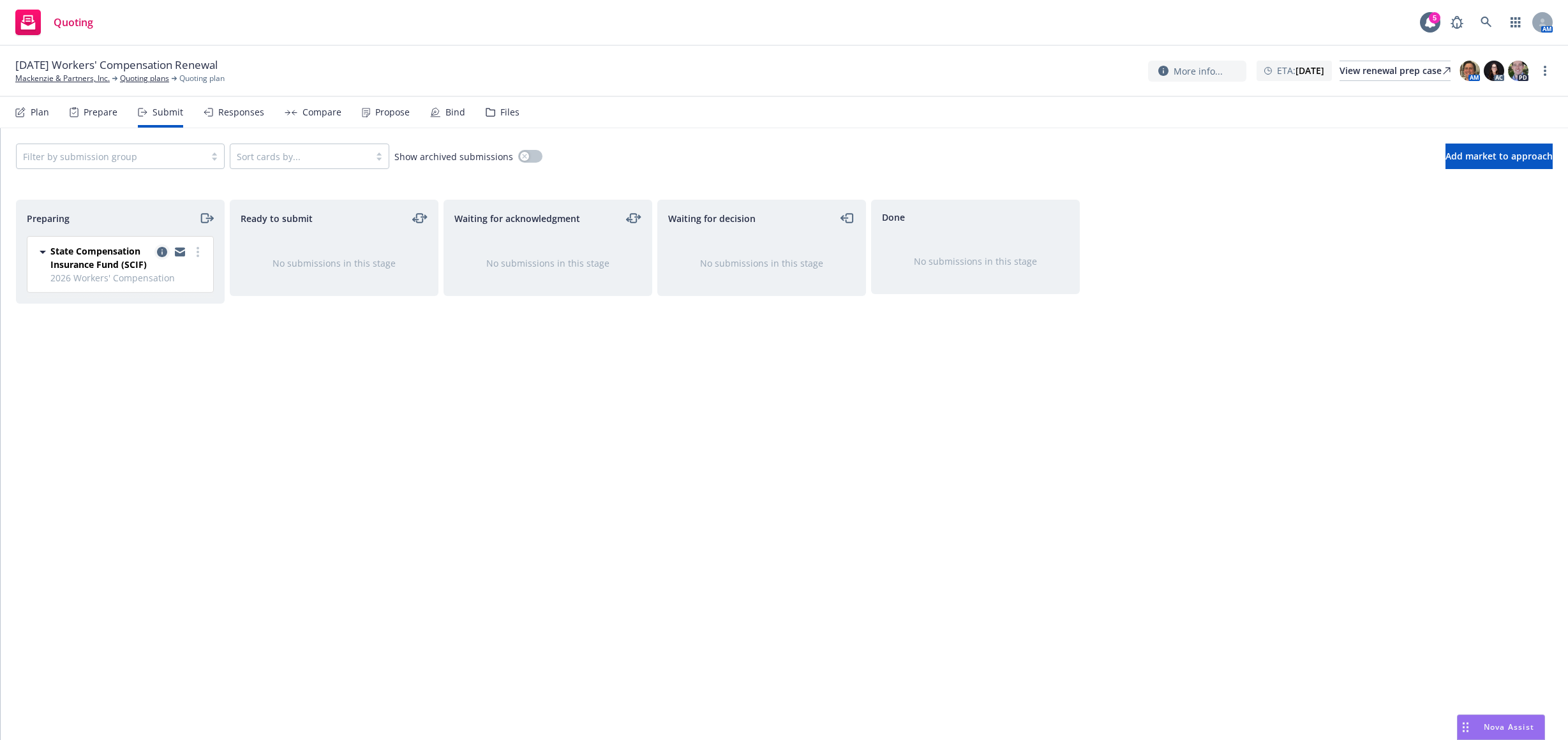
click at [162, 249] on icon "copy logging email" at bounding box center [162, 252] width 10 height 10
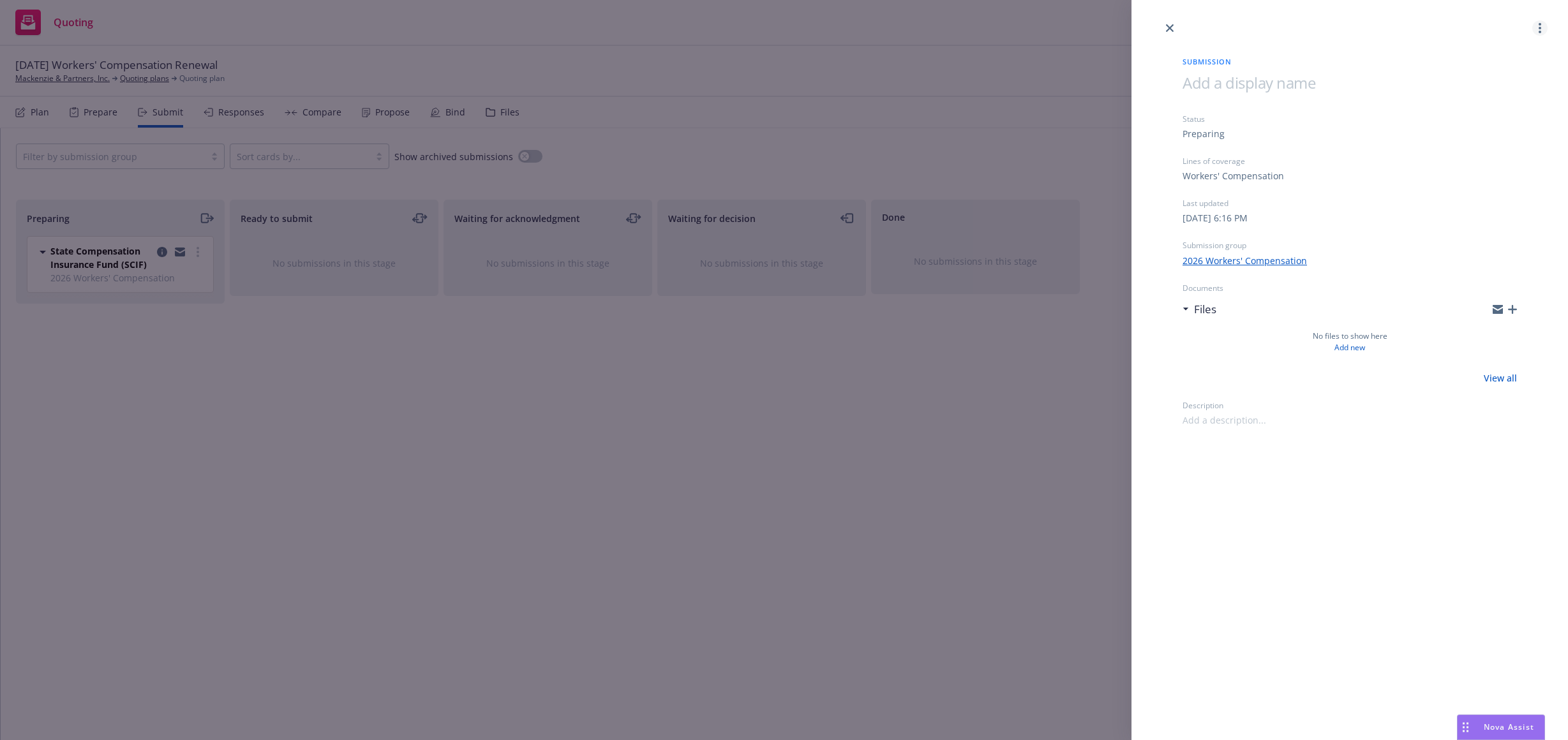
click at [1541, 35] on link "more" at bounding box center [1539, 27] width 15 height 15
click at [1489, 87] on span "Archive submission" at bounding box center [1489, 84] width 114 height 12
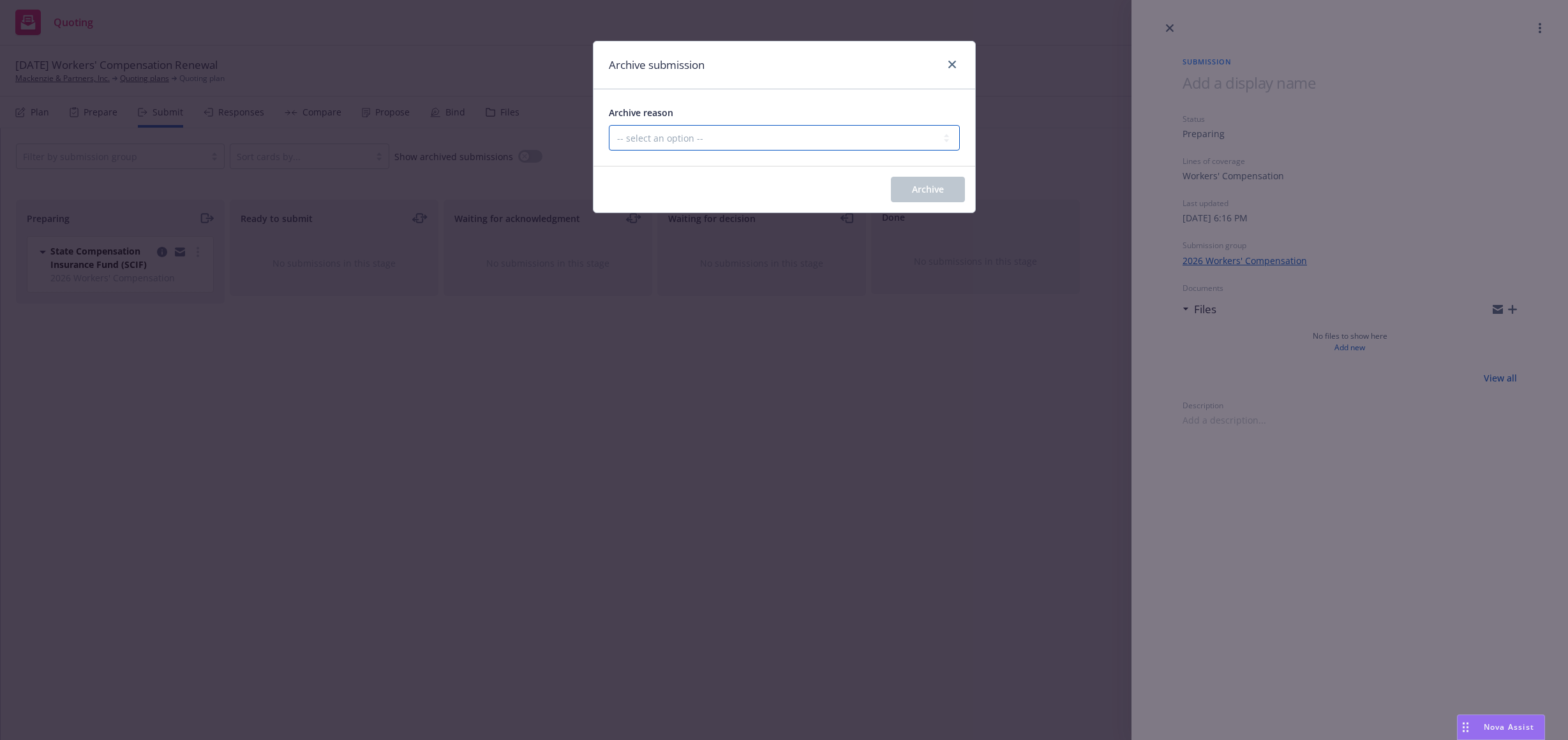
click at [708, 142] on select "-- select an option -- Carrier unresponsive Client decided not to proceed with …" at bounding box center [784, 137] width 351 height 25
select select "OTHER"
click at [609, 125] on select "-- select an option -- Carrier unresponsive Client decided not to proceed with …" at bounding box center [784, 137] width 351 height 25
click at [940, 185] on span "Archive" at bounding box center [928, 189] width 32 height 12
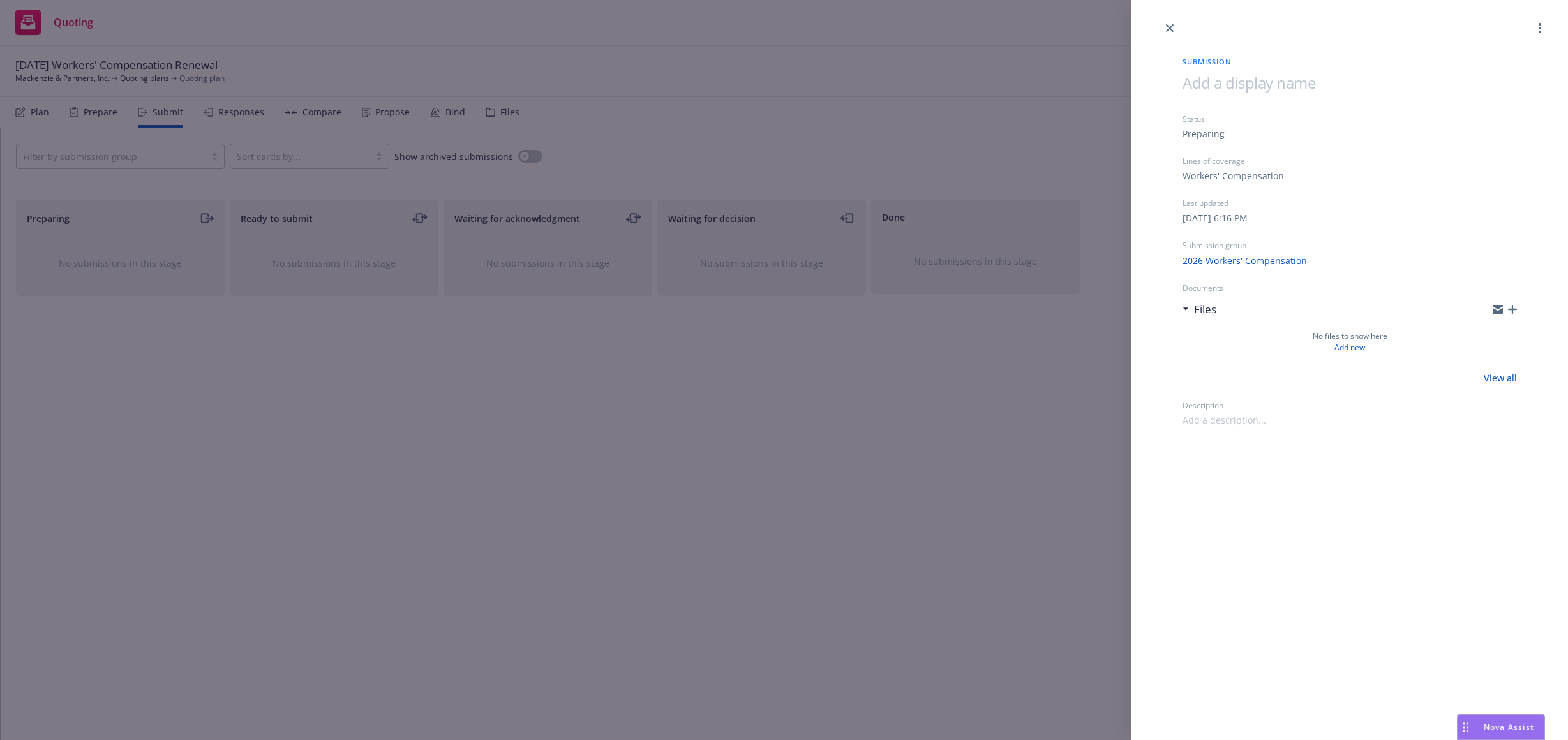
click at [48, 106] on div "Submission Status Preparing Lines of coverage Workers' Compensation Last update…" at bounding box center [784, 370] width 1568 height 740
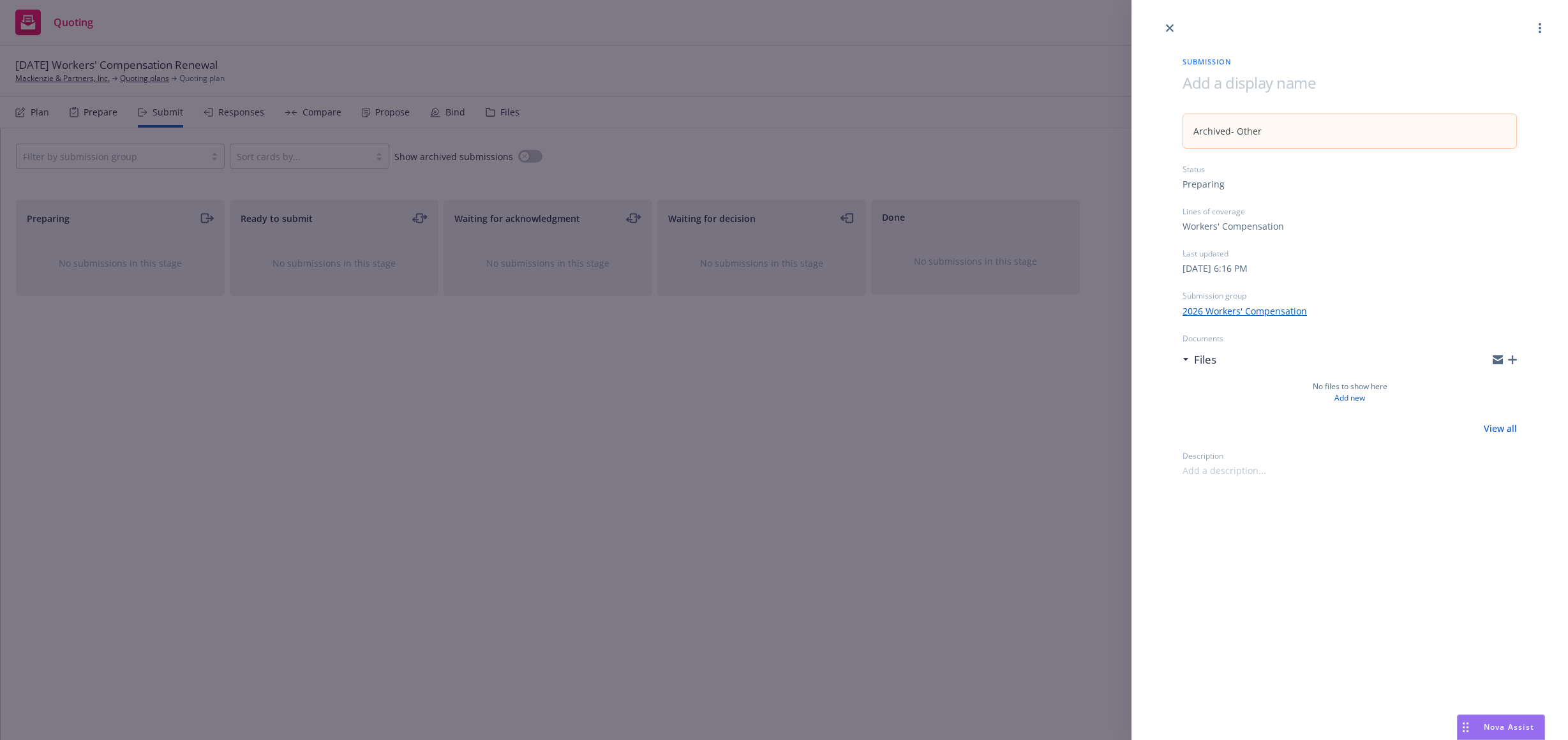
click at [41, 110] on div "Plan" at bounding box center [40, 112] width 19 height 10
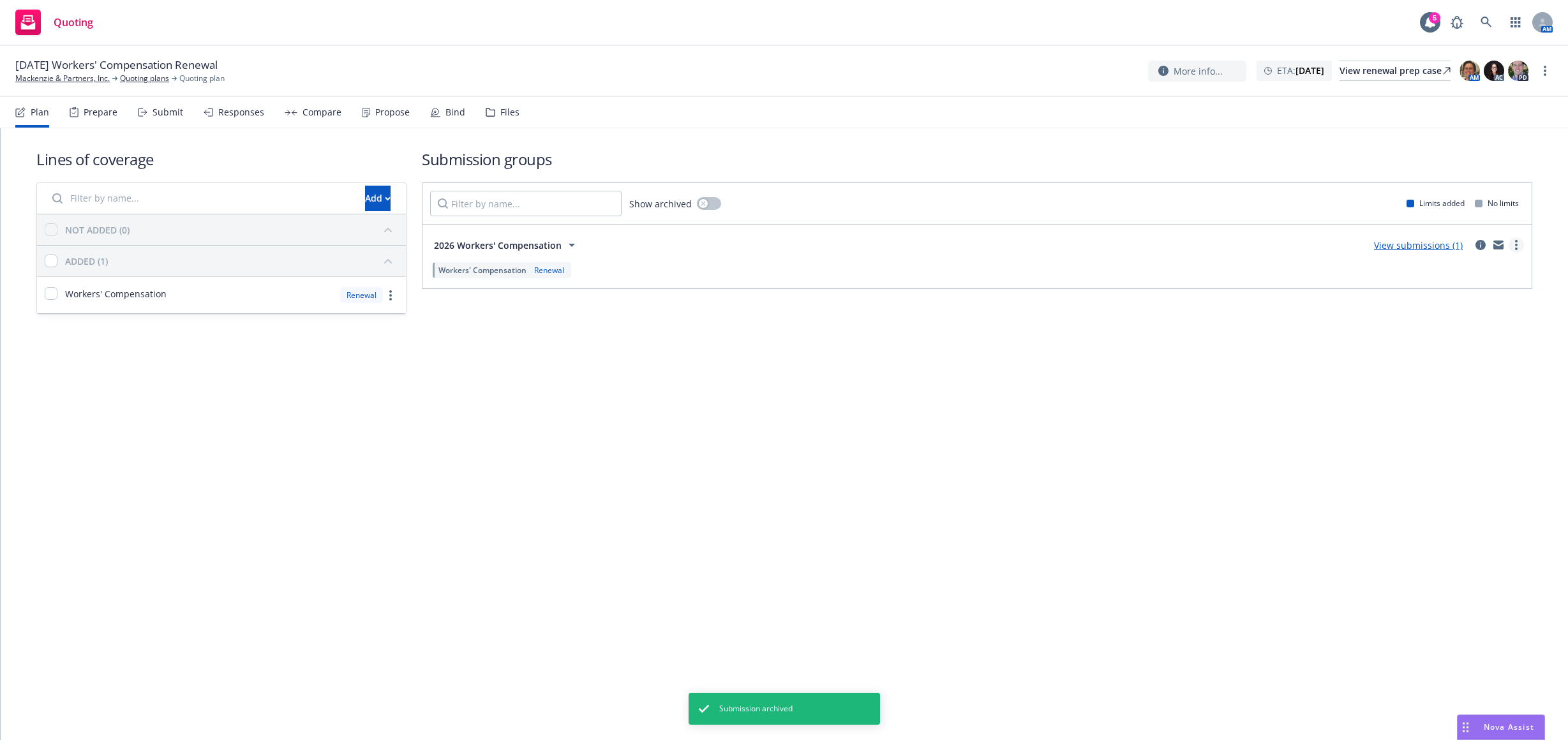
click at [1515, 241] on circle "more" at bounding box center [1516, 241] width 3 height 3
click at [1279, 388] on div "Lines of coverage Add NOT ADDED (0) ADDED (1) Workers' Compensation Renewal Sub…" at bounding box center [784, 435] width 1567 height 612
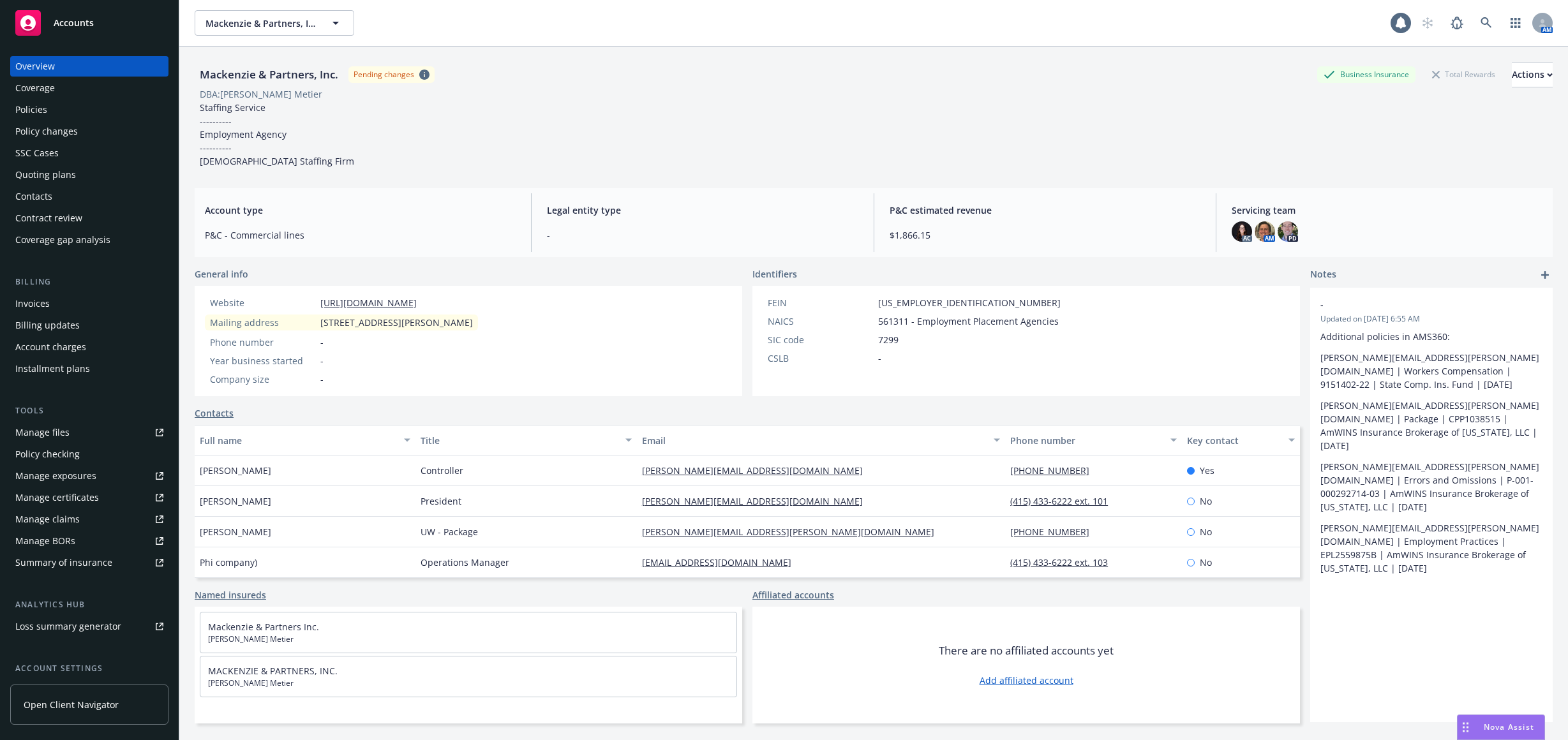
click at [78, 111] on div "Policies" at bounding box center [89, 110] width 148 height 20
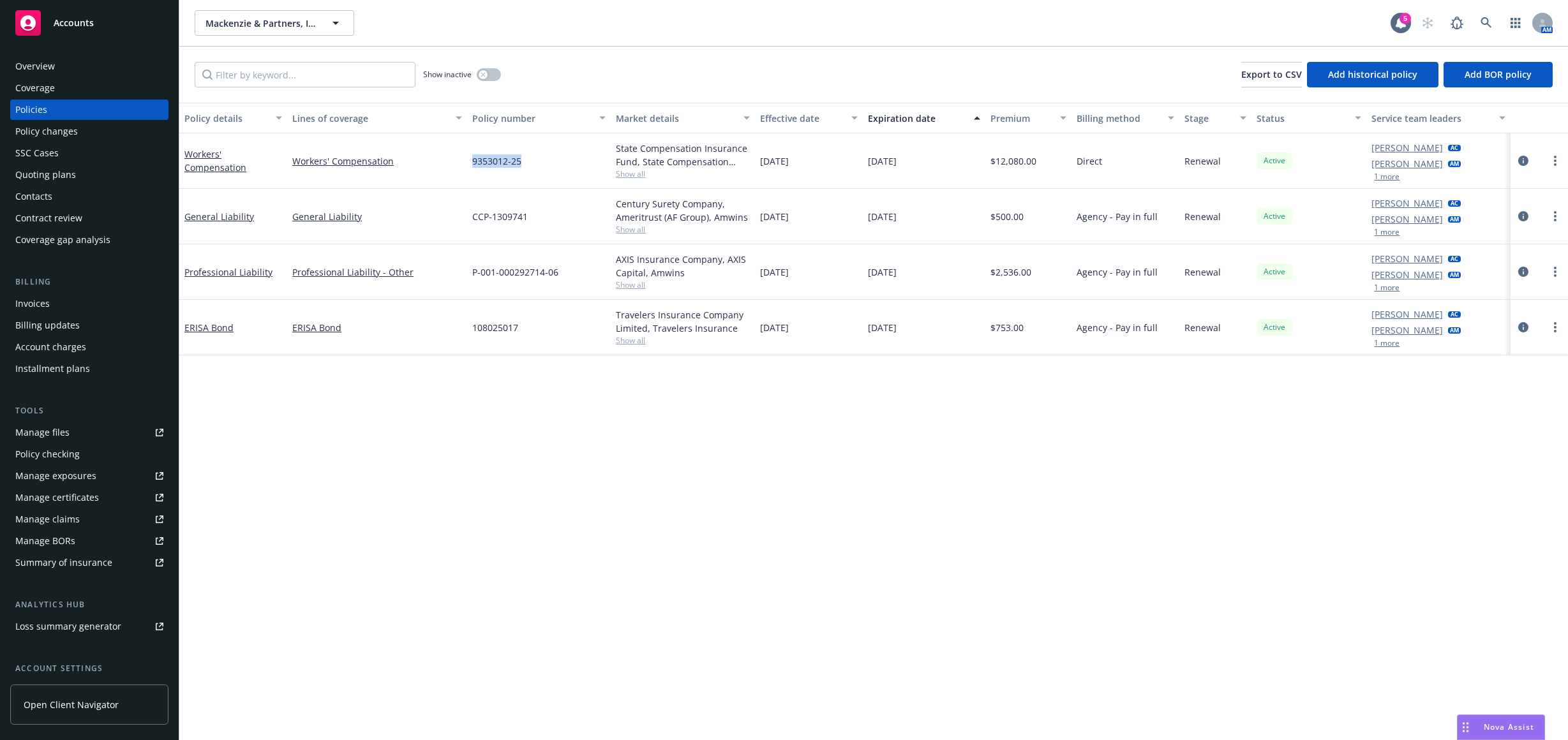
drag, startPoint x: 552, startPoint y: 168, endPoint x: 470, endPoint y: 167, distance: 82.0
click at [470, 167] on div "9353012-25" at bounding box center [539, 161] width 144 height 56
copy span "9353012-25"
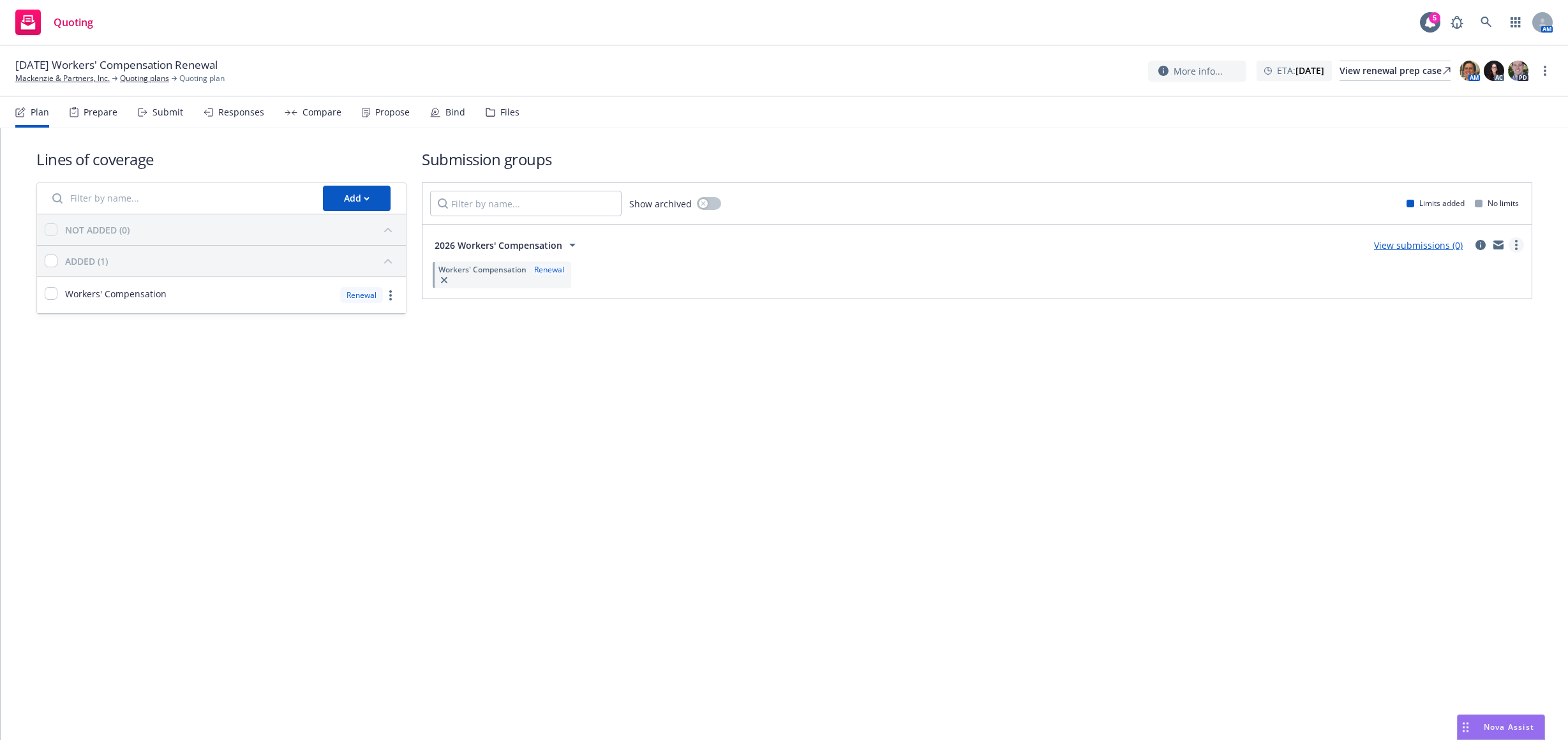
click at [1515, 243] on link "more" at bounding box center [1516, 245] width 15 height 15
click at [1447, 373] on span "Archive" at bounding box center [1419, 378] width 63 height 12
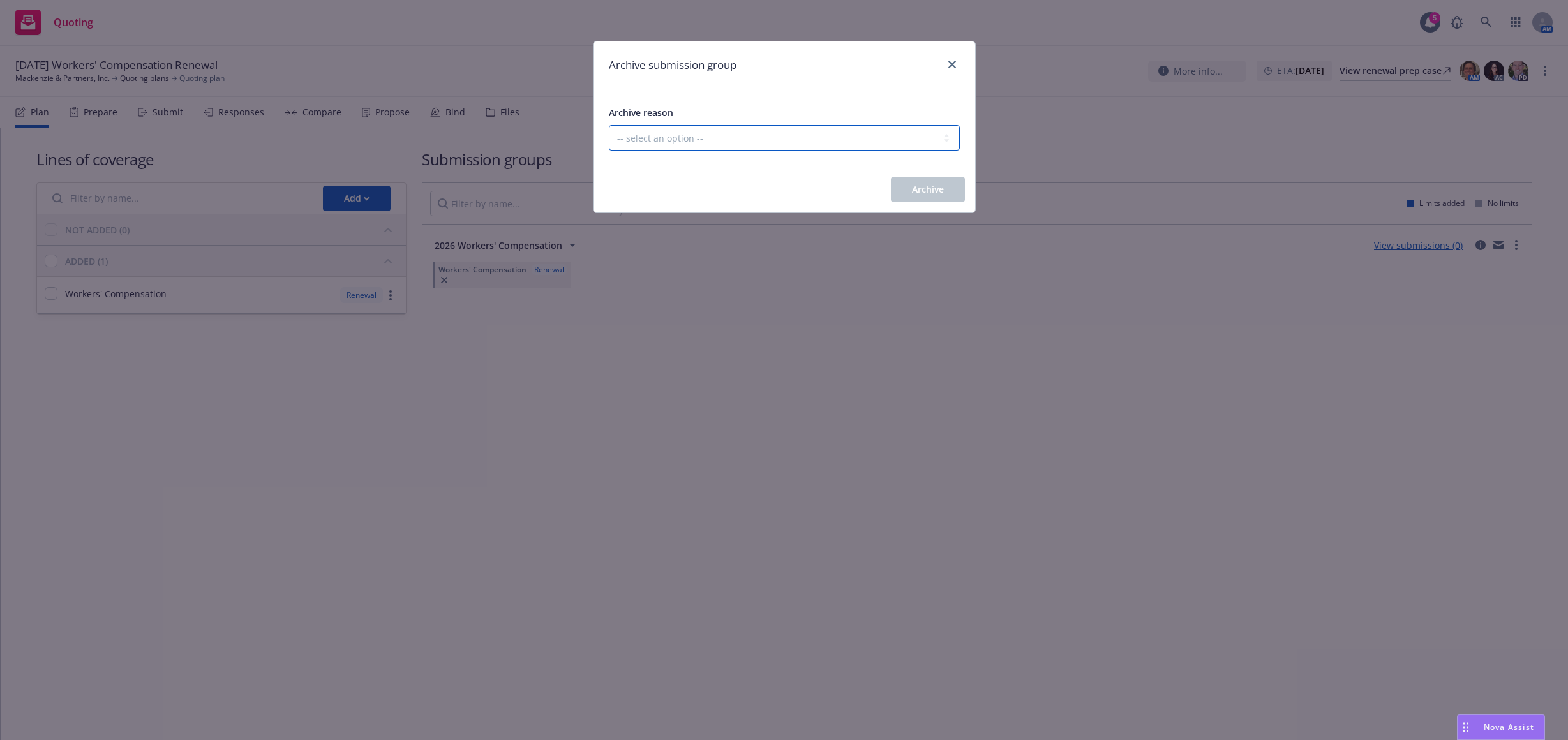
drag, startPoint x: 905, startPoint y: 142, endPoint x: 904, endPoint y: 149, distance: 7.1
click at [905, 143] on select "-- select an option -- Customer no longer needs this coverage Duplicate Histori…" at bounding box center [784, 137] width 351 height 25
select select "POLICY_WILL_BE_AUTO_RENEWED"
click at [609, 125] on select "-- select an option -- Customer no longer needs this coverage Duplicate Histori…" at bounding box center [784, 137] width 351 height 25
click at [904, 191] on button "Archive" at bounding box center [928, 189] width 74 height 25
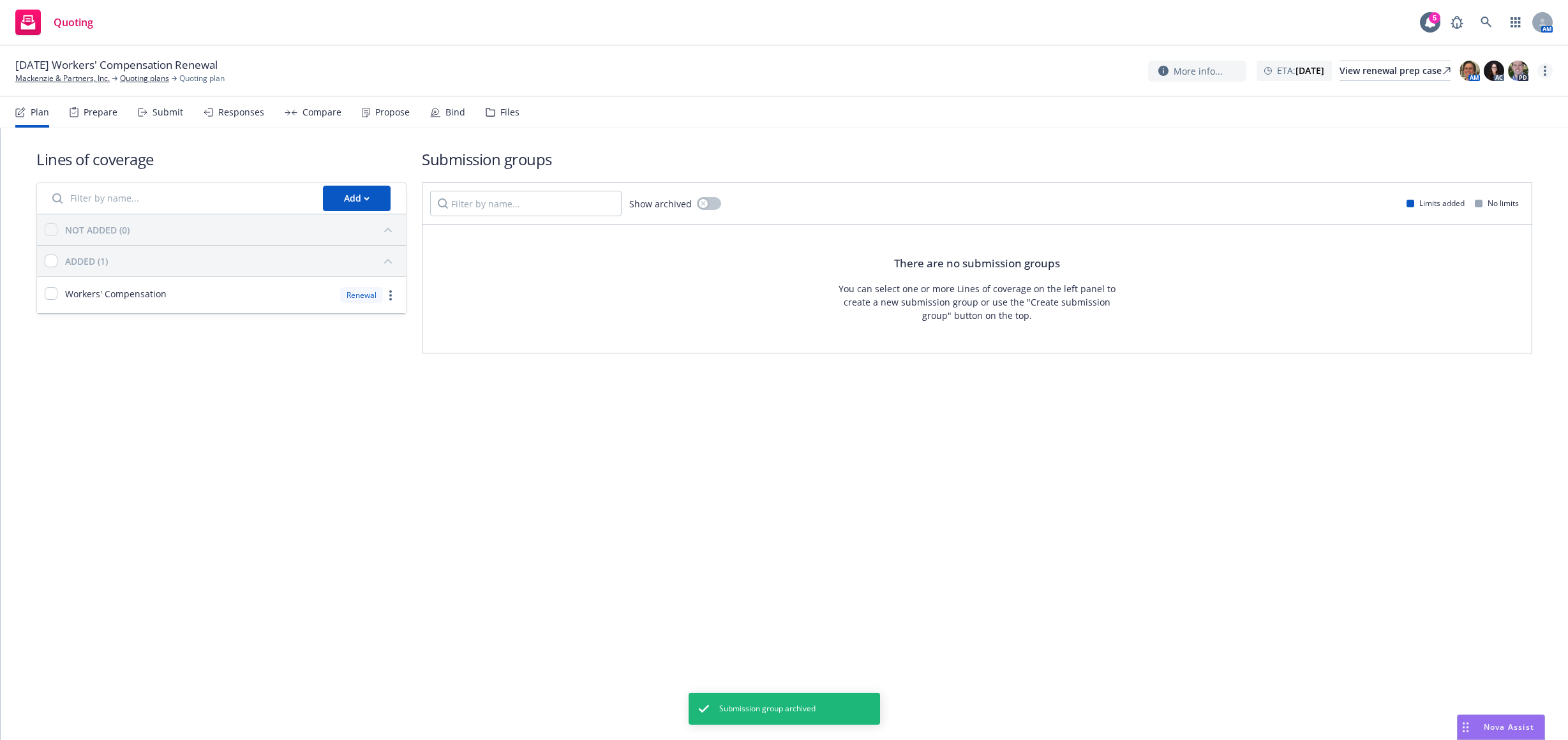
click at [1543, 69] on link "more" at bounding box center [1544, 71] width 15 height 15
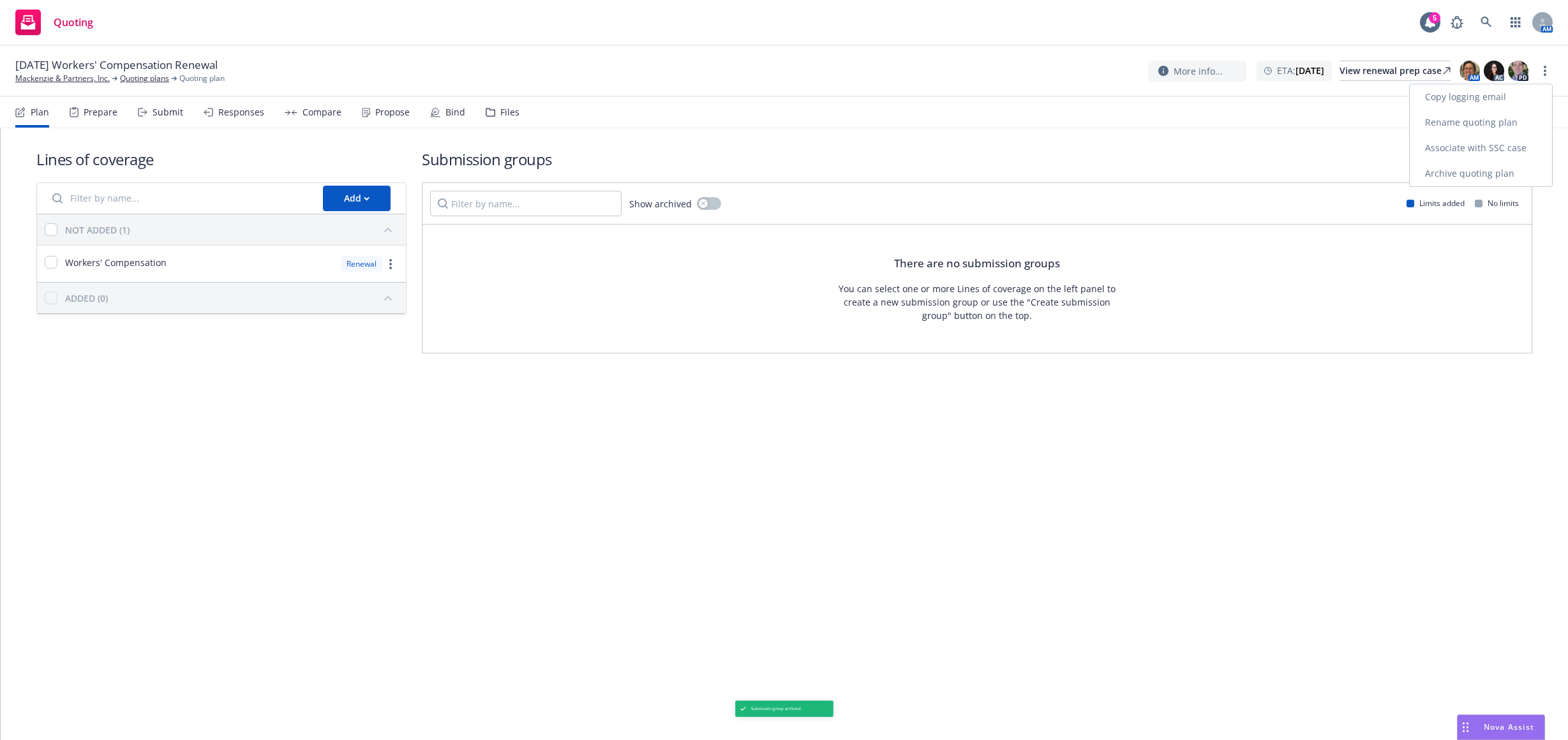
click at [1481, 171] on link "Archive quoting plan" at bounding box center [1481, 173] width 142 height 25
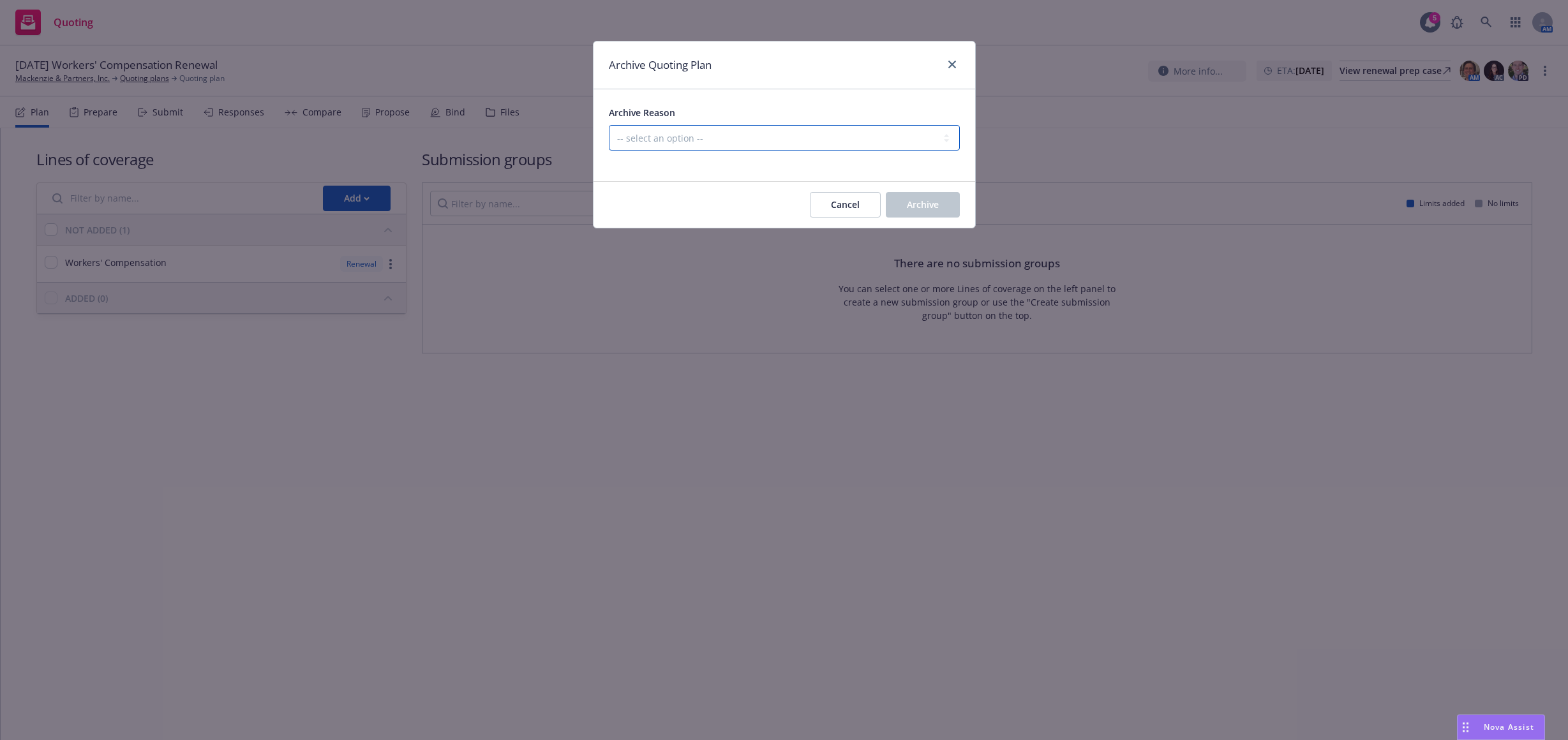
drag, startPoint x: 720, startPoint y: 143, endPoint x: 723, endPoint y: 150, distance: 7.6
click at [720, 143] on select "-- select an option -- All policies in this renewal plan are auto-renewed Creat…" at bounding box center [784, 137] width 351 height 25
select select "ARCHIVED_RENEWAL_POLICY_AUTO_RENEWED"
click at [609, 125] on select "-- select an option -- All policies in this renewal plan are auto-renewed Creat…" at bounding box center [784, 137] width 351 height 25
click at [937, 195] on button "Archive" at bounding box center [923, 204] width 74 height 25
